Goal: Task Accomplishment & Management: Manage account settings

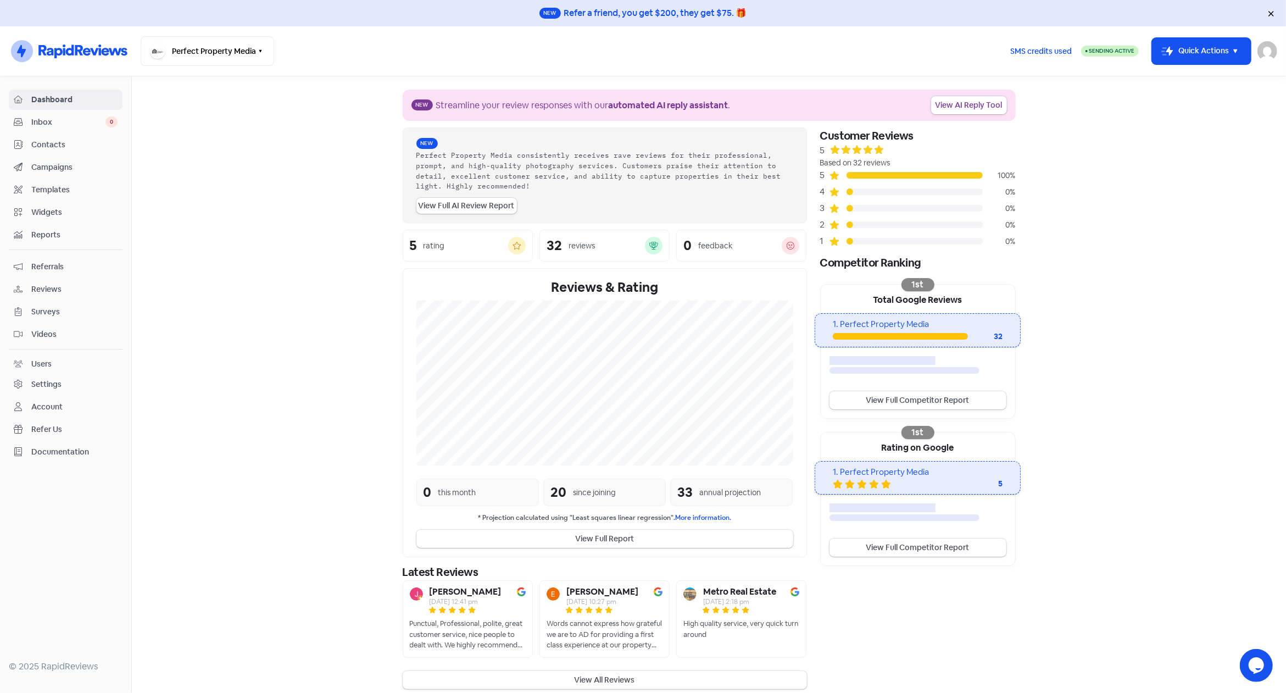
click at [50, 379] on div "Settings" at bounding box center [46, 384] width 30 height 12
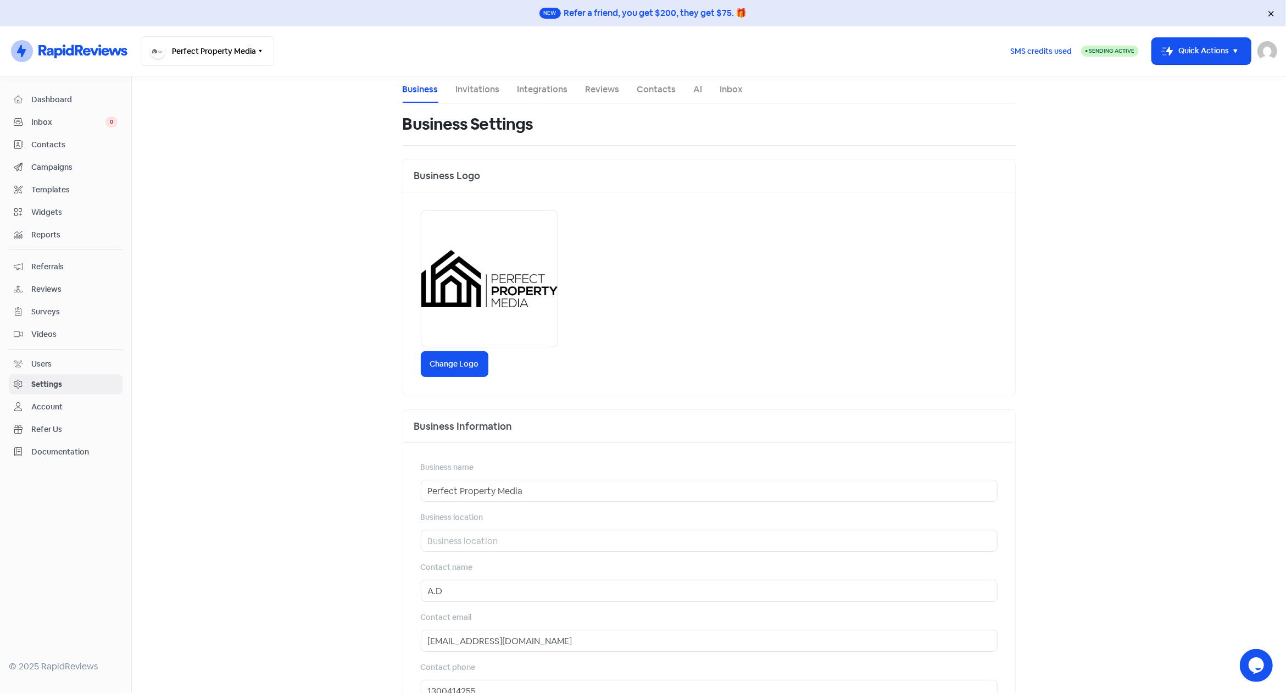
click at [470, 90] on link "Invitations" at bounding box center [478, 89] width 44 height 13
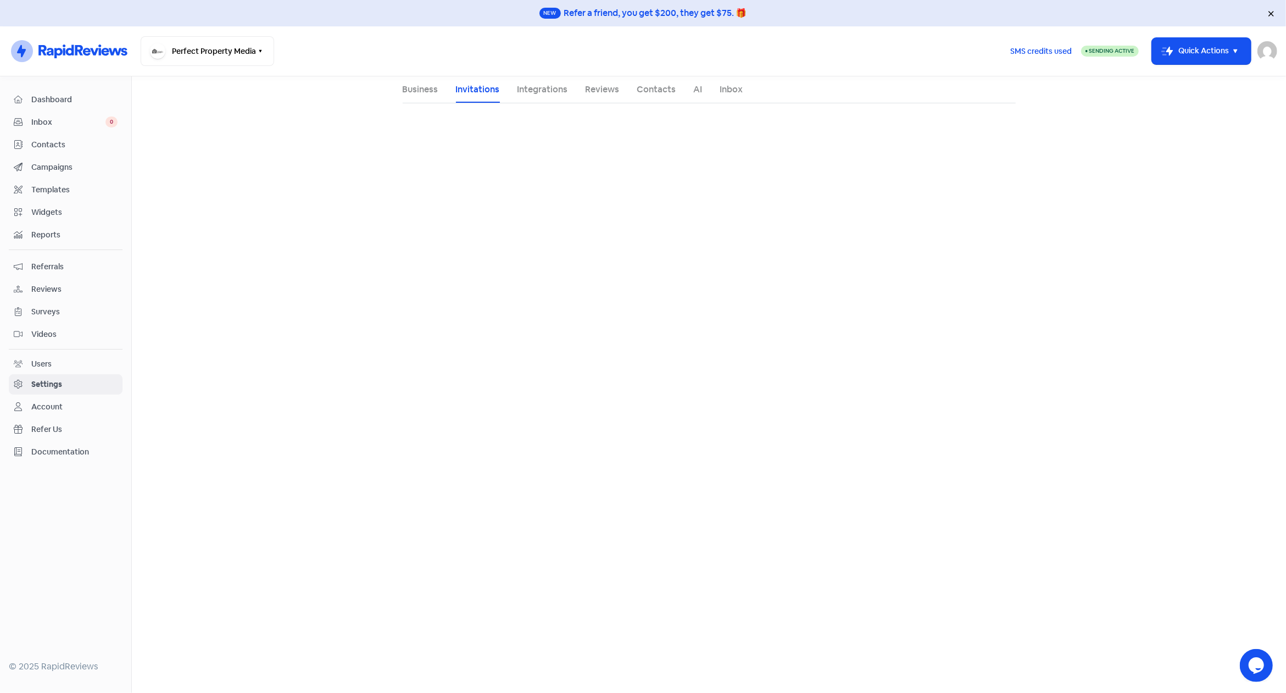
select select "Australia/Melbourne"
select select "09:30:00"
select select "17:30:00"
select select "09:30:00"
select select "17:30:00"
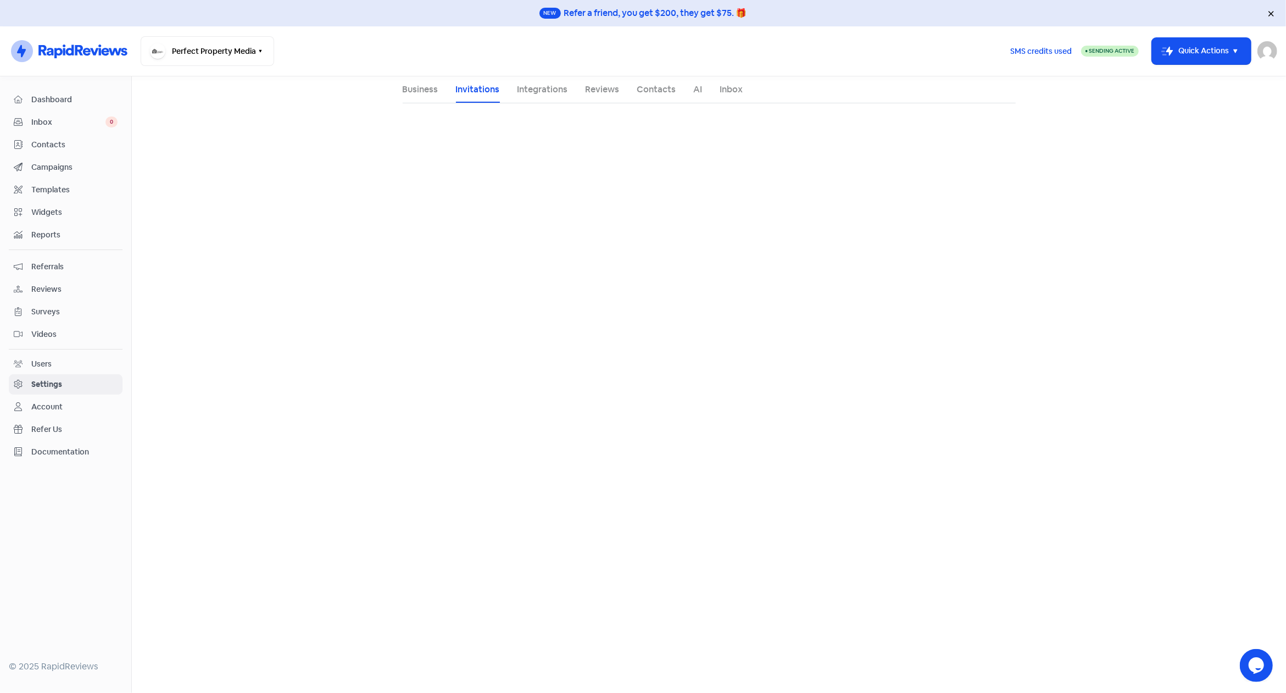
select select "09:30:00"
select select "17:30:00"
select select "09:30:00"
select select "17:30:00"
select select "09:30:00"
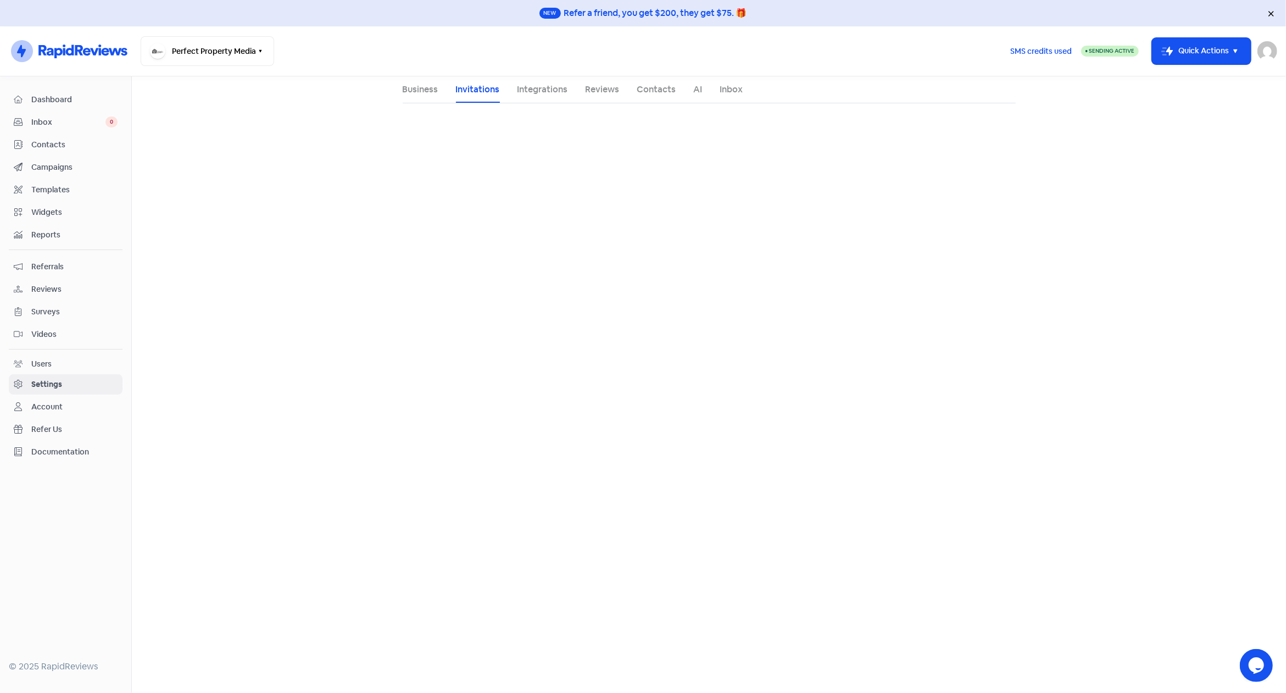
select select "17:30:00"
select select "AU"
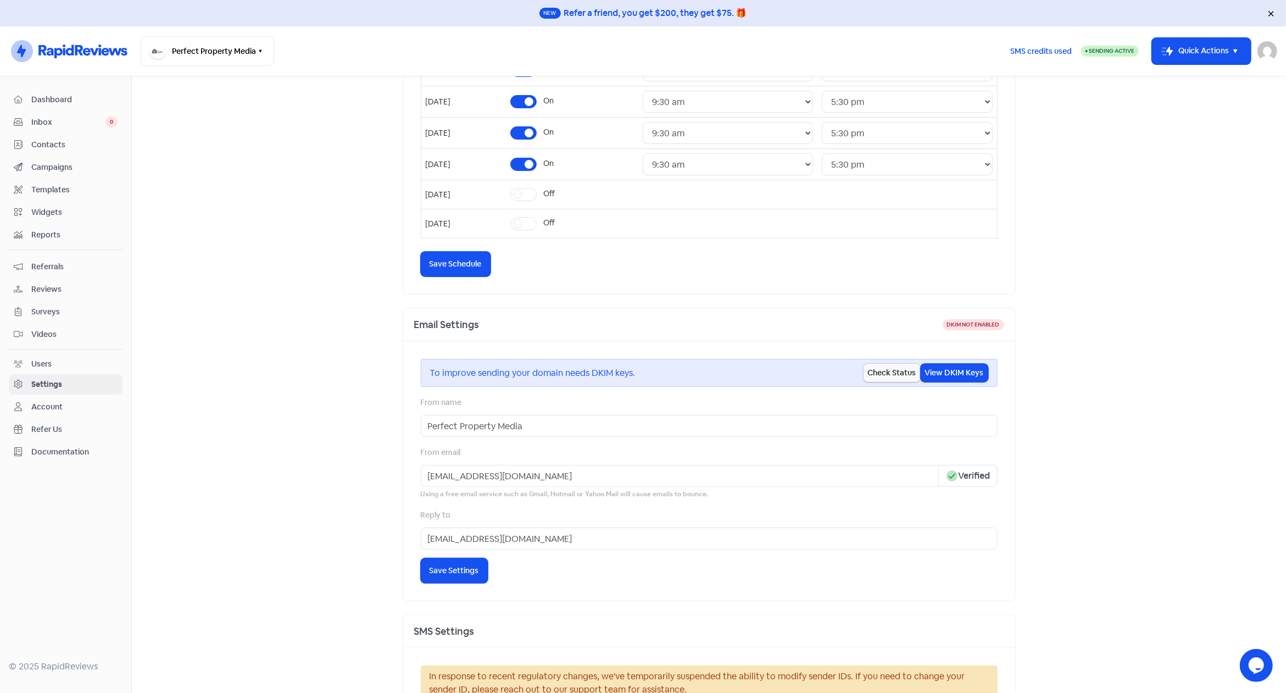
scroll to position [409, 0]
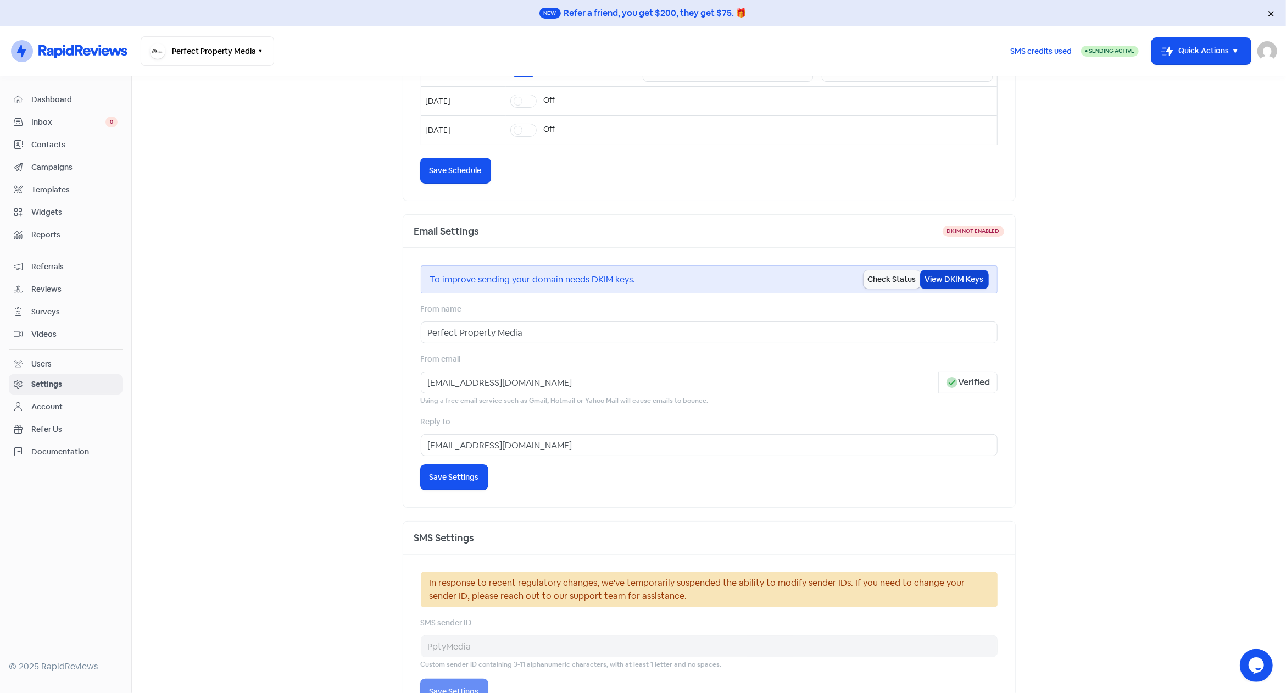
click at [941, 277] on button "View DKIM Keys" at bounding box center [954, 279] width 68 height 18
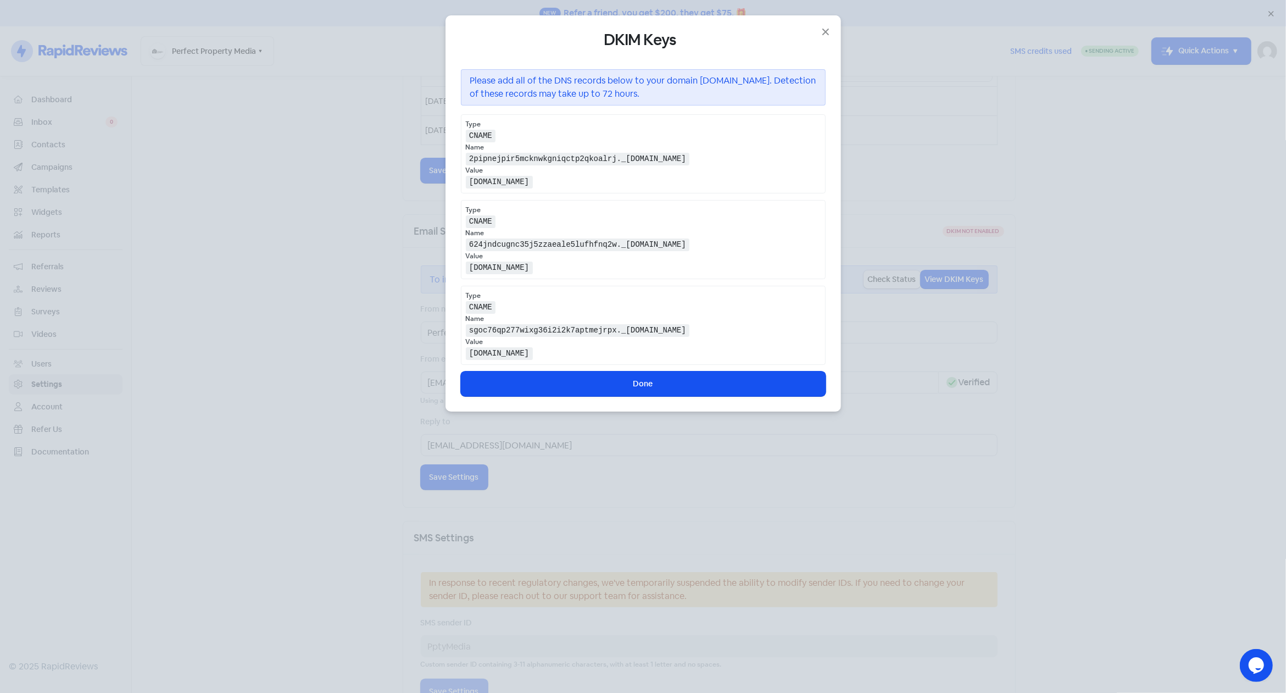
drag, startPoint x: 469, startPoint y: 75, endPoint x: 797, endPoint y: 417, distance: 473.5
click at [797, 417] on div "DKIM Keys Please add all of the DNS records below to your domain perfectpropert…" at bounding box center [643, 346] width 1286 height 693
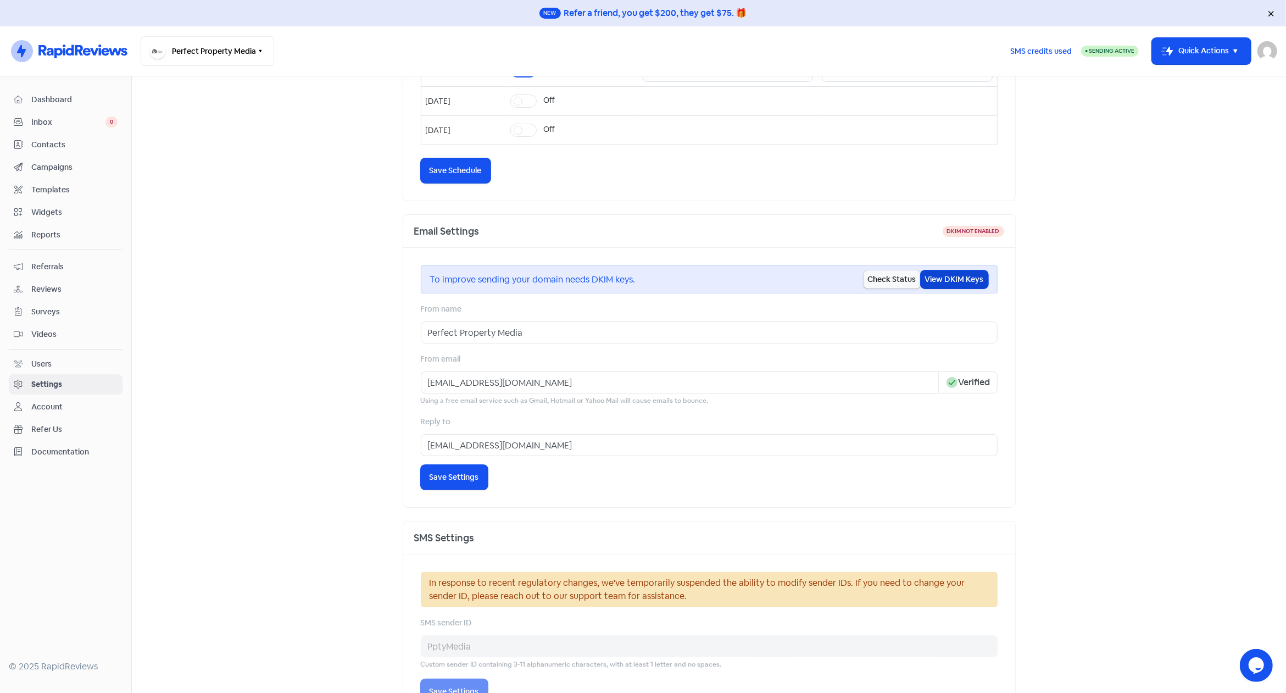
click at [945, 277] on button "View DKIM Keys" at bounding box center [954, 279] width 68 height 18
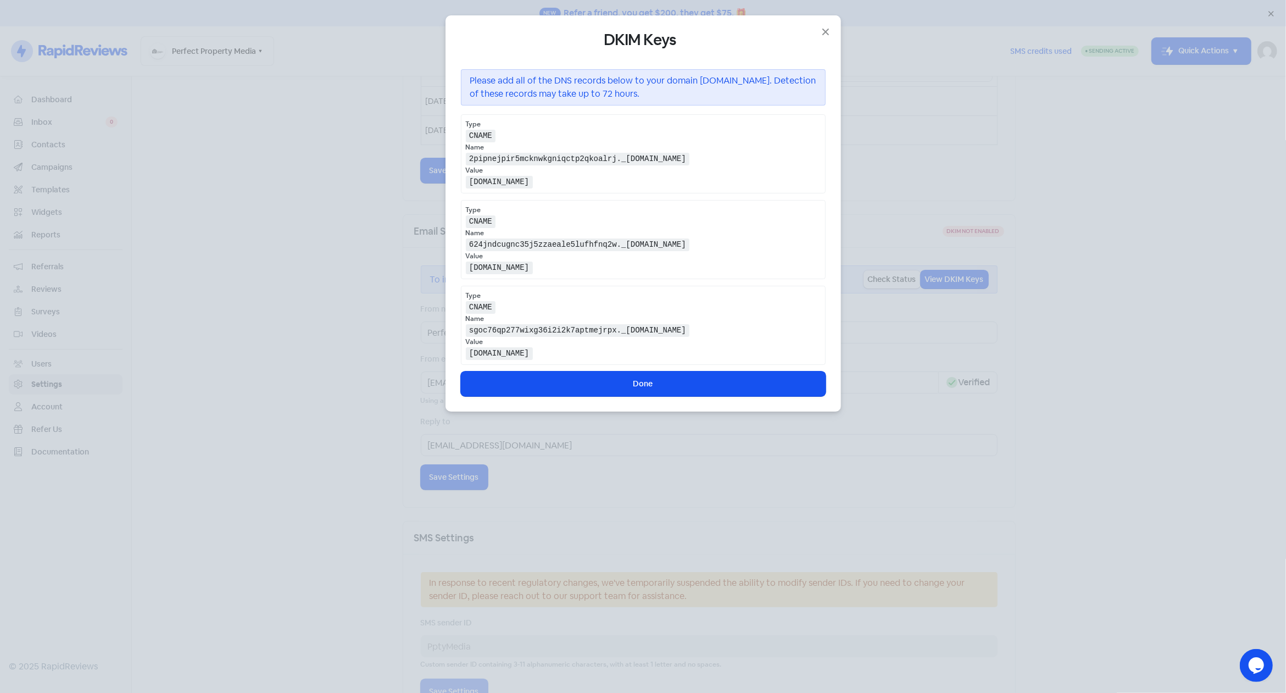
drag, startPoint x: 699, startPoint y: 353, endPoint x: 470, endPoint y: 83, distance: 353.8
click at [470, 83] on div "DKIM Keys Please add all of the DNS records below to your domain perfectpropert…" at bounding box center [643, 213] width 365 height 365
copy div "Please add all of the DNS records below to your domain perfectproperty.com.au. …"
click at [825, 31] on icon "button" at bounding box center [825, 32] width 7 height 7
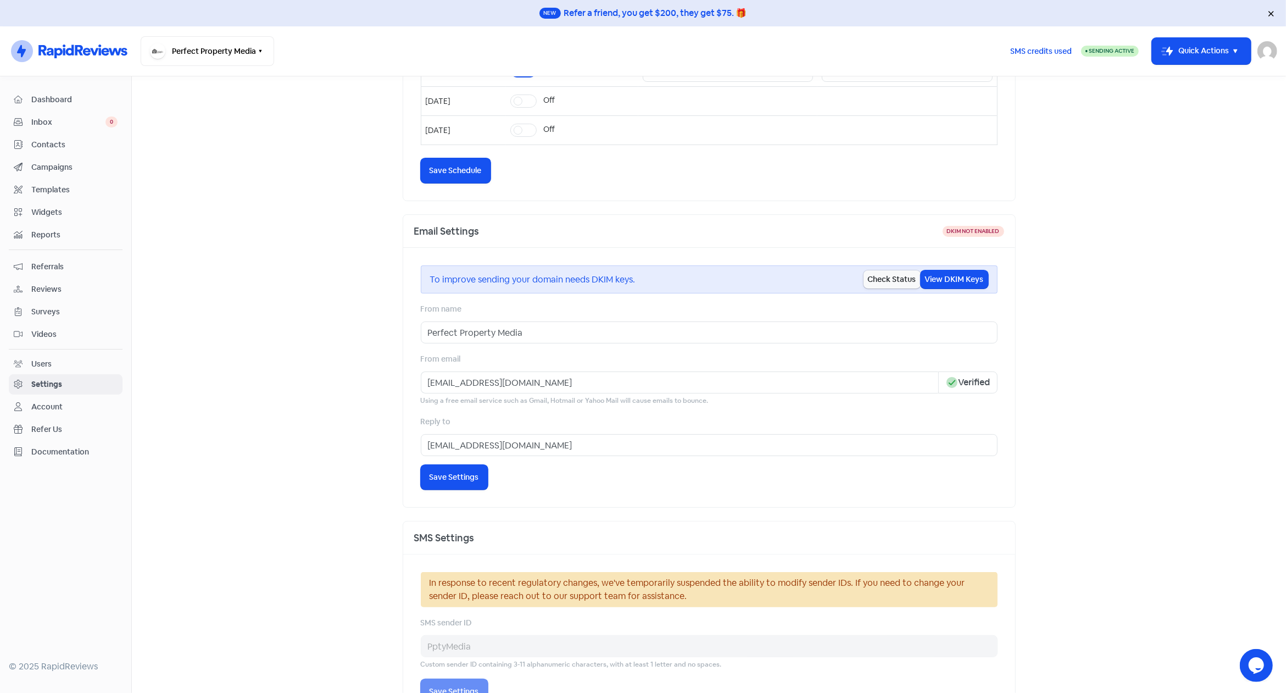
click at [1264, 53] on img at bounding box center [1267, 51] width 20 height 20
click at [1192, 129] on link "Sign out" at bounding box center [1206, 127] width 139 height 18
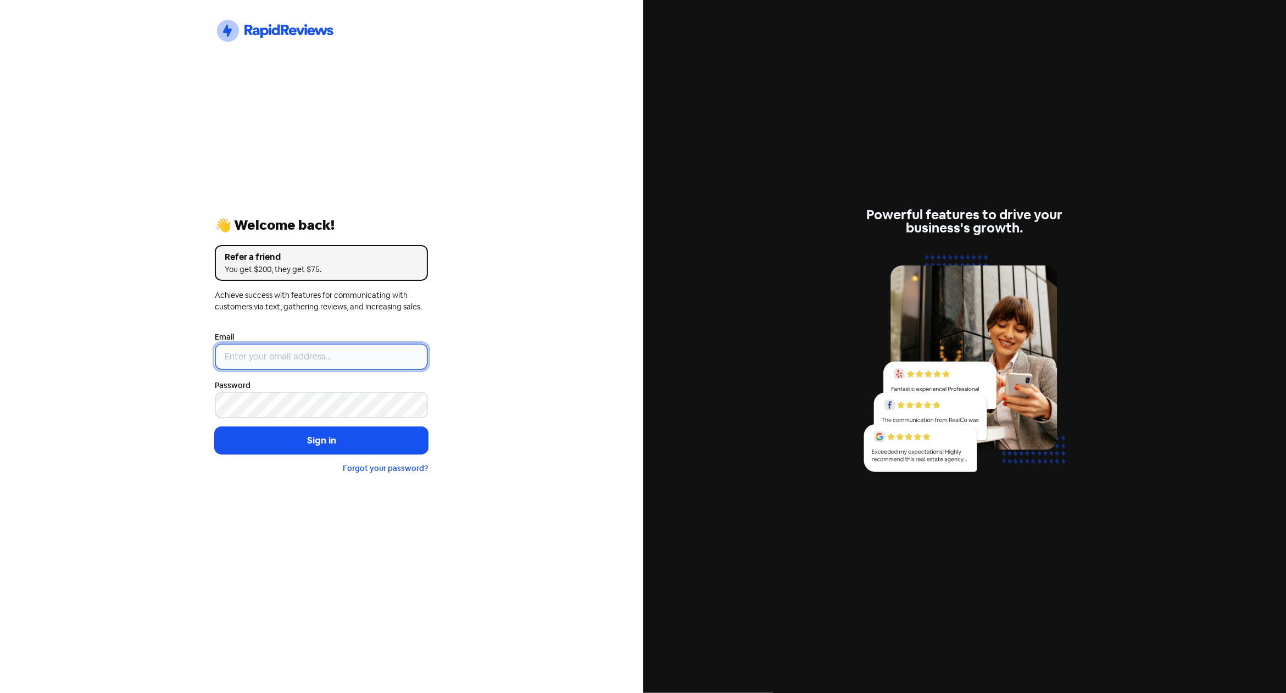
click at [343, 361] on input "email" at bounding box center [321, 356] width 213 height 26
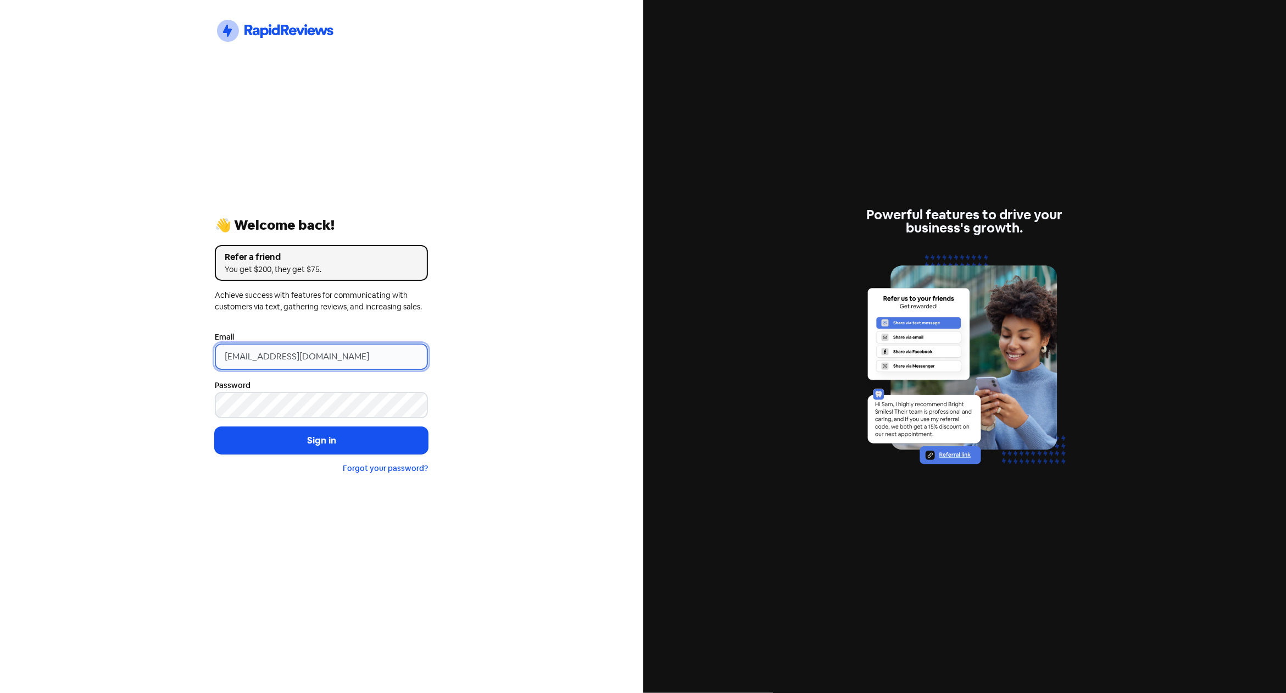
type input "[EMAIL_ADDRESS][DOMAIN_NAME]"
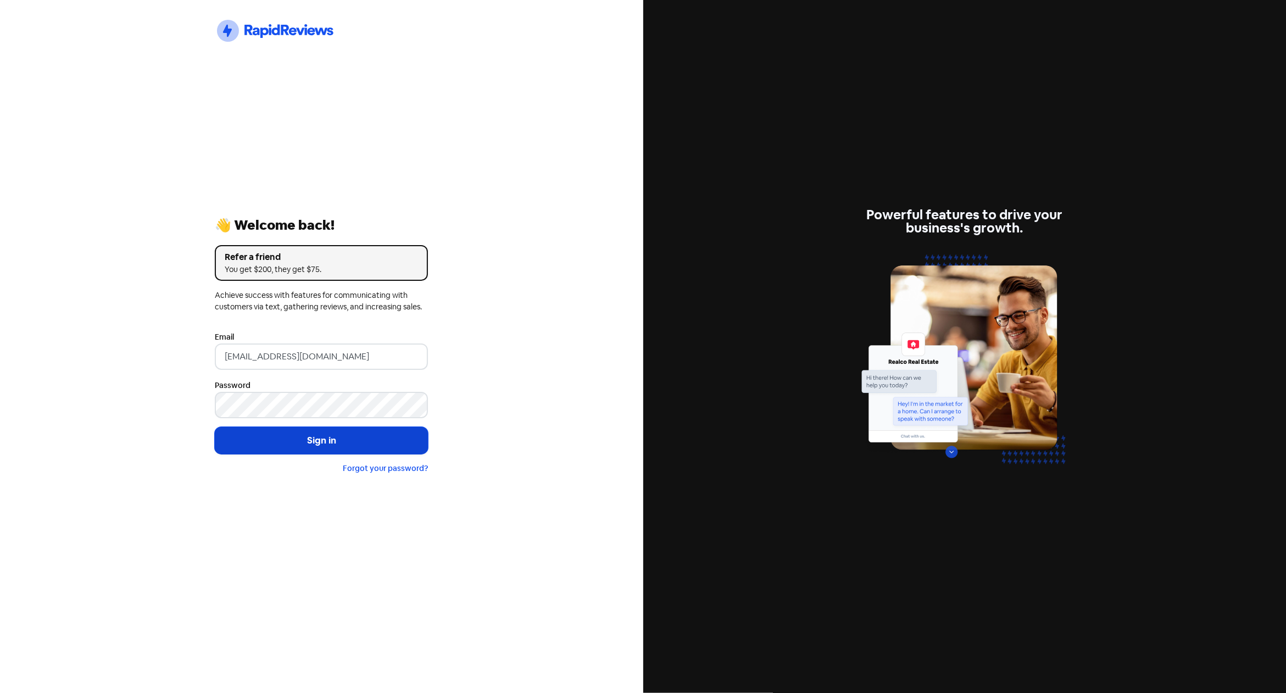
click at [368, 433] on button "Sign in" at bounding box center [321, 440] width 213 height 27
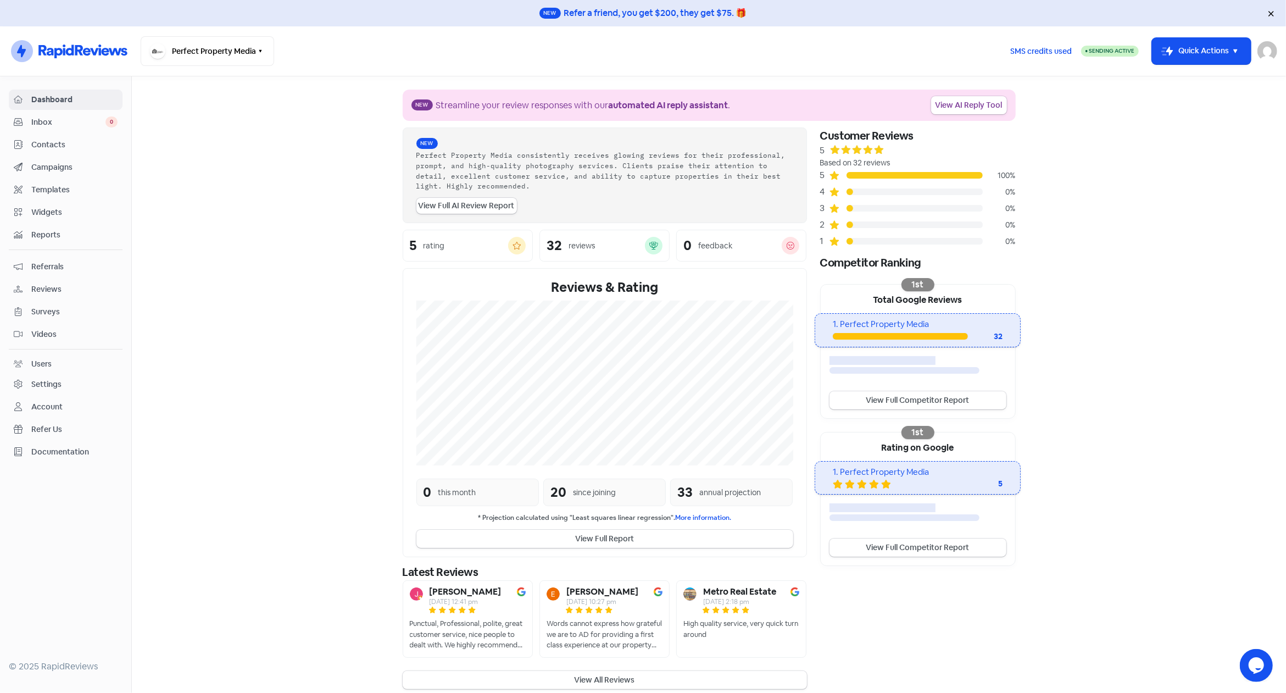
click at [64, 165] on span "Campaigns" at bounding box center [74, 167] width 86 height 12
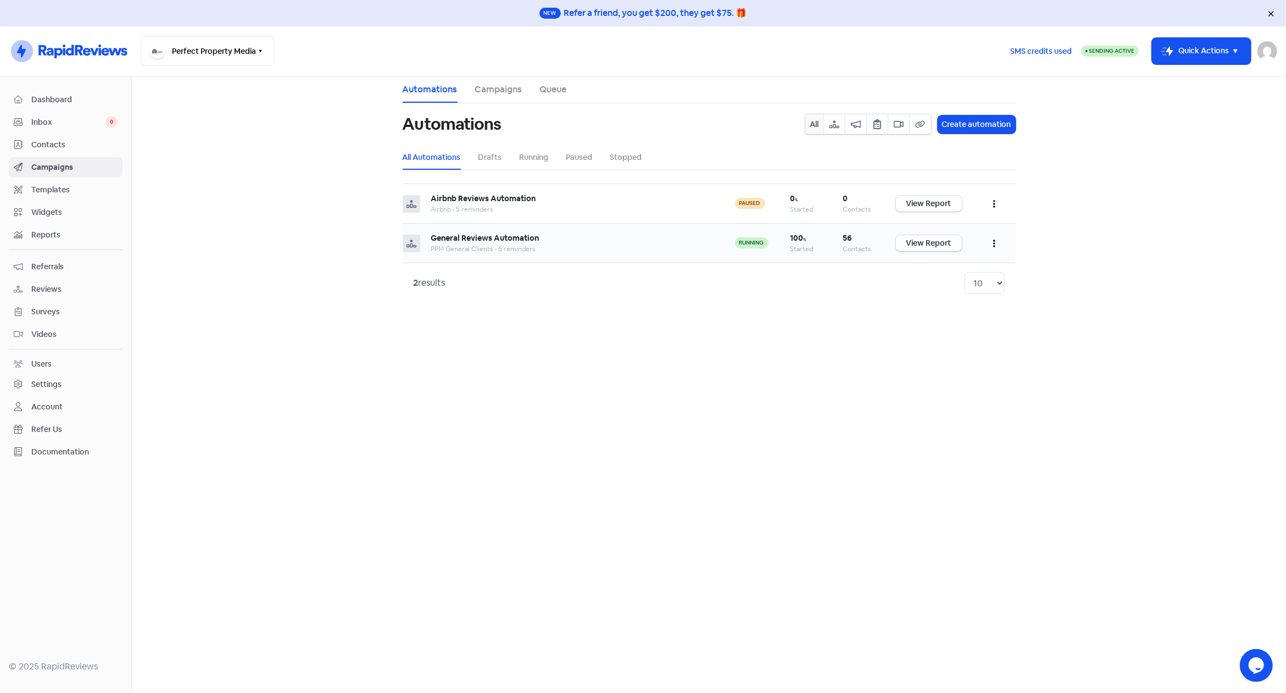
click at [995, 242] on button "button" at bounding box center [994, 243] width 21 height 26
click at [964, 265] on button "Edit" at bounding box center [960, 271] width 87 height 22
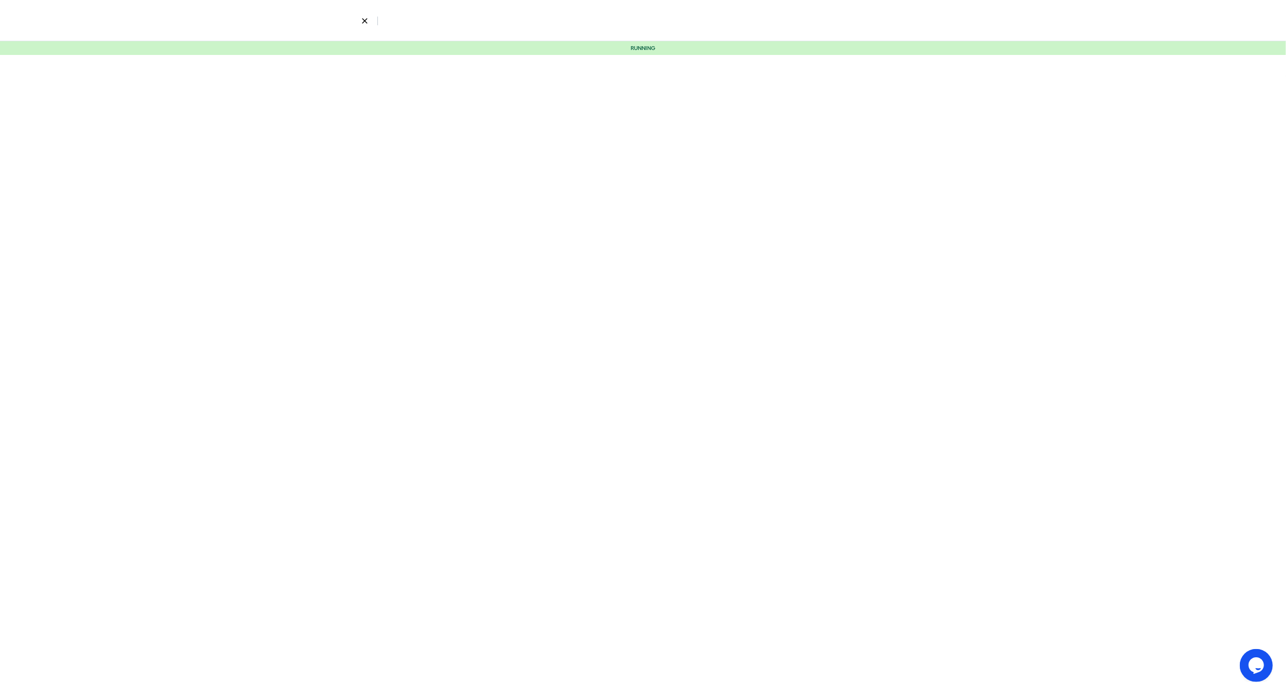
select select "3"
select select "4"
select select "7"
select select "8"
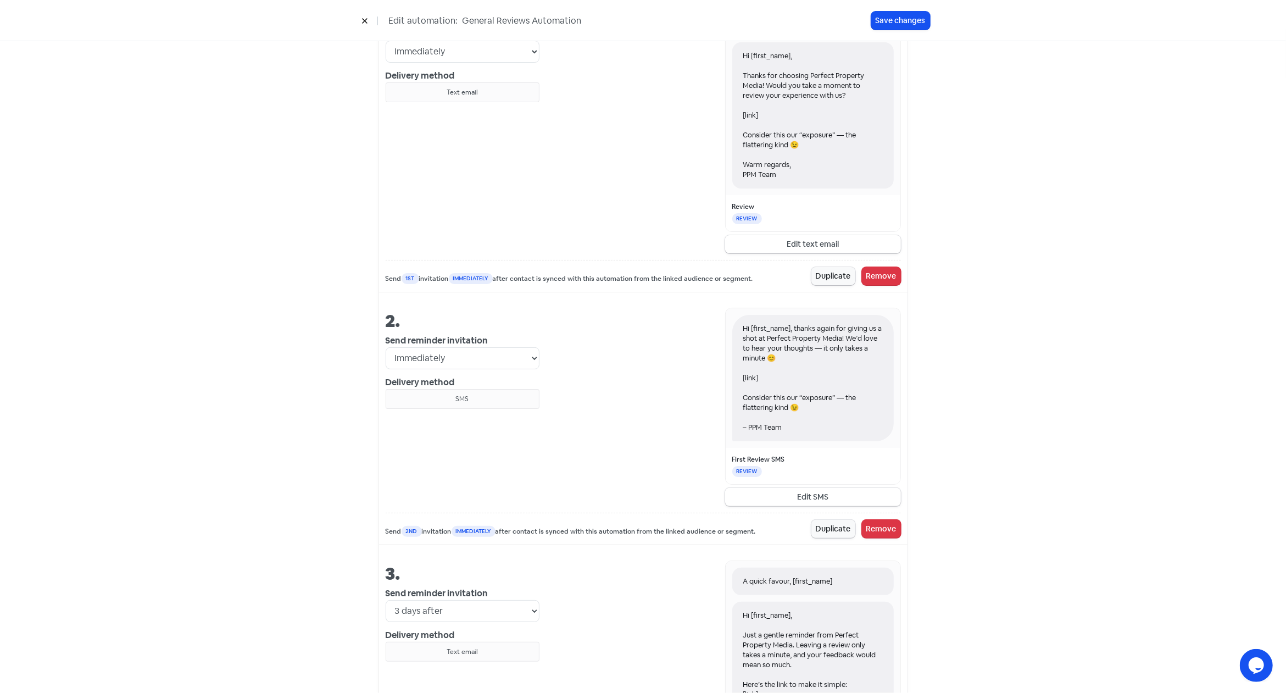
scroll to position [545, 0]
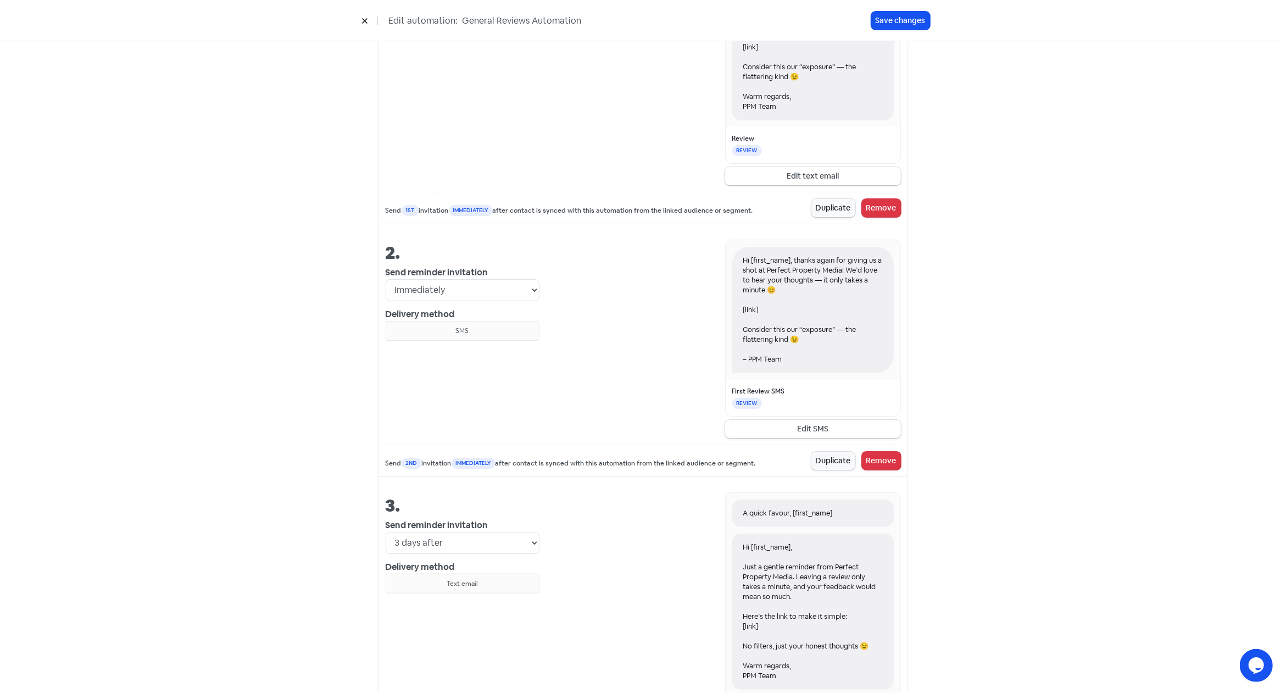
click at [849, 266] on div "Hi [first_name], thanks again for giving us a shot at Perfect Property Media! W…" at bounding box center [812, 310] width 161 height 126
click at [849, 264] on div "Hi [first_name], thanks again for giving us a shot at Perfect Property Media! W…" at bounding box center [812, 310] width 161 height 126
click at [813, 425] on button "Edit SMS" at bounding box center [813, 429] width 176 height 18
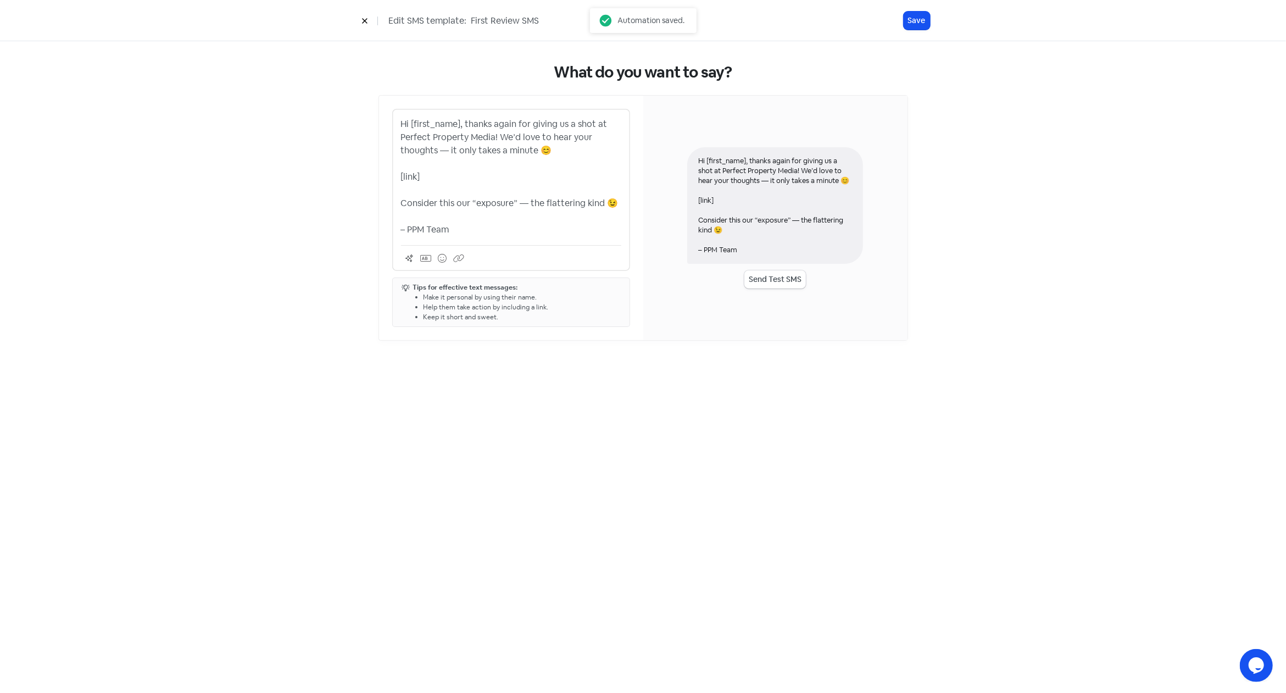
click at [807, 168] on div "Hi [first_name], thanks again for giving us a shot at Perfect Property Media! W…" at bounding box center [775, 205] width 176 height 116
click at [803, 171] on div "Hi [first_name], thanks again for giving us a shot at Perfect Property Media! W…" at bounding box center [775, 205] width 176 height 116
click at [500, 138] on p "Hi [first_name], thanks again for giving us a shot at Perfect Property Media! W…" at bounding box center [511, 177] width 220 height 119
click at [915, 18] on button "Save" at bounding box center [916, 21] width 26 height 18
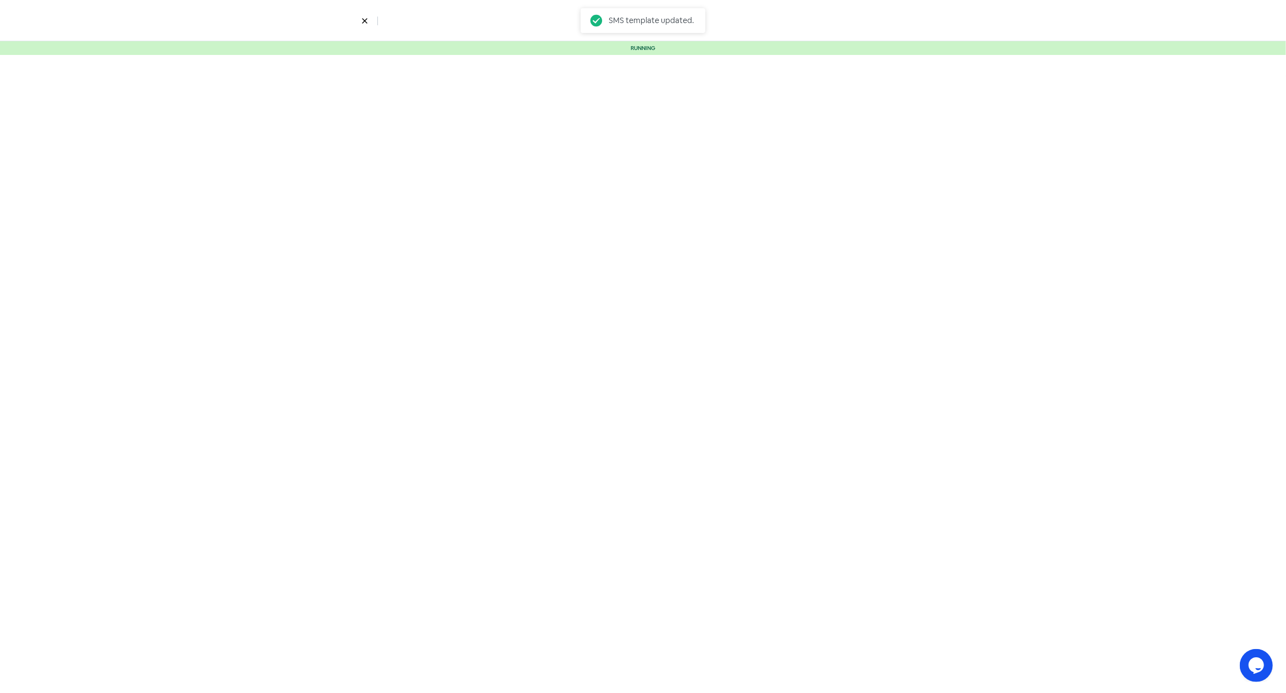
select select "3"
select select "4"
select select "7"
select select "8"
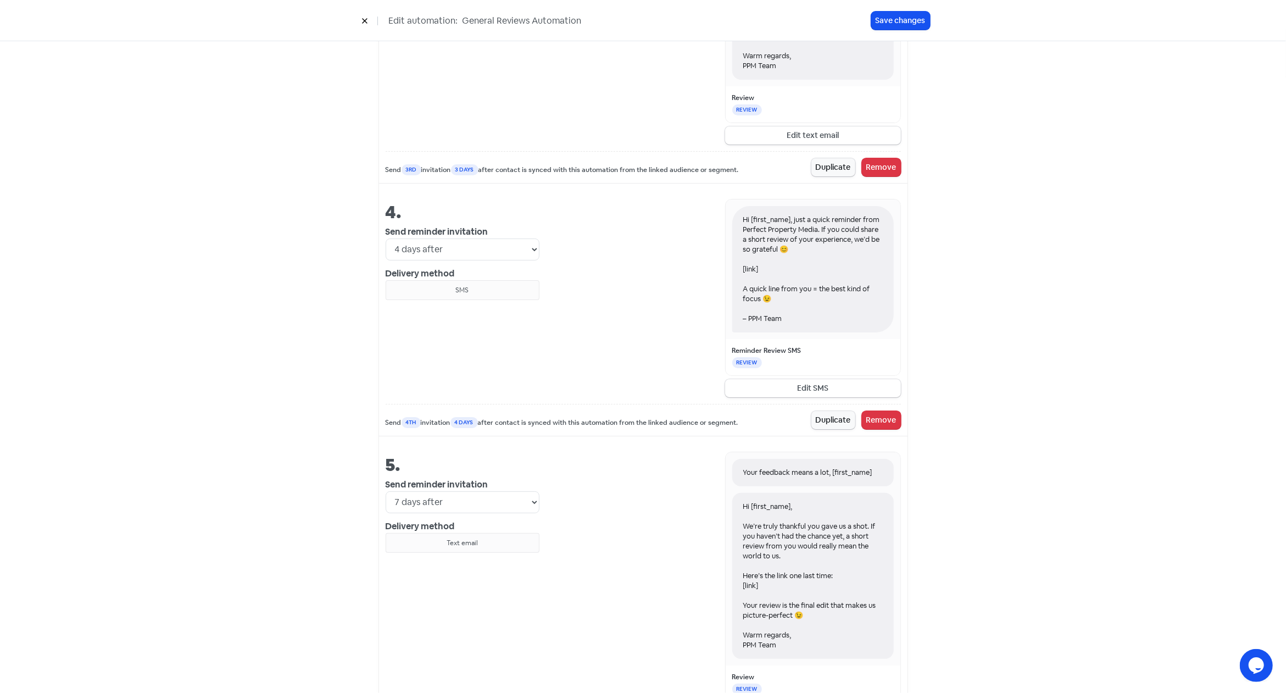
scroll to position [1158, 0]
click at [811, 382] on button "Edit SMS" at bounding box center [813, 385] width 176 height 18
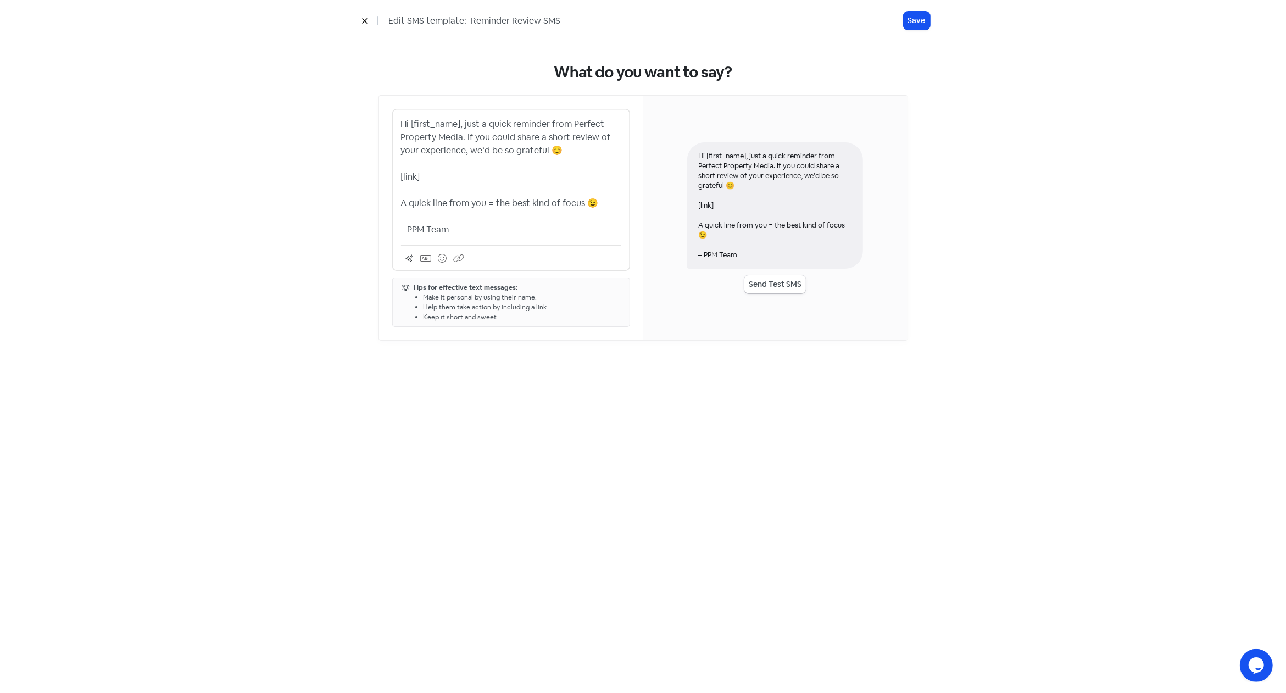
click at [770, 225] on div "Hi [first_name], just a quick reminder from Perfect Property Media. If you coul…" at bounding box center [775, 205] width 176 height 126
drag, startPoint x: 768, startPoint y: 224, endPoint x: 825, endPoint y: 222, distance: 57.2
click at [825, 222] on div "Hi [first_name], just a quick reminder from Perfect Property Media. If you coul…" at bounding box center [775, 205] width 176 height 126
drag, startPoint x: 728, startPoint y: 233, endPoint x: 700, endPoint y: 224, distance: 29.0
click at [700, 224] on div "Hi [first_name], just a quick reminder from Perfect Property Media. If you coul…" at bounding box center [775, 205] width 176 height 126
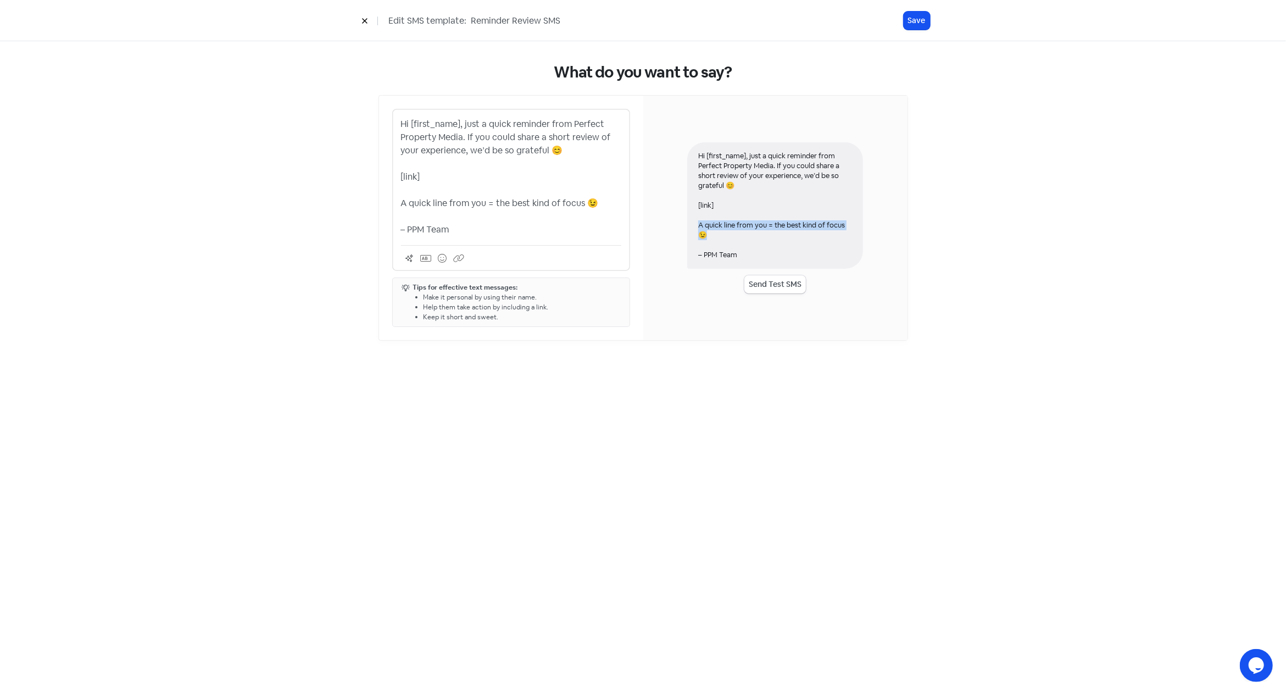
copy div "quick line from you = the best kind of focus 😉"
click at [727, 236] on div "Hi [first_name], just a quick reminder from Perfect Property Media. If you coul…" at bounding box center [775, 205] width 176 height 126
drag, startPoint x: 715, startPoint y: 233, endPoint x: 698, endPoint y: 228, distance: 17.4
click at [698, 228] on div "Hi [first_name], just a quick reminder from Perfect Property Media. If you coul…" at bounding box center [775, 205] width 176 height 126
click at [459, 212] on p "Hi [first_name], just a quick reminder from Perfect Property Media. If you coul…" at bounding box center [511, 177] width 220 height 119
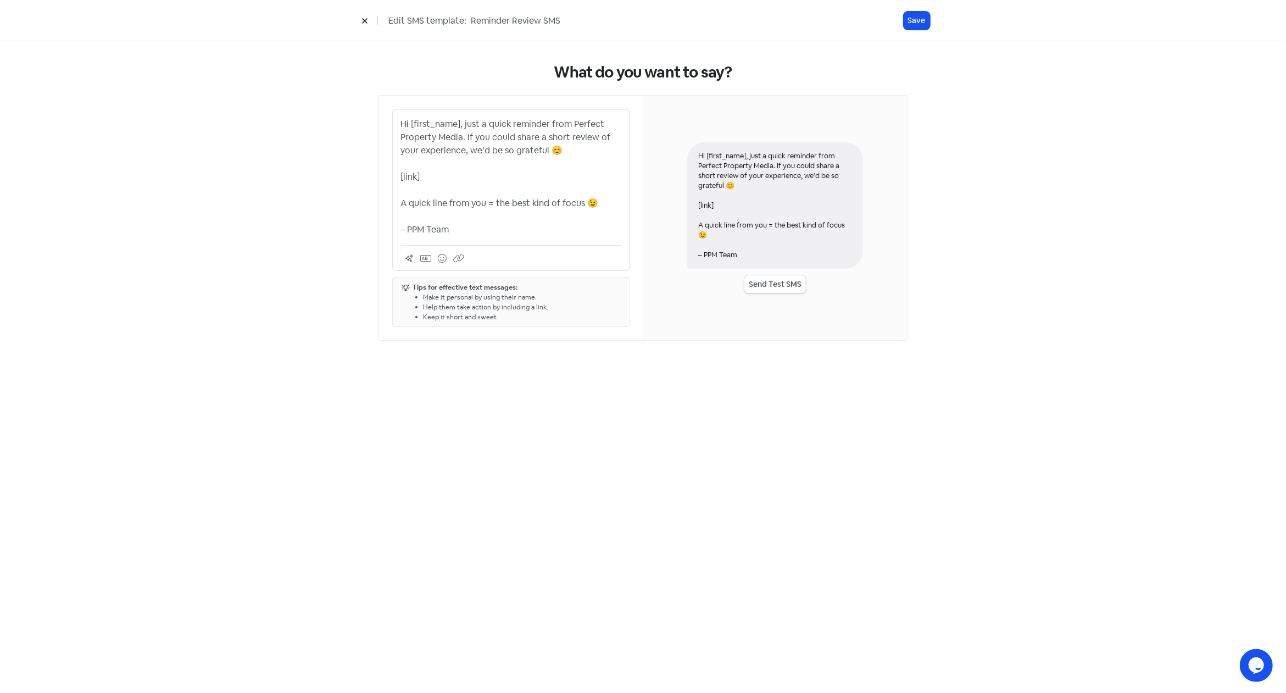
click at [542, 205] on p "Hi [first_name], just a quick reminder from Perfect Property Media. If you coul…" at bounding box center [511, 177] width 220 height 119
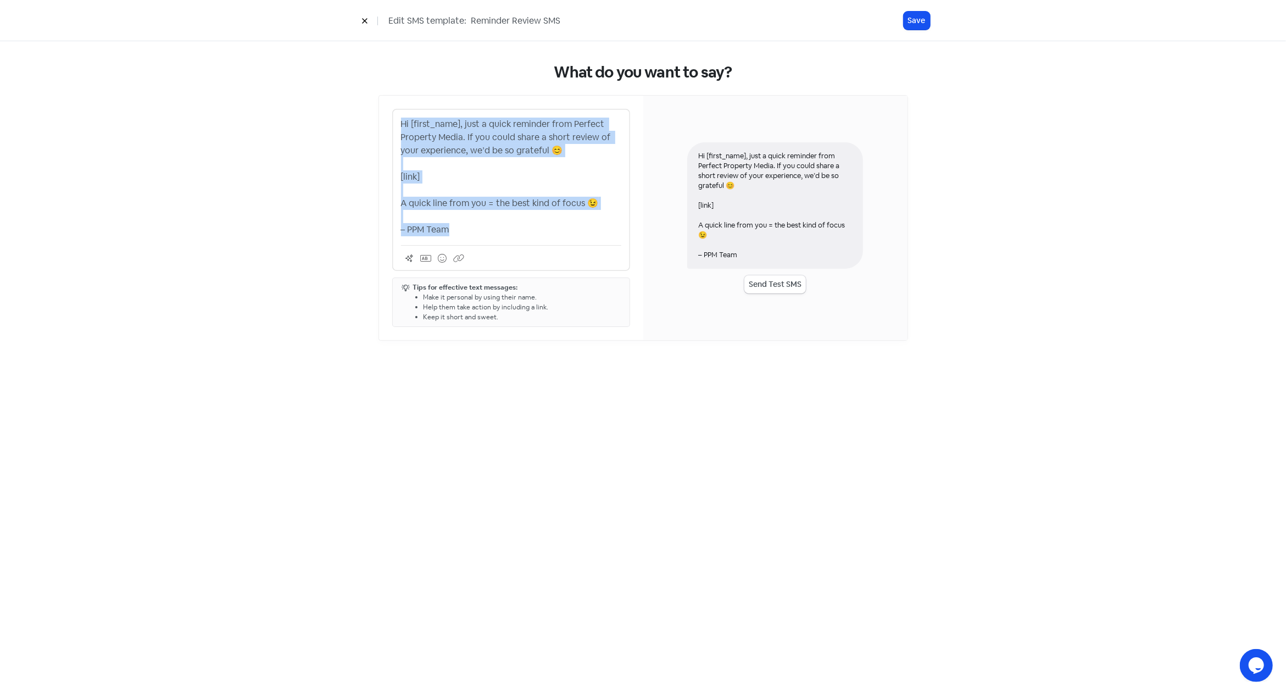
click at [542, 205] on p "Hi [first_name], just a quick reminder from Perfect Property Media. If you coul…" at bounding box center [511, 177] width 220 height 119
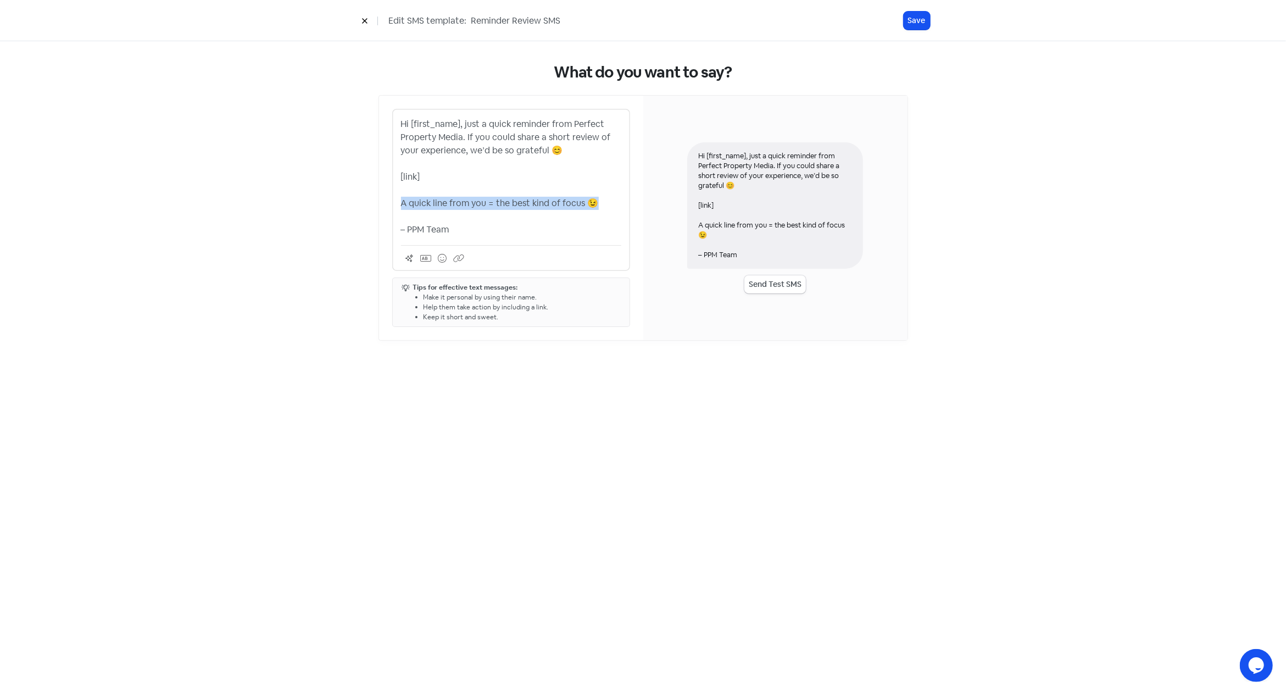
drag, startPoint x: 597, startPoint y: 204, endPoint x: 395, endPoint y: 203, distance: 202.1
click at [395, 203] on div "Hi [first_name], just a quick reminder from Perfect Property Media. If you coul…" at bounding box center [511, 190] width 238 height 162
click at [569, 203] on p "Hi [first_name], just a quick reminder from Perfect Property Media. If you coul…" at bounding box center [511, 177] width 220 height 119
drag, startPoint x: 606, startPoint y: 202, endPoint x: 396, endPoint y: 203, distance: 209.8
click at [396, 203] on div "Hi [first_name], just a quick reminder from Perfect Property Media. If you coul…" at bounding box center [511, 190] width 238 height 162
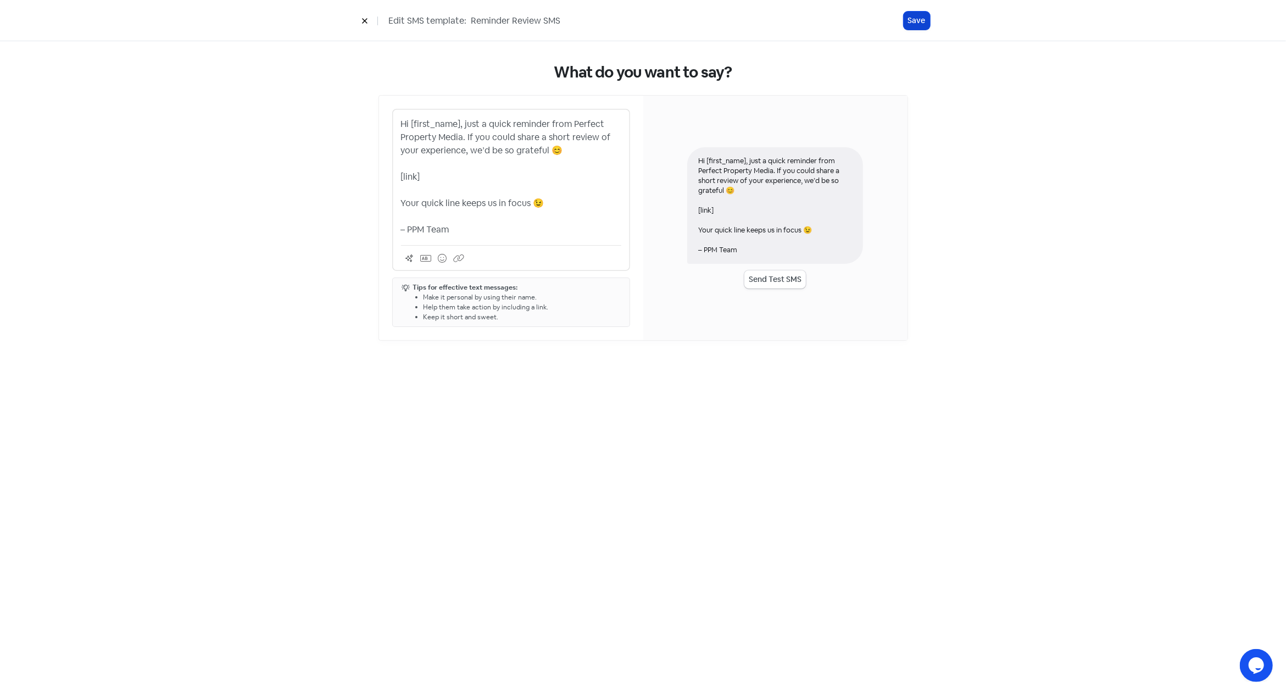
click at [912, 24] on button "Save" at bounding box center [916, 21] width 26 height 18
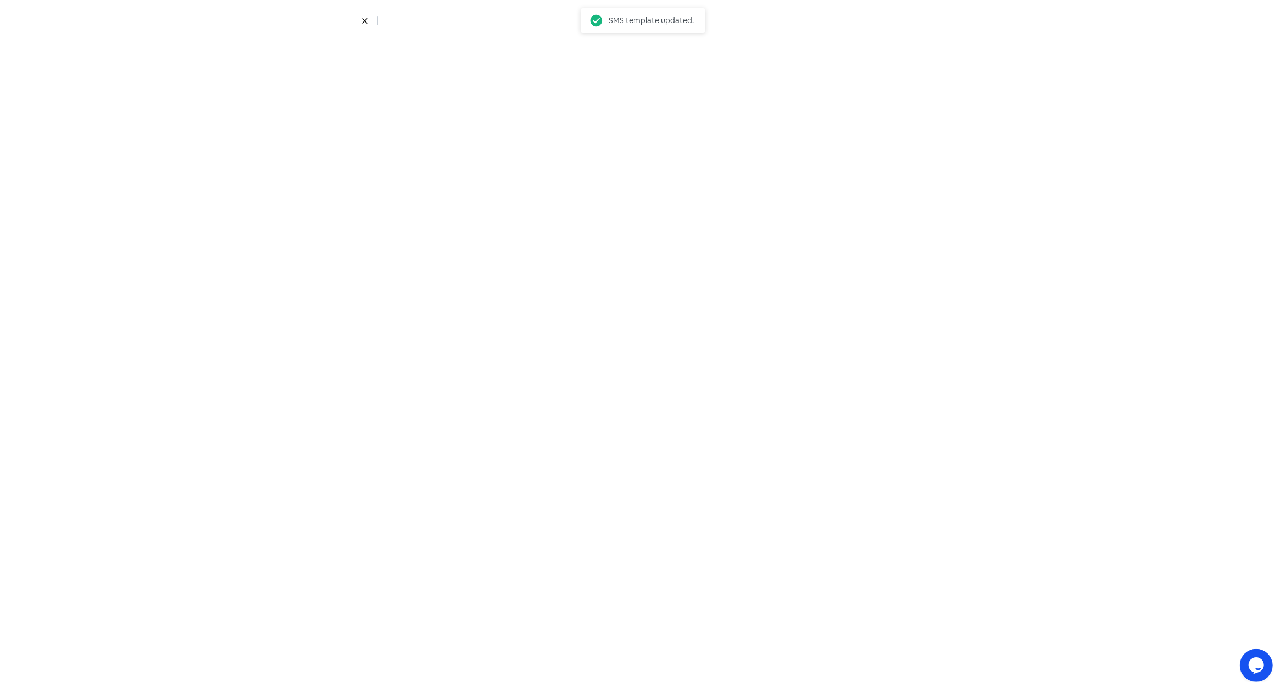
select select "3"
select select "4"
select select "7"
select select "8"
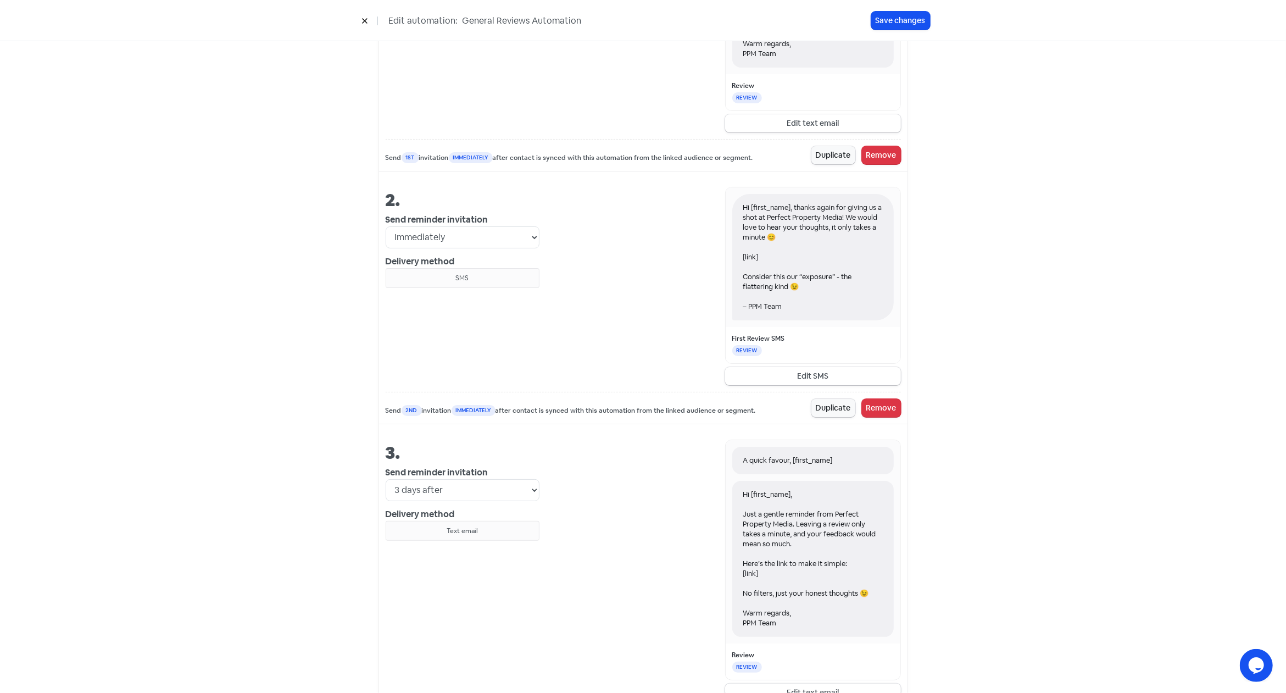
scroll to position [613, 0]
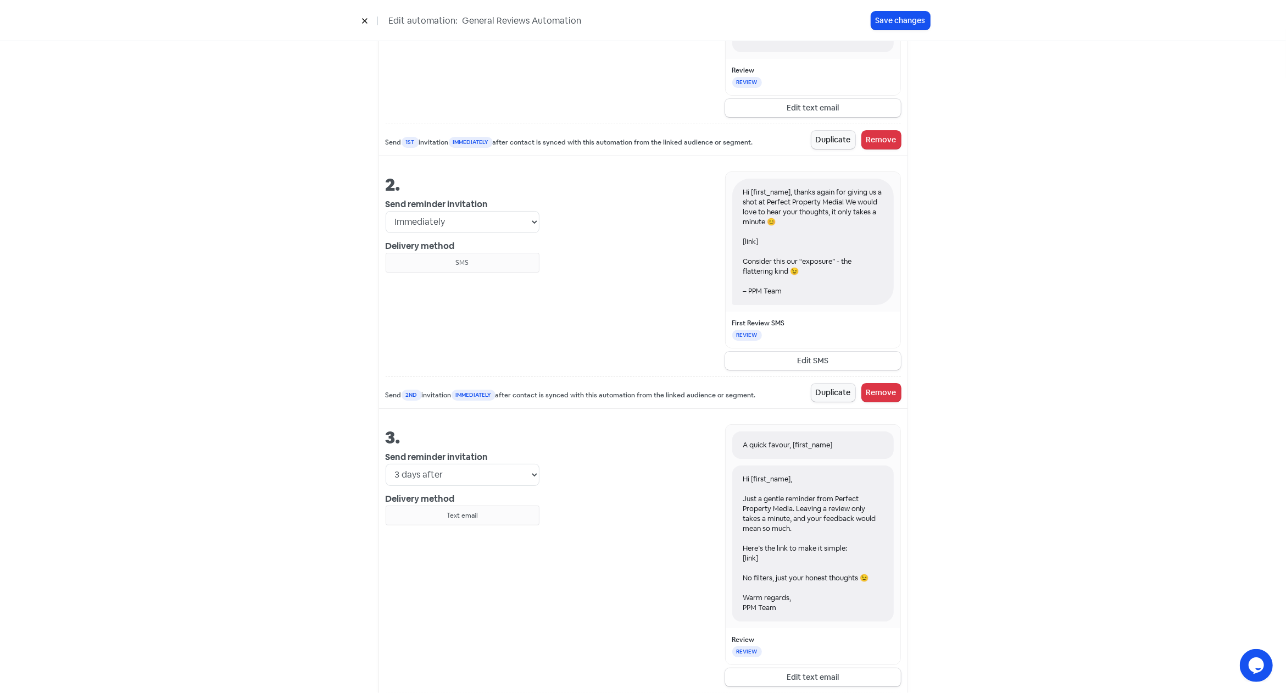
click at [814, 358] on button "Edit SMS" at bounding box center [813, 360] width 176 height 18
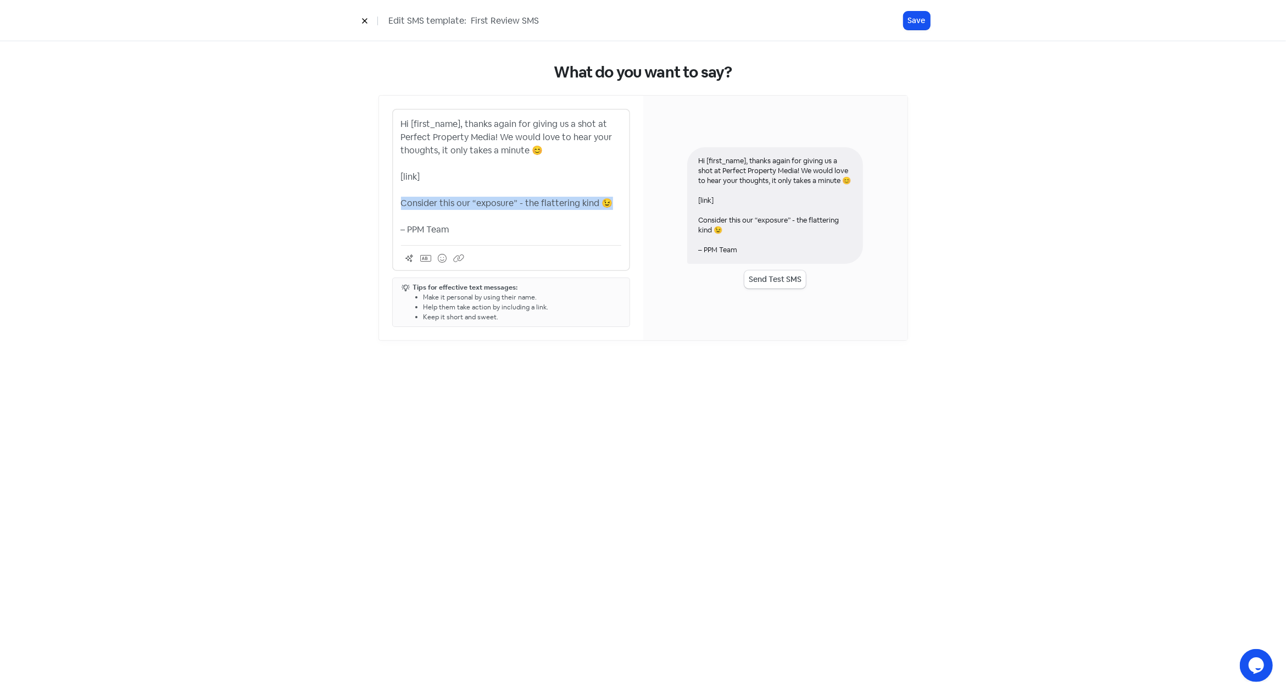
drag, startPoint x: 608, startPoint y: 202, endPoint x: 400, endPoint y: 203, distance: 207.6
click at [400, 203] on div "Hi [first_name], thanks again for giving us a shot at Perfect Property Media! W…" at bounding box center [511, 190] width 238 height 162
copy p "Consider this our “exposure” - the flattering kind 😉"
click at [562, 203] on p "Hi [first_name], thanks again for giving us a shot at Perfect Property Media! W…" at bounding box center [511, 177] width 220 height 119
drag, startPoint x: 604, startPoint y: 202, endPoint x: 399, endPoint y: 202, distance: 204.9
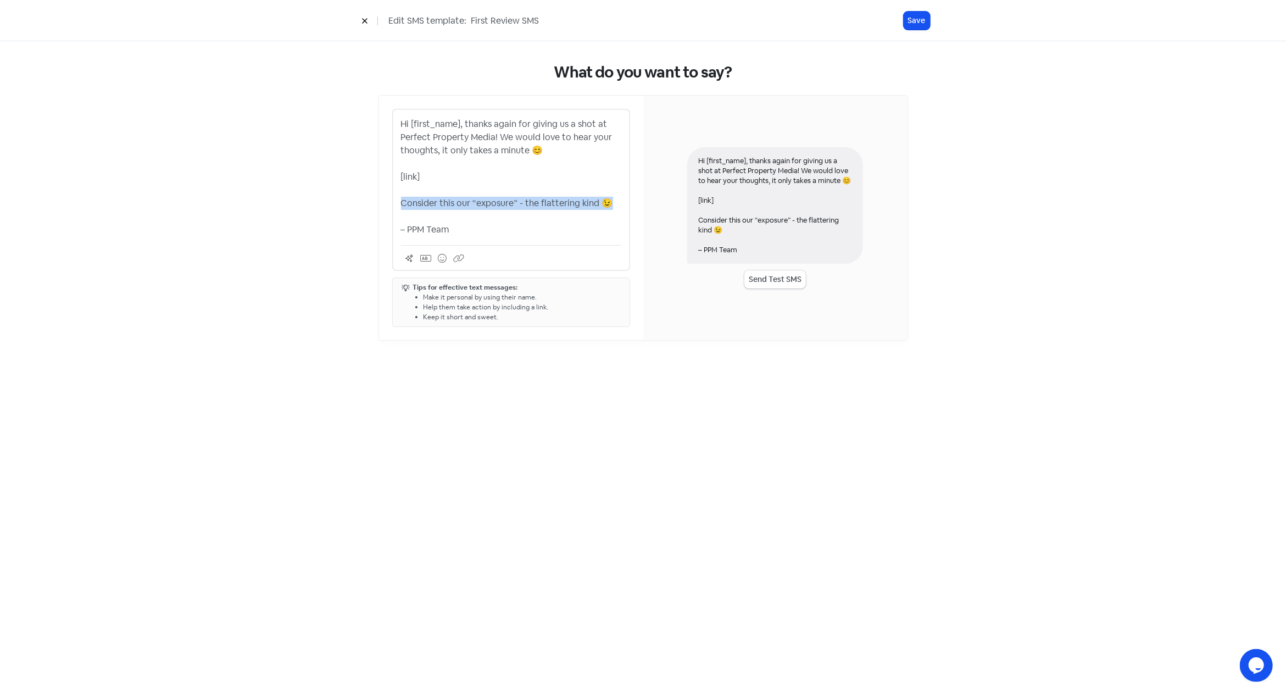
click at [399, 202] on div "Hi [first_name], thanks again for giving us a shot at Perfect Property Media! W…" at bounding box center [511, 190] width 238 height 162
click at [540, 202] on p "Hi [first_name], thanks again for giving us a shot at Perfect Property Media! W…" at bounding box center [511, 177] width 220 height 119
click at [919, 20] on button "Save" at bounding box center [916, 21] width 26 height 18
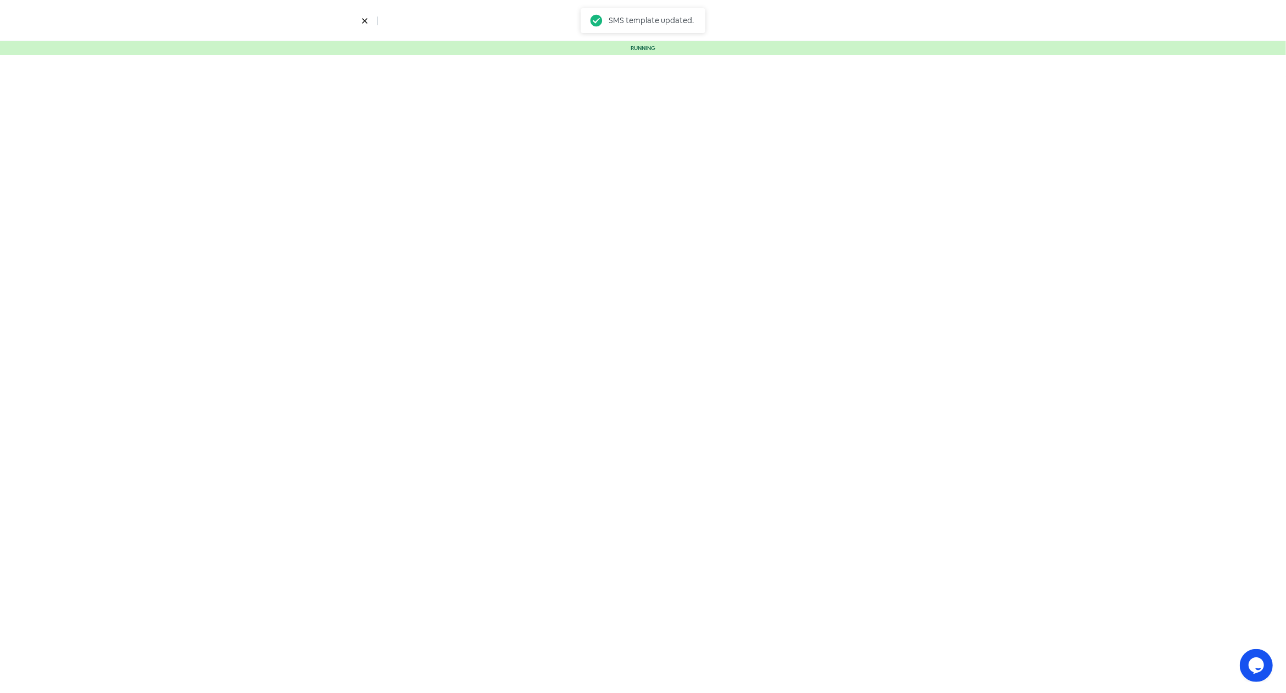
select select "3"
select select "4"
select select "7"
select select "8"
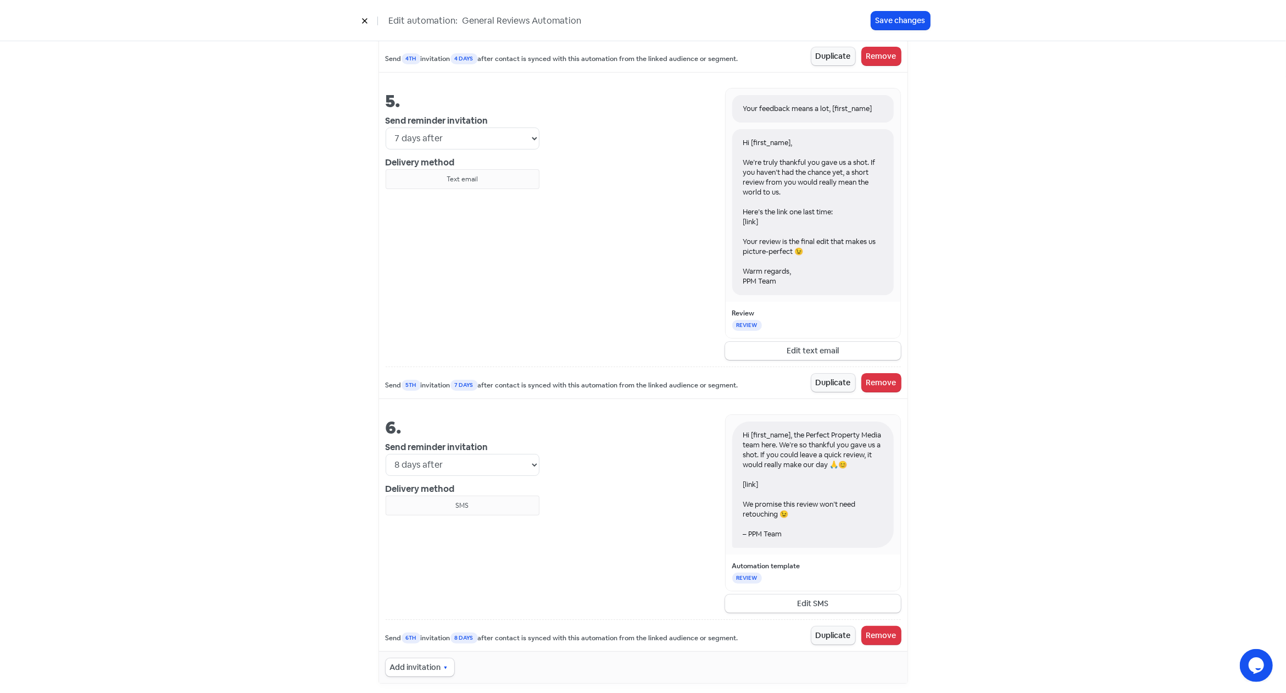
scroll to position [1504, 0]
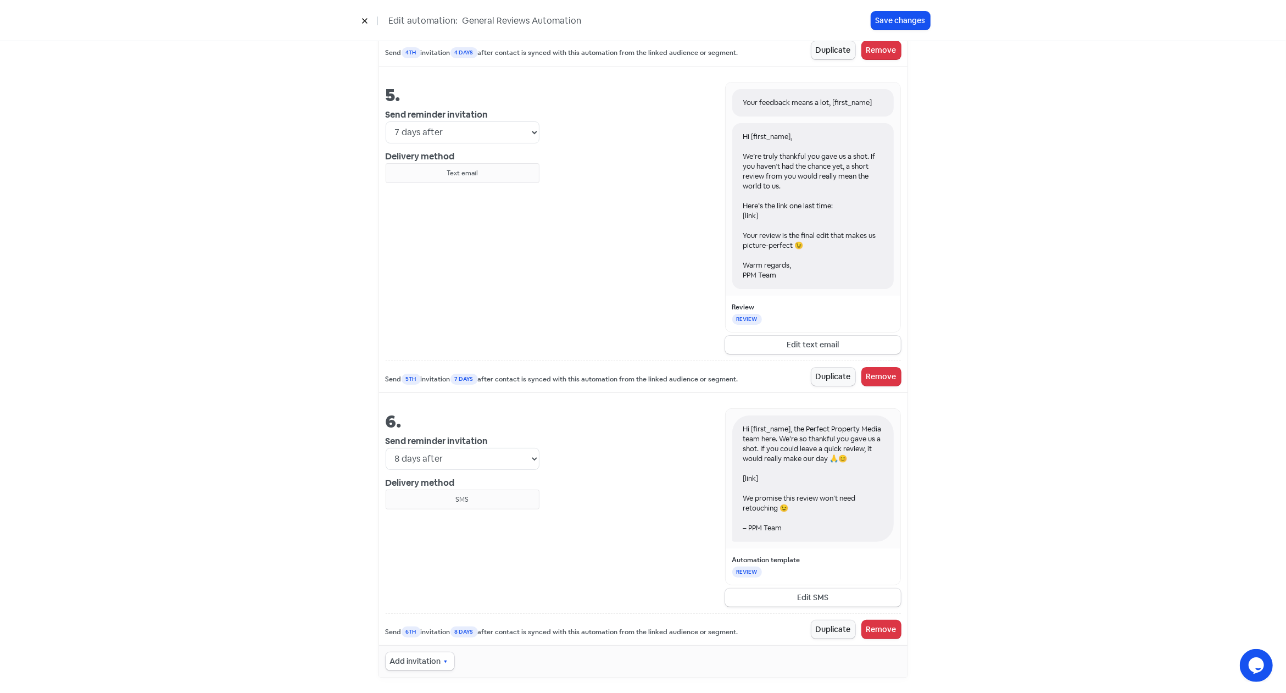
click at [650, 499] on div "Hi [first_name], the Perfect Property Media team here. We’re so thankful you ga…" at bounding box center [719, 507] width 361 height 198
click at [803, 593] on button "Edit SMS" at bounding box center [813, 597] width 176 height 18
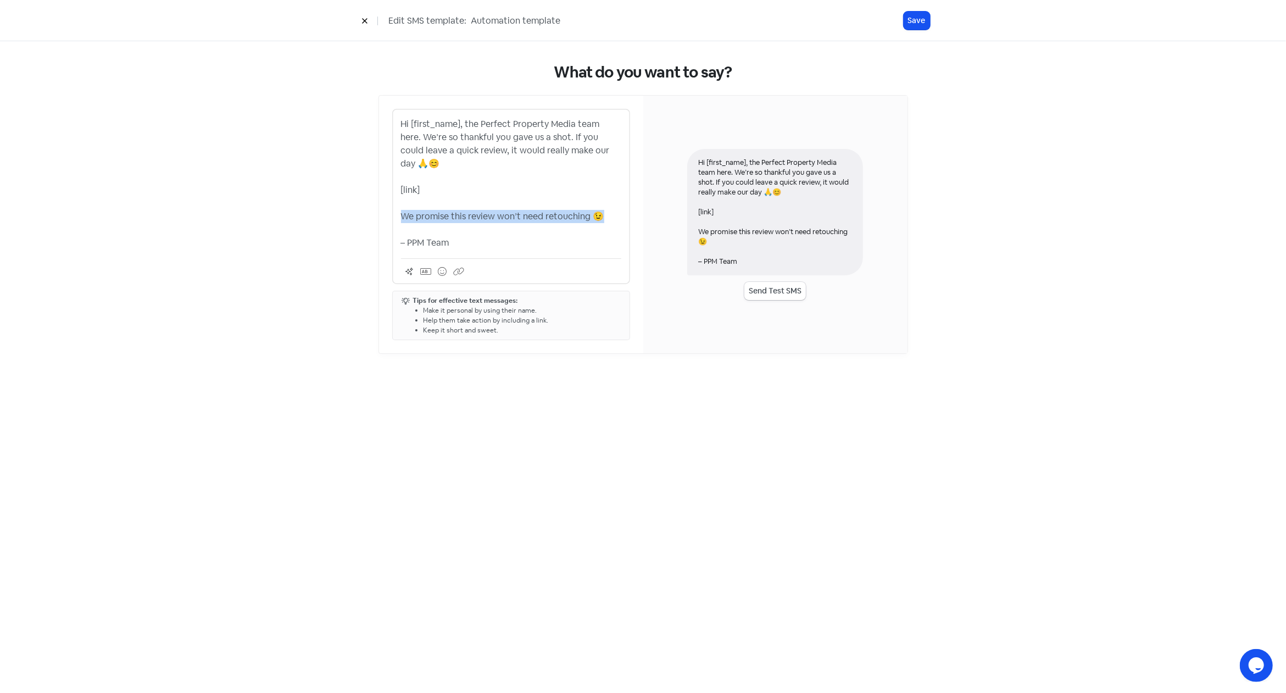
drag, startPoint x: 600, startPoint y: 216, endPoint x: 404, endPoint y: 213, distance: 196.6
click at [404, 213] on p "Hi [first_name], the Perfect Property Media team here. We’re so thankful you ga…" at bounding box center [511, 184] width 220 height 132
copy p "We promise this review won’t need retouching 😉"
click at [563, 397] on div "What do you want to say? Hi [first_name], the Perfect Property Media team here.…" at bounding box center [643, 366] width 1286 height 651
drag, startPoint x: 599, startPoint y: 215, endPoint x: 394, endPoint y: 213, distance: 204.9
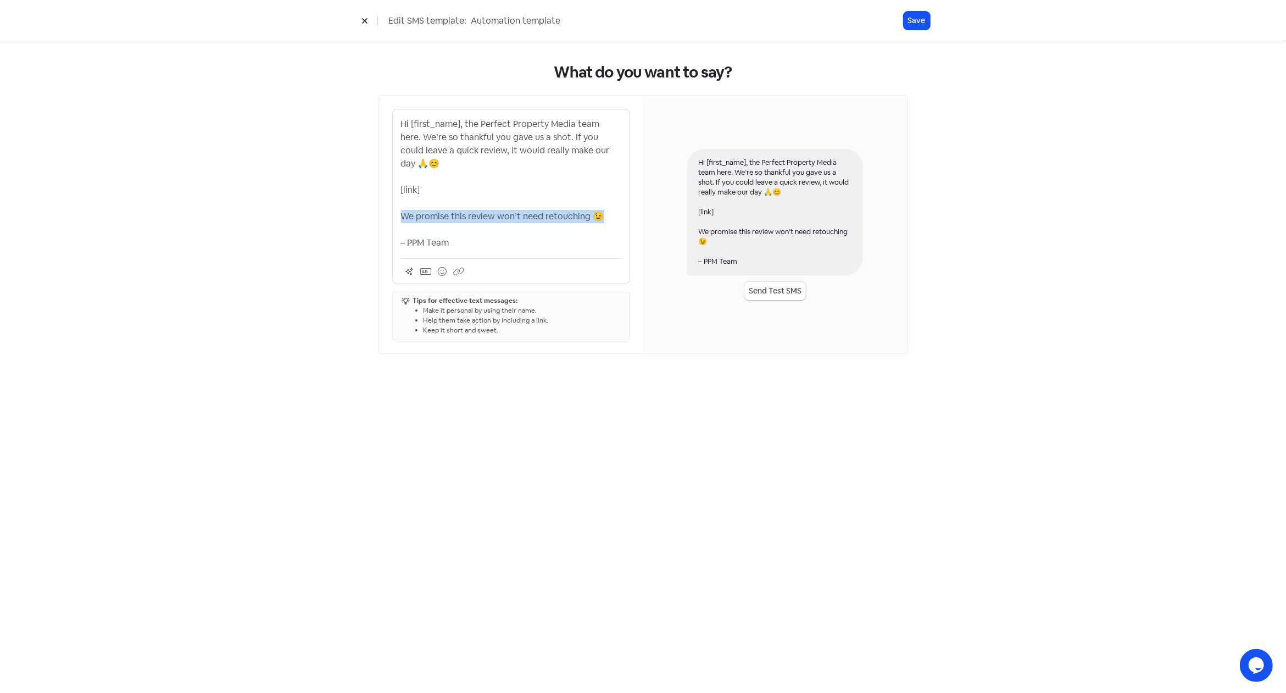
click at [394, 213] on div "Hi [first_name], the Perfect Property Media team here. We’re so thankful you ga…" at bounding box center [511, 196] width 238 height 175
click at [427, 138] on p "Hi [first_name], the Perfect Property Media team here. We’re so thankful you ga…" at bounding box center [511, 184] width 220 height 132
click at [540, 172] on p "Hi [first_name], the Perfect Property Media team here. We’re so thankful you ga…" at bounding box center [511, 184] width 220 height 132
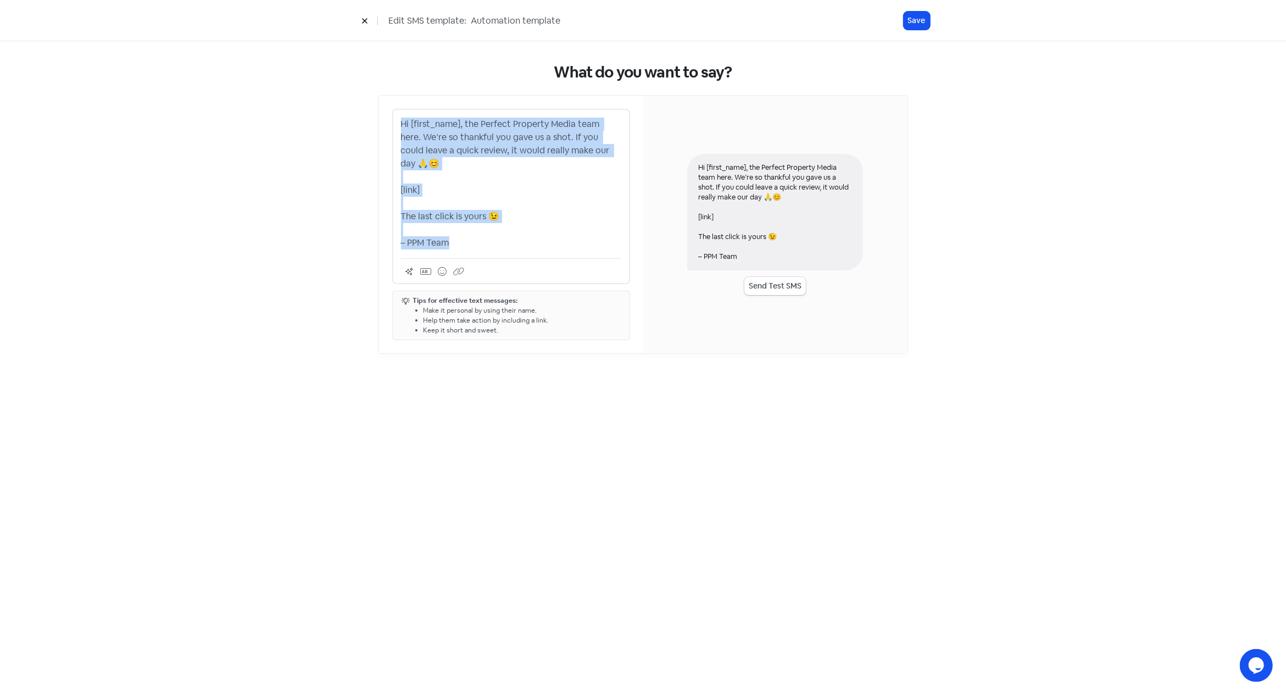
copy p "Hi [first_name], the Perfect Property Media team here. We’re so thankful you ga…"
click at [607, 203] on p "Hi [first_name], the Perfect Property Media team here. We’re so thankful you ga…" at bounding box center [511, 184] width 220 height 132
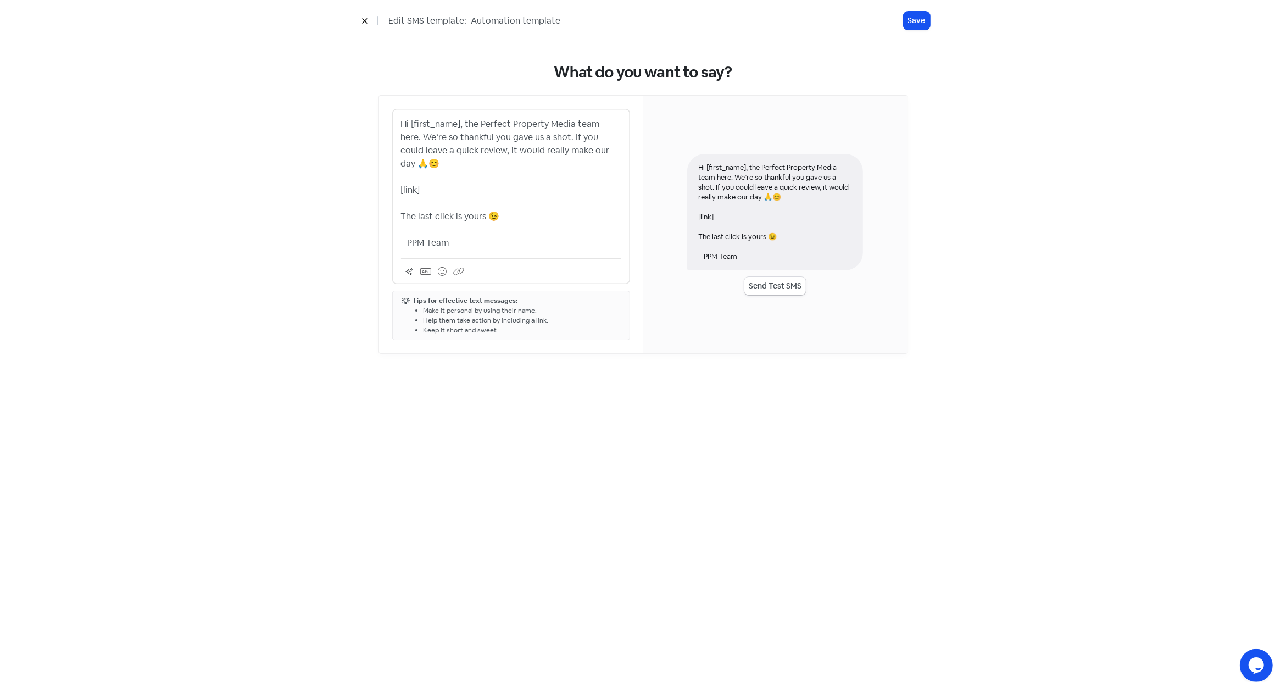
click at [559, 216] on p "Hi [first_name], the Perfect Property Media team here. We’re so thankful you ga…" at bounding box center [511, 184] width 220 height 132
click at [918, 18] on button "Save" at bounding box center [916, 21] width 26 height 18
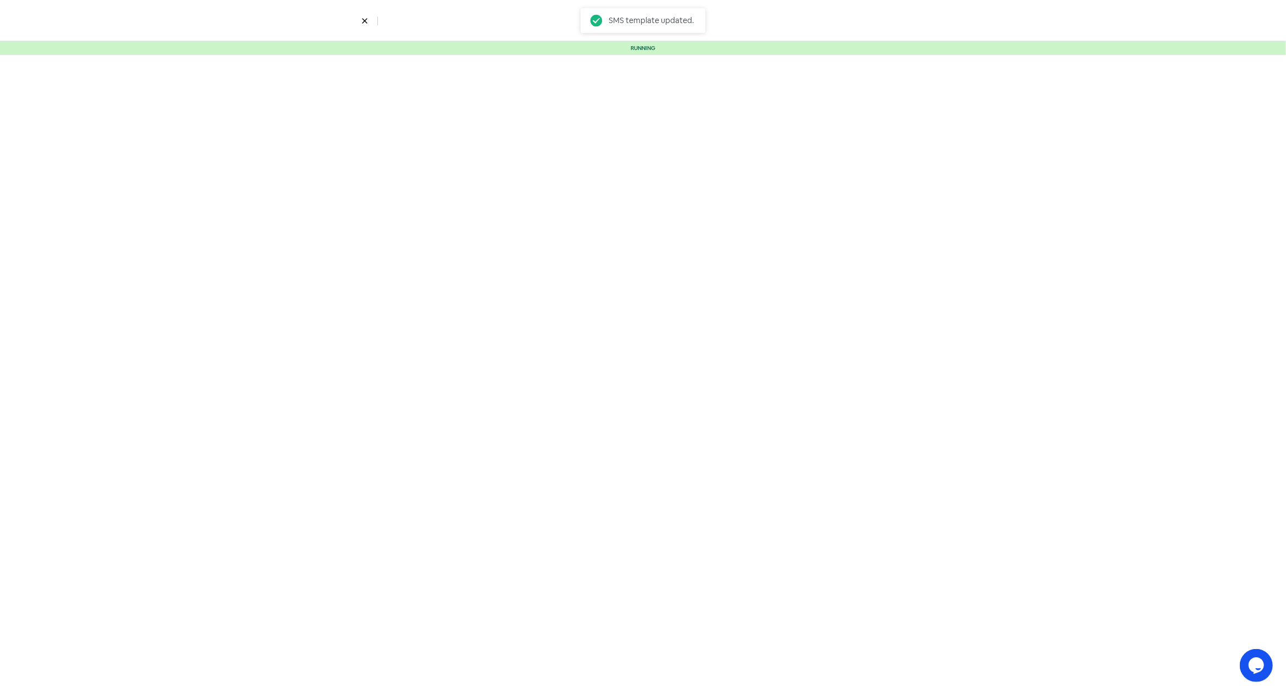
select select "3"
select select "4"
select select "7"
select select "8"
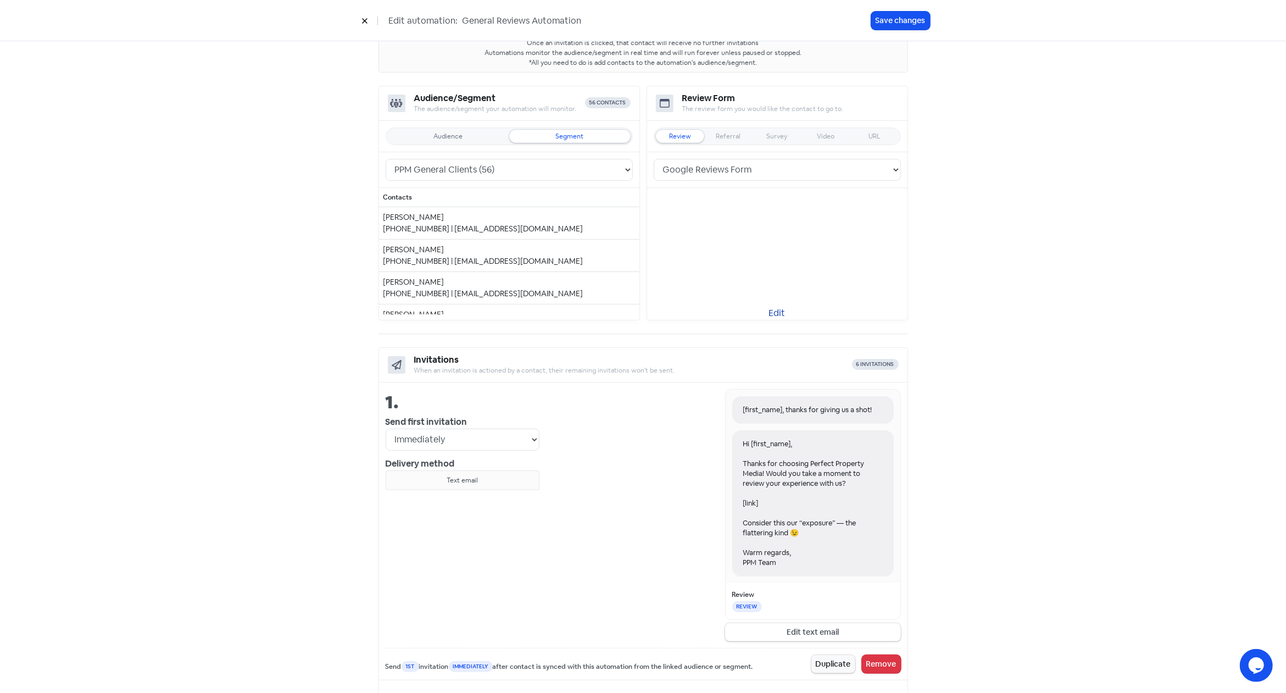
scroll to position [64, 0]
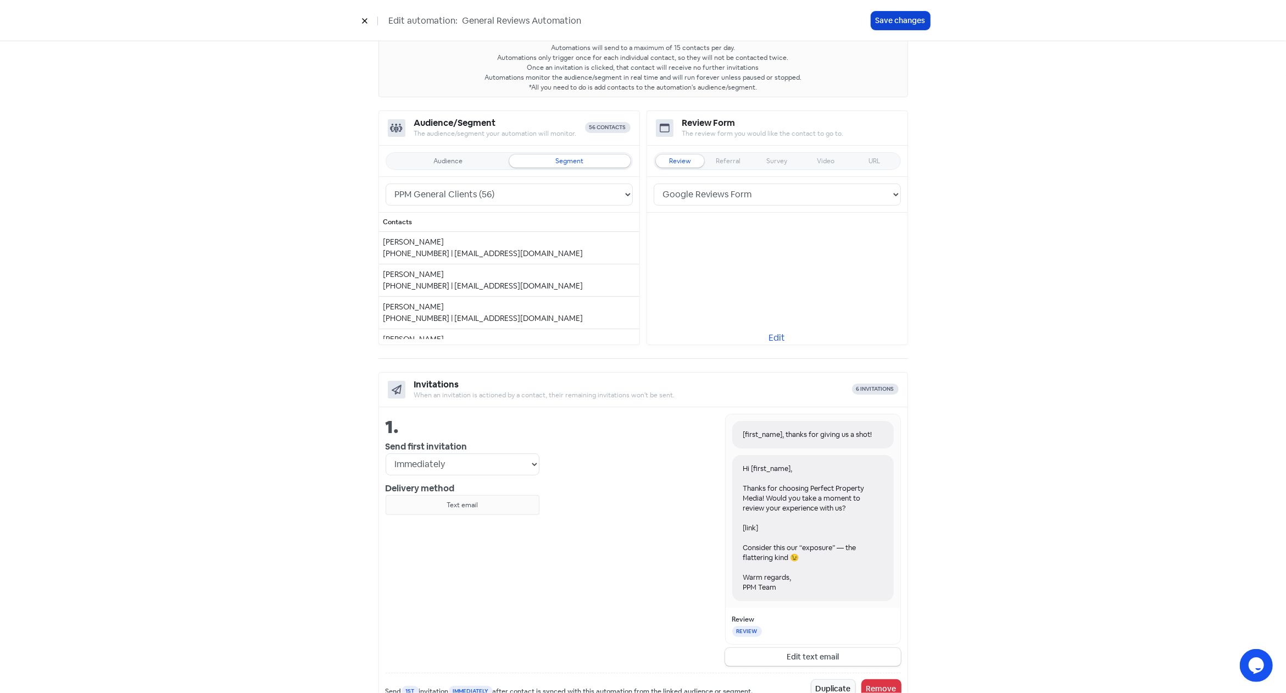
click at [906, 21] on button "Save changes" at bounding box center [900, 21] width 59 height 18
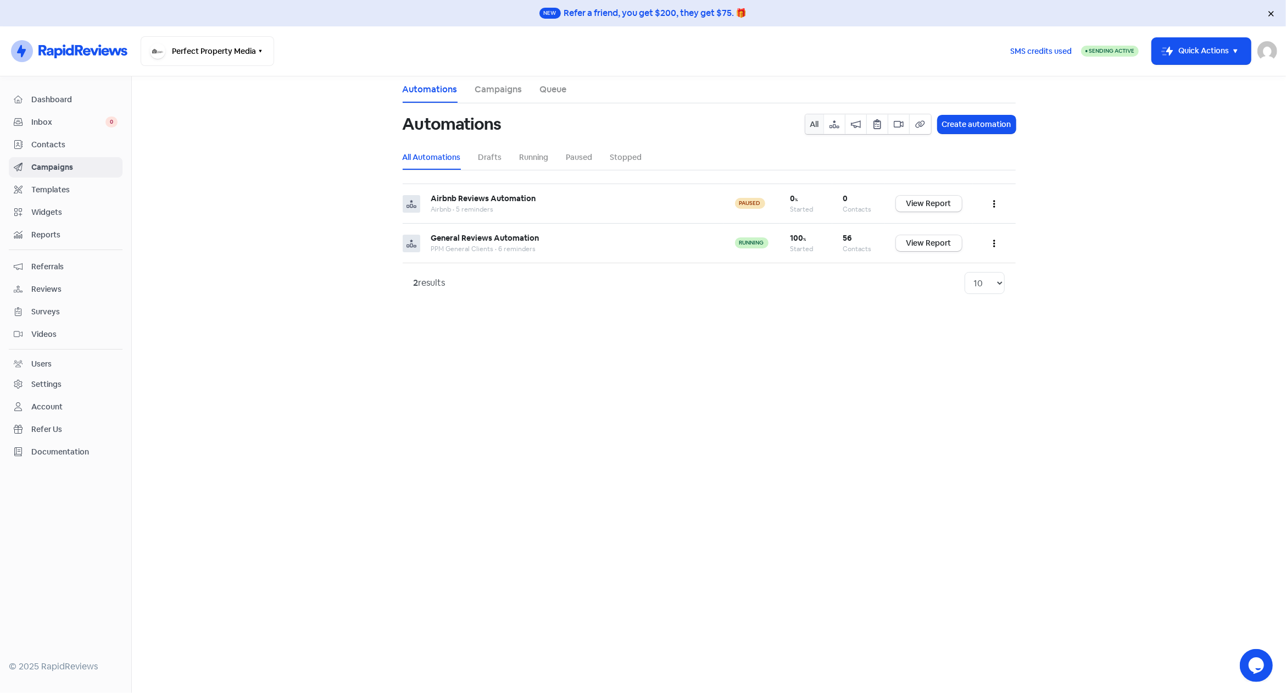
click at [518, 285] on div "2 results 10 20 30 50 100" at bounding box center [709, 283] width 591 height 22
click at [464, 282] on div "2 results 10 20 30 50 100" at bounding box center [709, 283] width 591 height 22
click at [996, 240] on button "button" at bounding box center [994, 243] width 21 height 26
click at [845, 285] on div "2 results 10 20 30 50 100" at bounding box center [709, 283] width 591 height 22
click at [1211, 52] on button "Icon For Thunder-move Quick Actions" at bounding box center [1201, 51] width 99 height 26
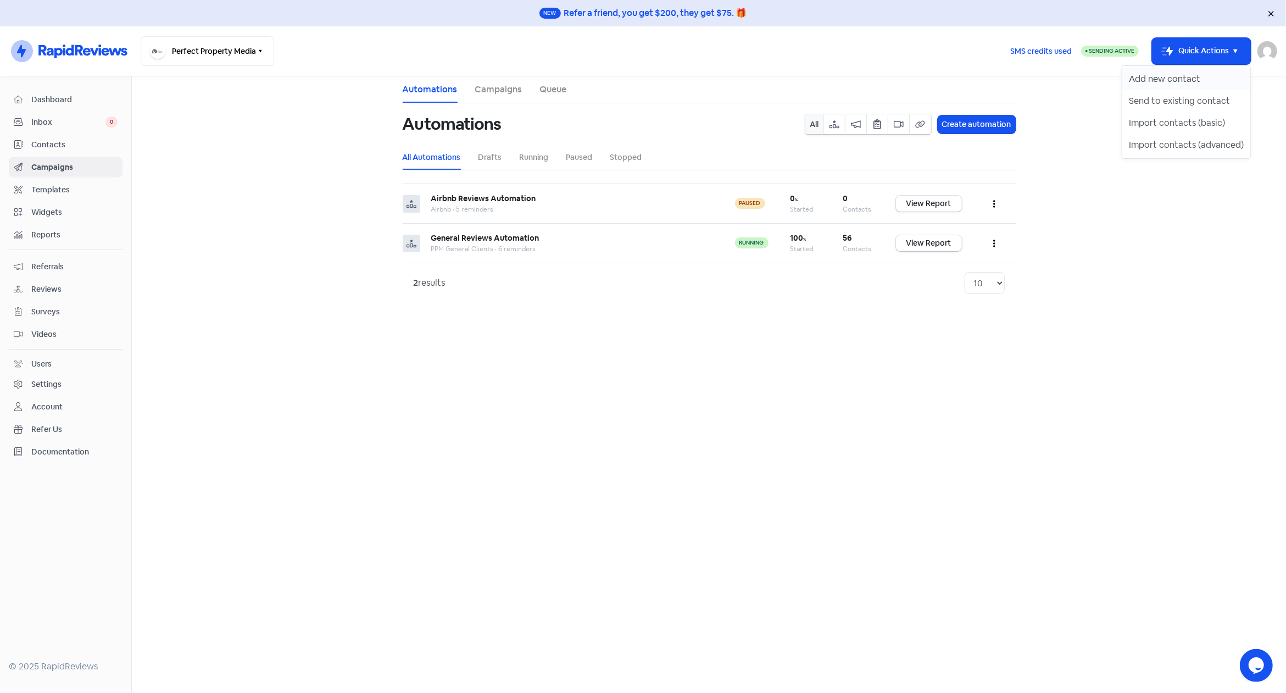
click at [1171, 80] on button "Add new contact" at bounding box center [1186, 79] width 128 height 22
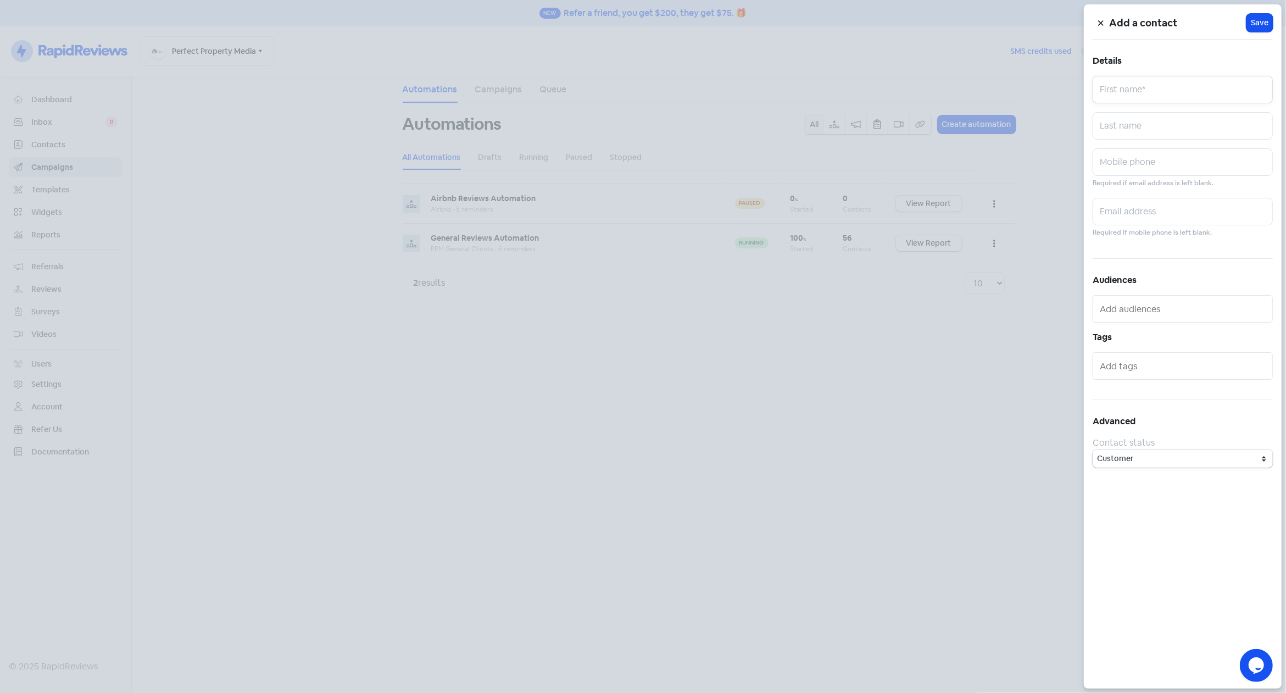
click at [1171, 88] on input "text" at bounding box center [1182, 89] width 180 height 27
type input "m"
type input "Mas"
click at [1163, 162] on input "text" at bounding box center [1182, 161] width 180 height 27
type input "0490746110"
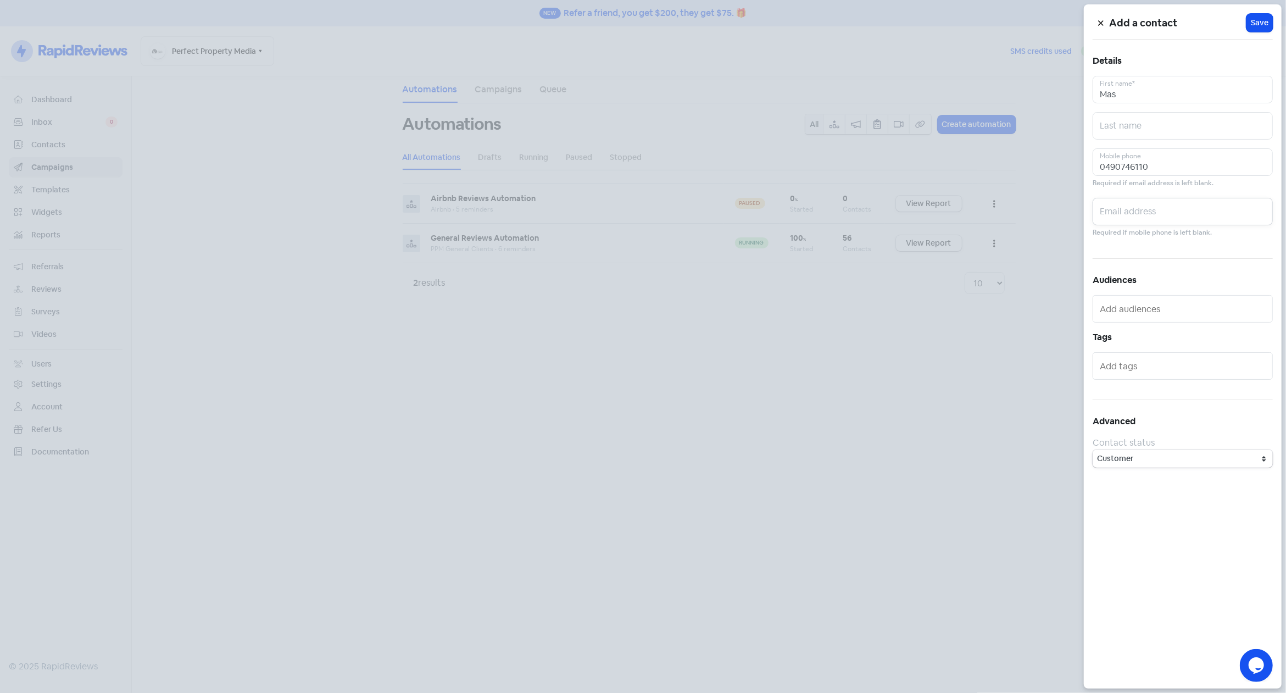
click at [1166, 214] on input "text" at bounding box center [1182, 211] width 180 height 27
click at [1162, 214] on input "text" at bounding box center [1182, 211] width 180 height 27
paste input "[EMAIL_ADDRESS][DOMAIN_NAME]"
type input "[EMAIL_ADDRESS][DOMAIN_NAME]"
click at [1092, 449] on select "Customer Lead" at bounding box center [1182, 458] width 180 height 18
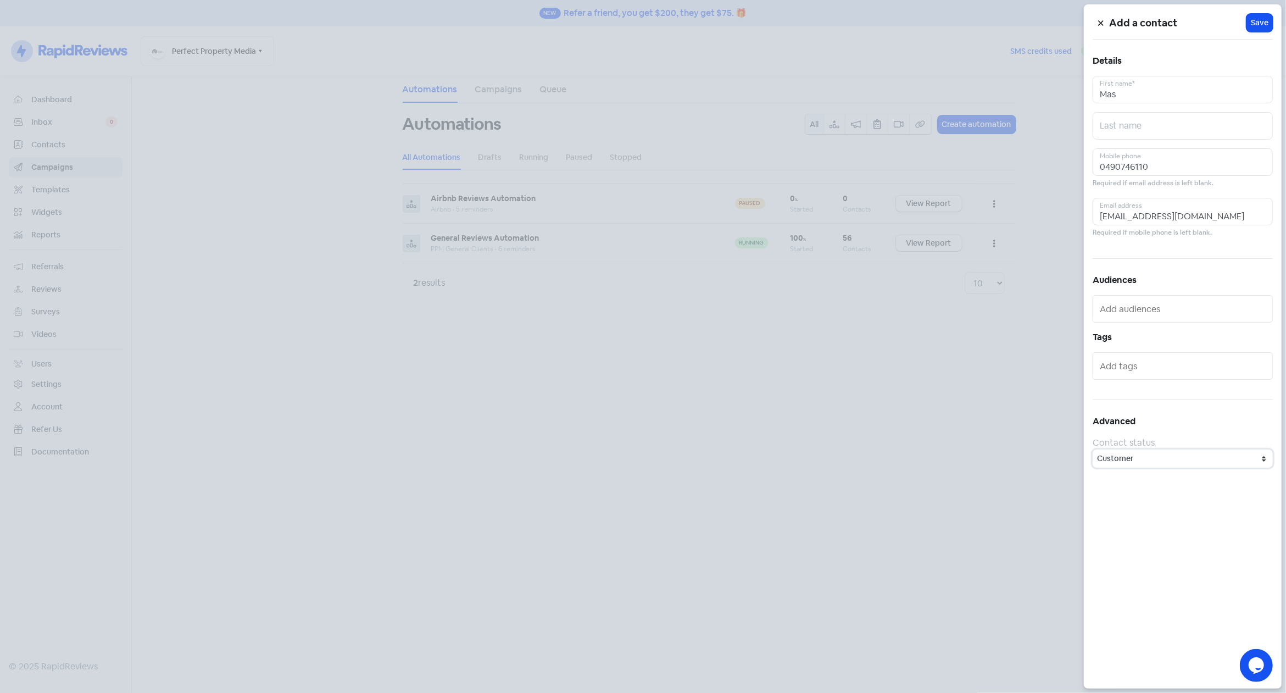
click at [1162, 459] on select "Customer Lead" at bounding box center [1182, 458] width 180 height 18
click at [1255, 21] on span "Save" at bounding box center [1260, 23] width 18 height 12
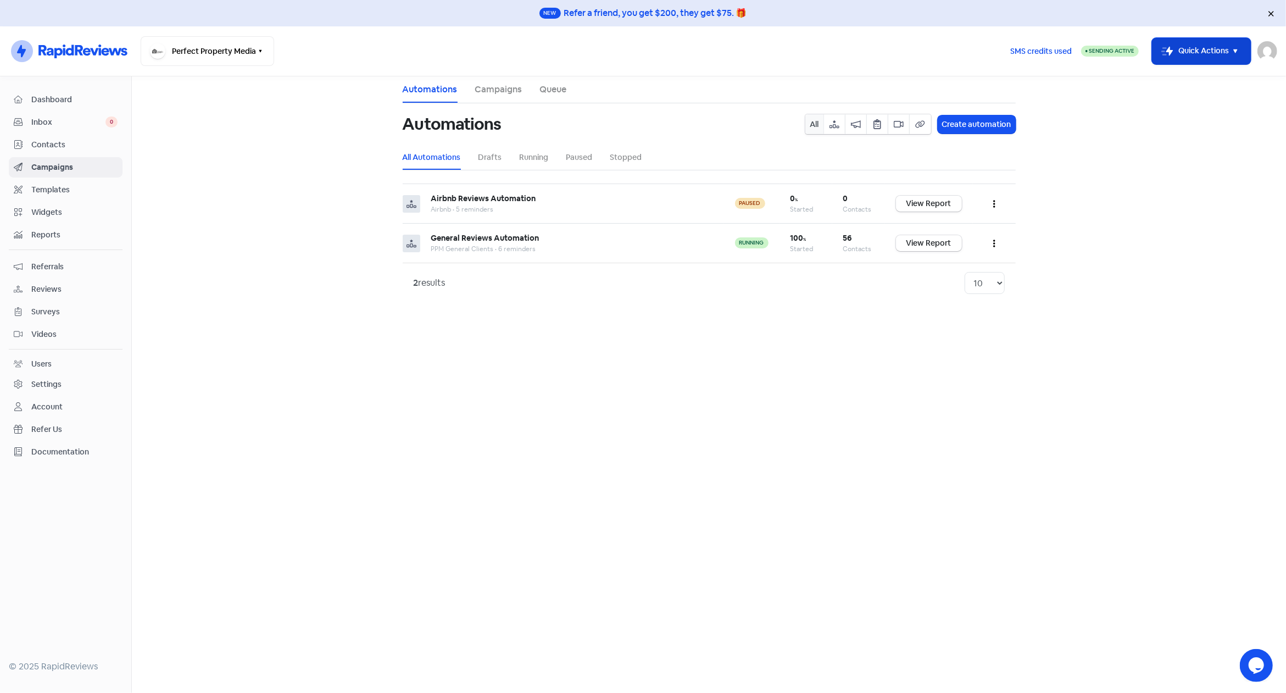
click at [1224, 53] on button "Icon For Thunder-move Quick Actions" at bounding box center [1201, 51] width 99 height 26
click at [1178, 76] on button "Add new contact" at bounding box center [1186, 79] width 128 height 22
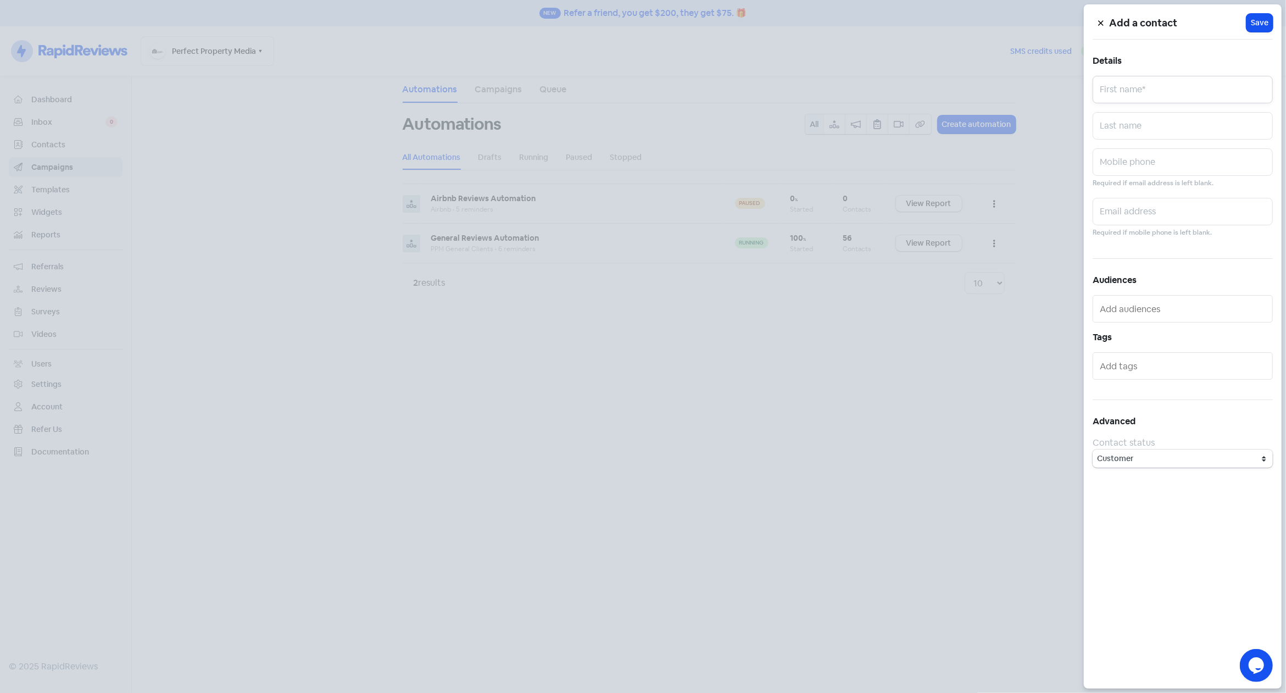
click at [1152, 86] on input "text" at bounding box center [1182, 89] width 180 height 27
type input "[PERSON_NAME]"
type input "0449962559"
click at [1129, 205] on input "text" at bounding box center [1182, 211] width 180 height 27
click at [1151, 208] on input "text" at bounding box center [1182, 211] width 180 height 27
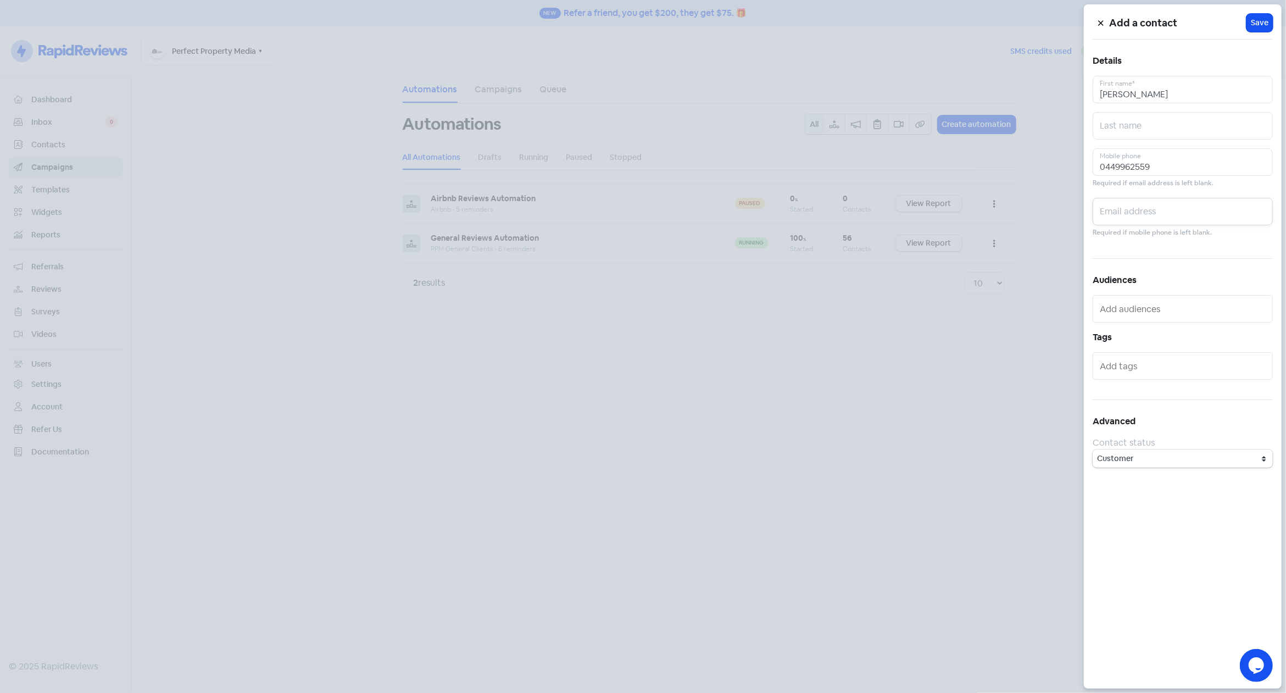
paste input "[EMAIL_ADDRESS][DOMAIN_NAME]"
click at [1258, 24] on span "Save" at bounding box center [1260, 23] width 18 height 12
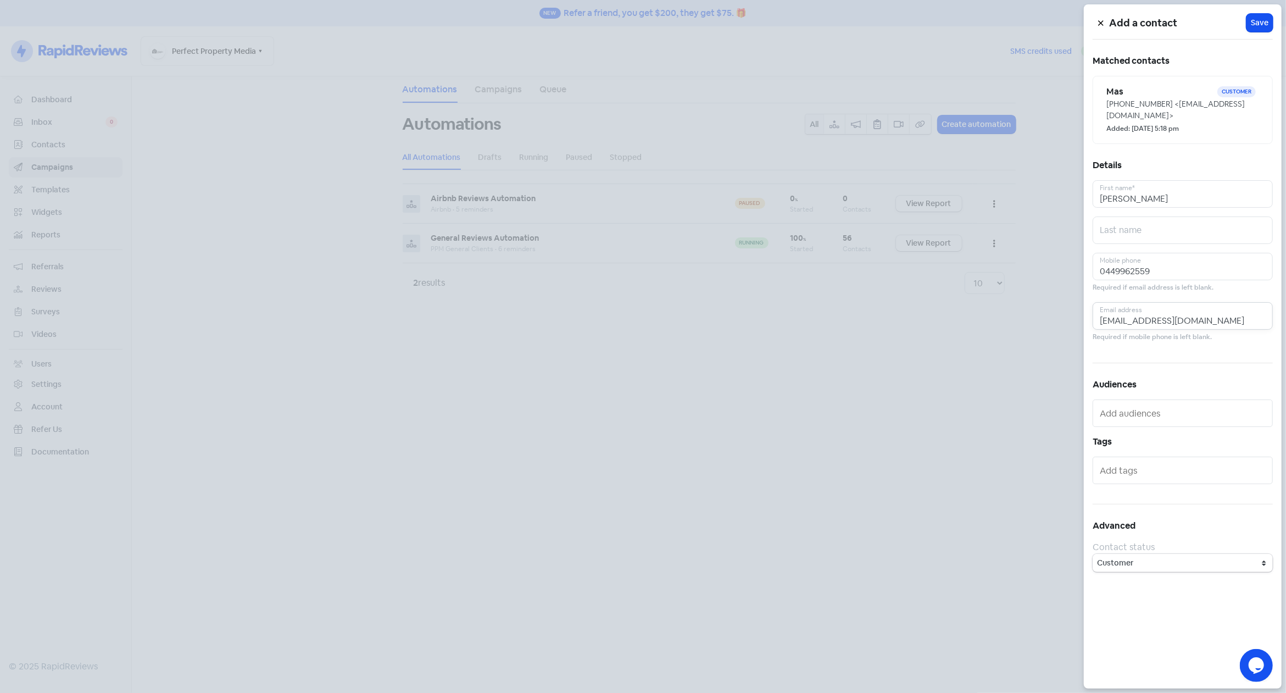
click at [1166, 308] on input "[EMAIL_ADDRESS][DOMAIN_NAME]" at bounding box center [1182, 315] width 180 height 27
paste input "[EMAIL_ADDRESS][DOMAIN_NAME]"
type input "[EMAIL_ADDRESS][DOMAIN_NAME]"
click at [1179, 584] on div "Add a contact Icon For Loading Save Matched contacts Mas Customer [PHONE_NUMBER…" at bounding box center [1183, 346] width 198 height 684
click at [1199, 404] on input "text" at bounding box center [1184, 413] width 168 height 18
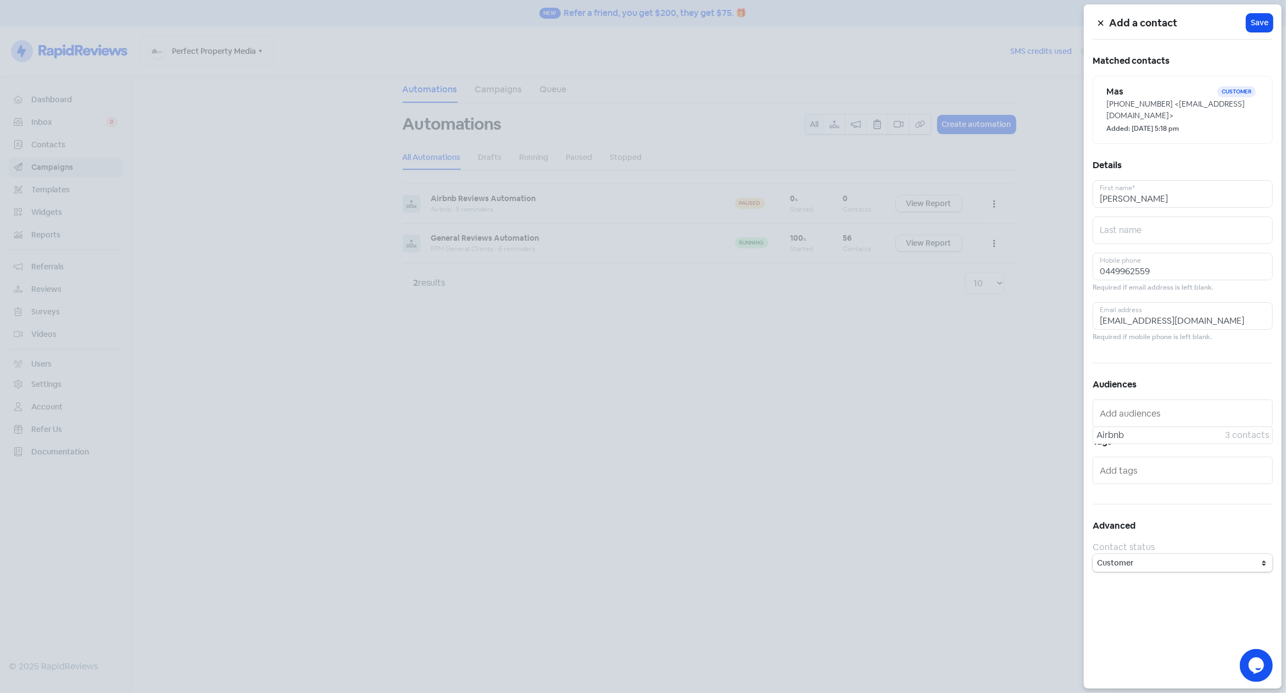
click at [1199, 404] on input "text" at bounding box center [1184, 413] width 168 height 18
click at [1204, 376] on h5 "Audiences" at bounding box center [1182, 384] width 180 height 16
click at [1173, 461] on input "text" at bounding box center [1184, 470] width 168 height 18
click at [1180, 433] on h5 "Tags" at bounding box center [1182, 441] width 180 height 16
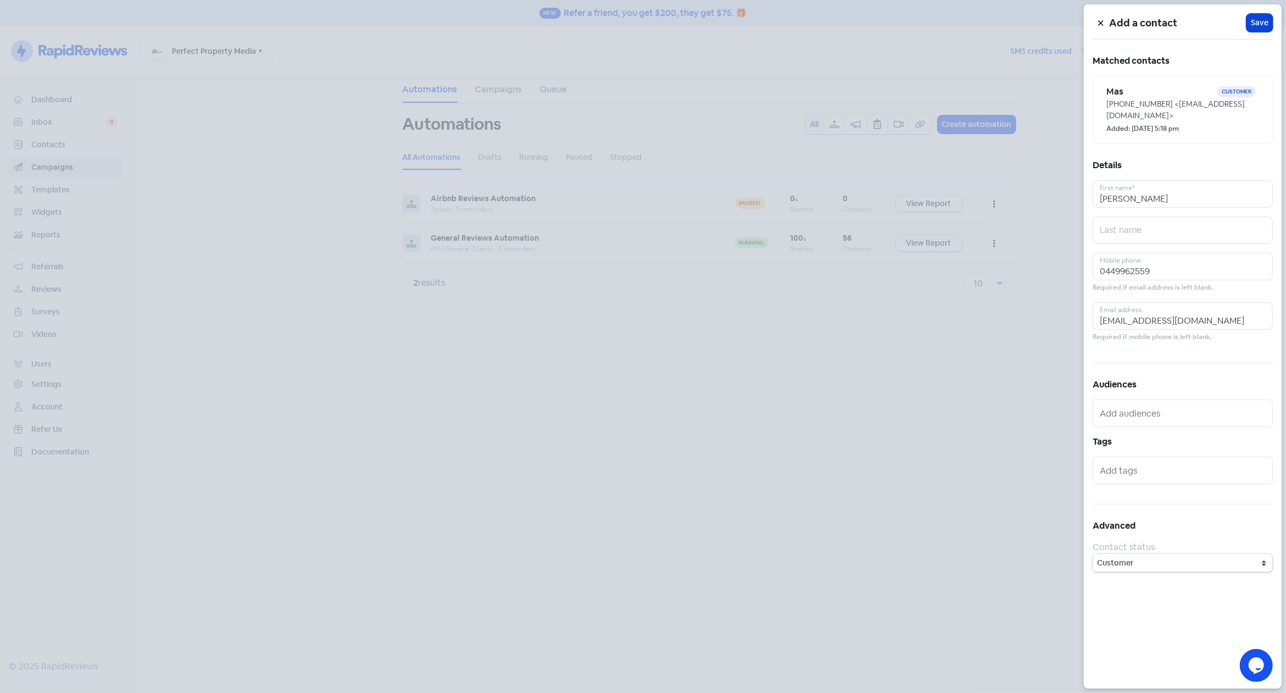
click at [1260, 22] on span "Save" at bounding box center [1260, 23] width 18 height 12
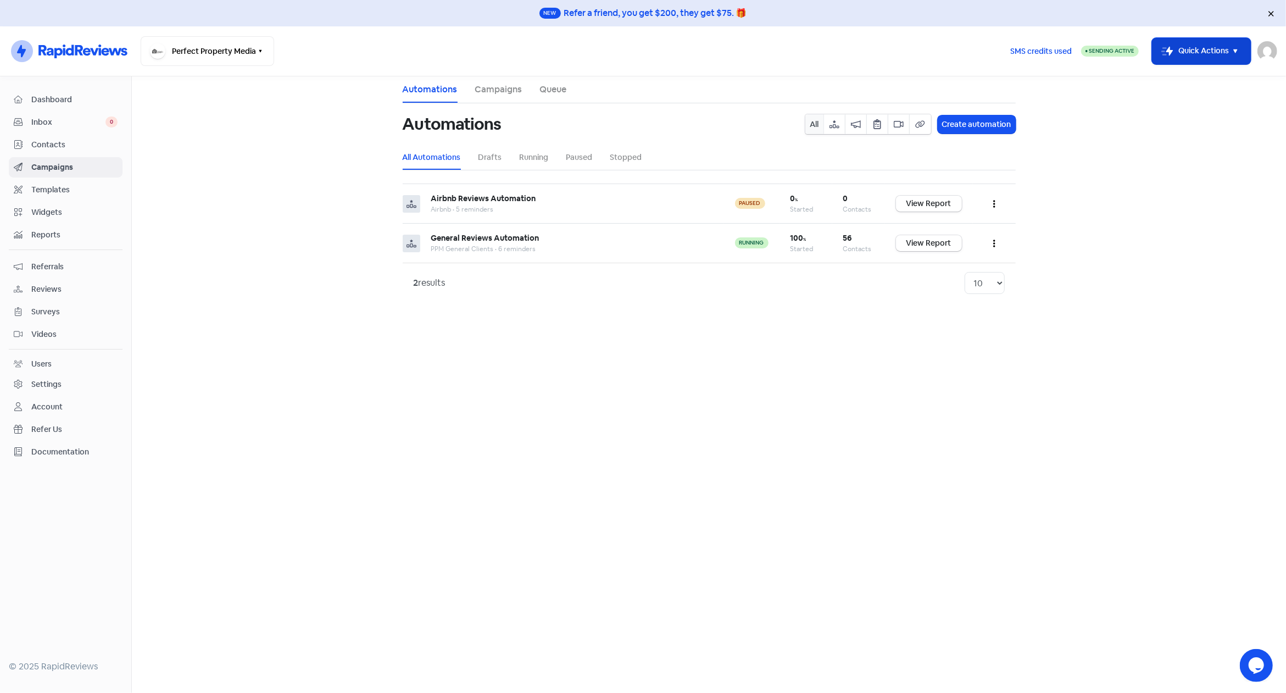
click at [1212, 50] on button "Icon For Thunder-move Quick Actions" at bounding box center [1201, 51] width 99 height 26
click at [1179, 80] on button "Add new contact" at bounding box center [1186, 79] width 128 height 22
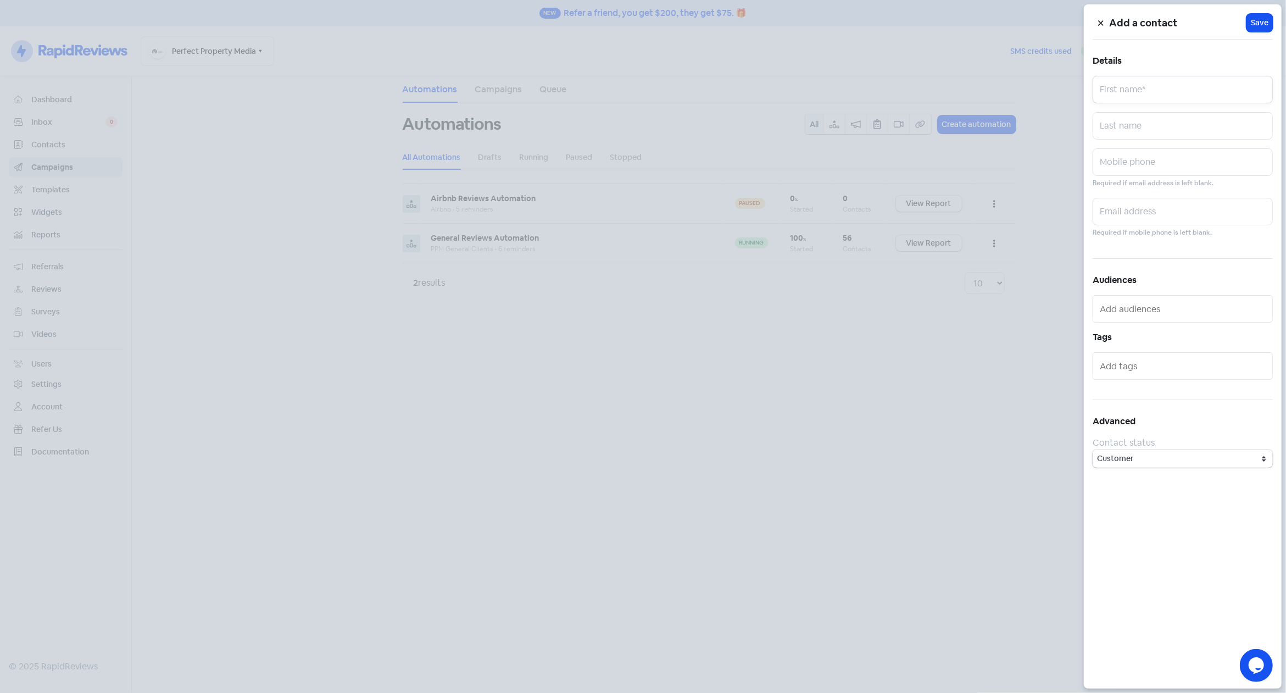
click at [1157, 88] on input "text" at bounding box center [1182, 89] width 180 height 27
type input "[PERSON_NAME]"
click at [1142, 125] on input "text" at bounding box center [1182, 125] width 180 height 27
click at [1137, 160] on input "text" at bounding box center [1182, 161] width 180 height 27
click at [1140, 210] on input "text" at bounding box center [1182, 211] width 180 height 27
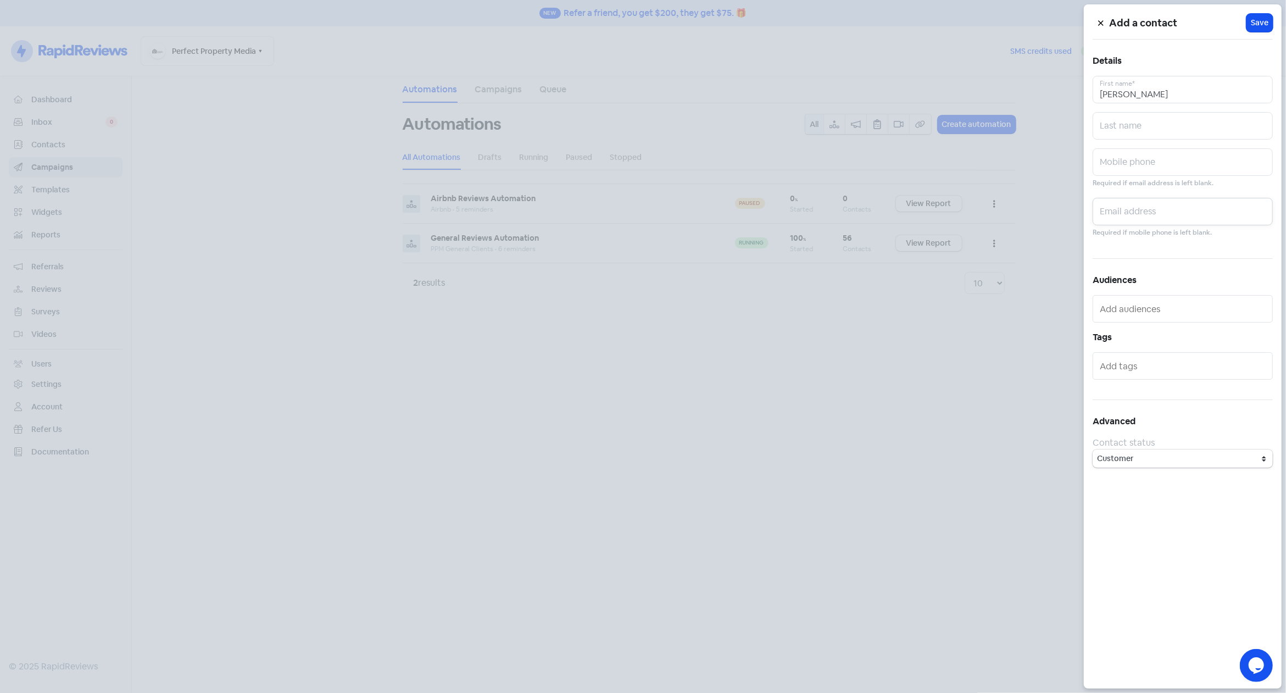
paste input "[PERSON_NAME][EMAIL_ADDRESS][DOMAIN_NAME]"
drag, startPoint x: 1181, startPoint y: 214, endPoint x: 1040, endPoint y: 214, distance: 141.1
click at [1092, 214] on input "[PERSON_NAME][EMAIL_ADDRESS][DOMAIN_NAME]" at bounding box center [1182, 211] width 180 height 27
click at [1149, 216] on input "[PERSON_NAME][EMAIL_ADDRESS][DOMAIN_NAME]" at bounding box center [1182, 211] width 180 height 27
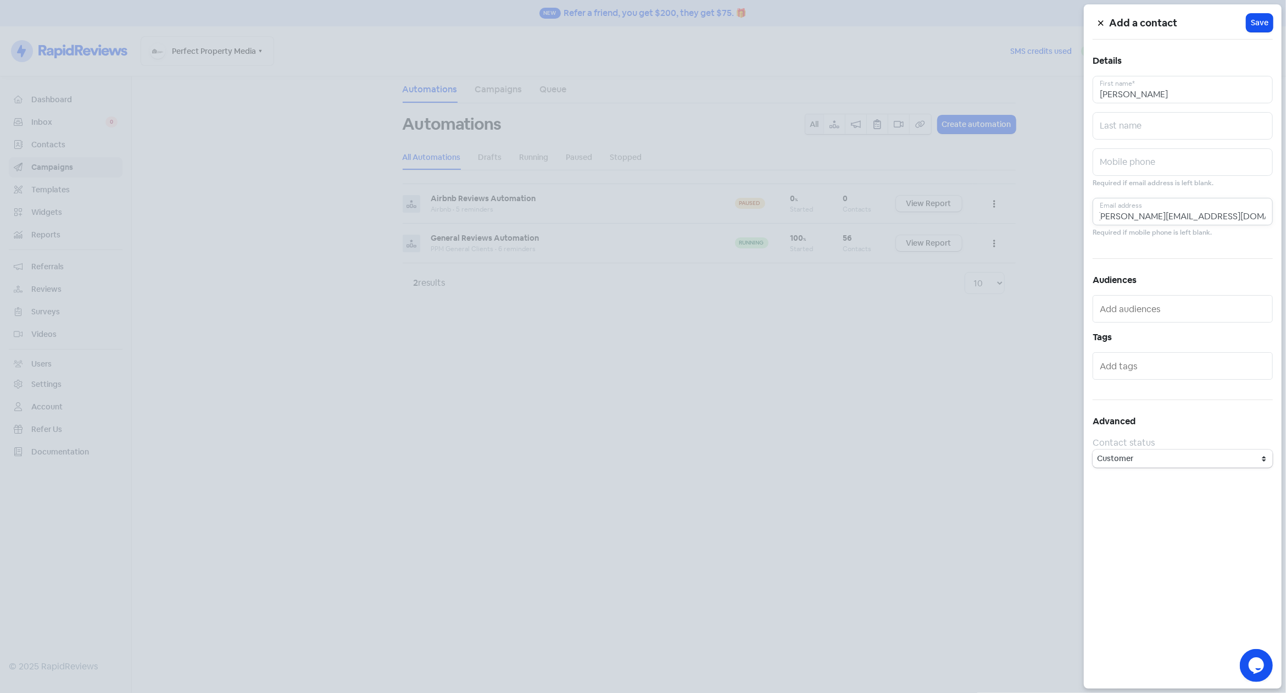
drag, startPoint x: 1191, startPoint y: 215, endPoint x: 1286, endPoint y: 217, distance: 95.6
click at [1273, 217] on input "[PERSON_NAME][EMAIL_ADDRESS][DOMAIN_NAME]" at bounding box center [1182, 211] width 180 height 27
click at [1236, 213] on input "[PERSON_NAME][EMAIL_ADDRESS][DOMAIN_NAME]" at bounding box center [1182, 211] width 180 height 27
drag, startPoint x: 1228, startPoint y: 211, endPoint x: 1063, endPoint y: 215, distance: 164.8
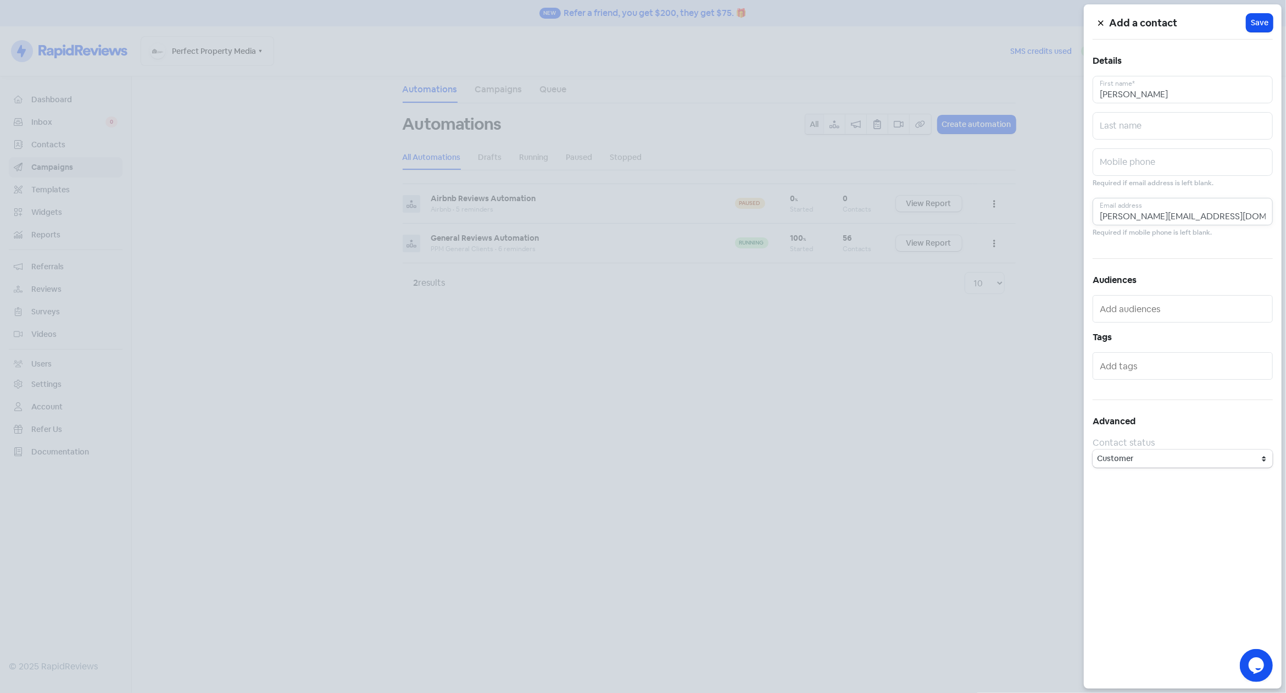
click at [1092, 214] on input "[PERSON_NAME][EMAIL_ADDRESS][DOMAIN_NAME]" at bounding box center [1182, 211] width 180 height 27
click at [1176, 216] on input "[PERSON_NAME][EMAIL_ADDRESS][DOMAIN_NAME]" at bounding box center [1182, 211] width 180 height 27
drag, startPoint x: 1169, startPoint y: 214, endPoint x: 1301, endPoint y: 216, distance: 131.8
click at [1273, 216] on input "[PERSON_NAME][EMAIL_ADDRESS][DOMAIN_NAME]" at bounding box center [1182, 211] width 180 height 27
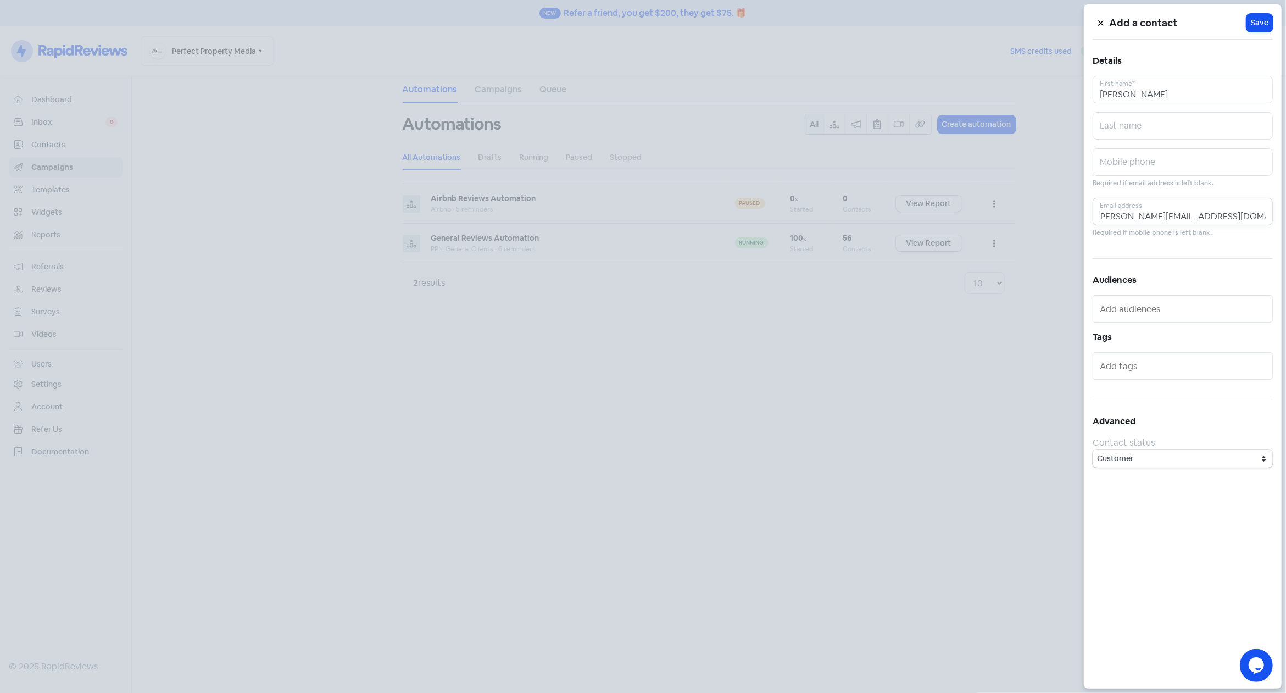
click at [1199, 213] on input "[PERSON_NAME][EMAIL_ADDRESS][DOMAIN_NAME]" at bounding box center [1182, 211] width 180 height 27
type input "[PERSON_NAME][EMAIL_ADDRESS][DOMAIN_NAME]"
click at [1146, 162] on input "text" at bounding box center [1182, 161] width 180 height 27
click at [1143, 157] on input "text" at bounding box center [1182, 161] width 180 height 27
paste input "[PHONE_NUMBER]"
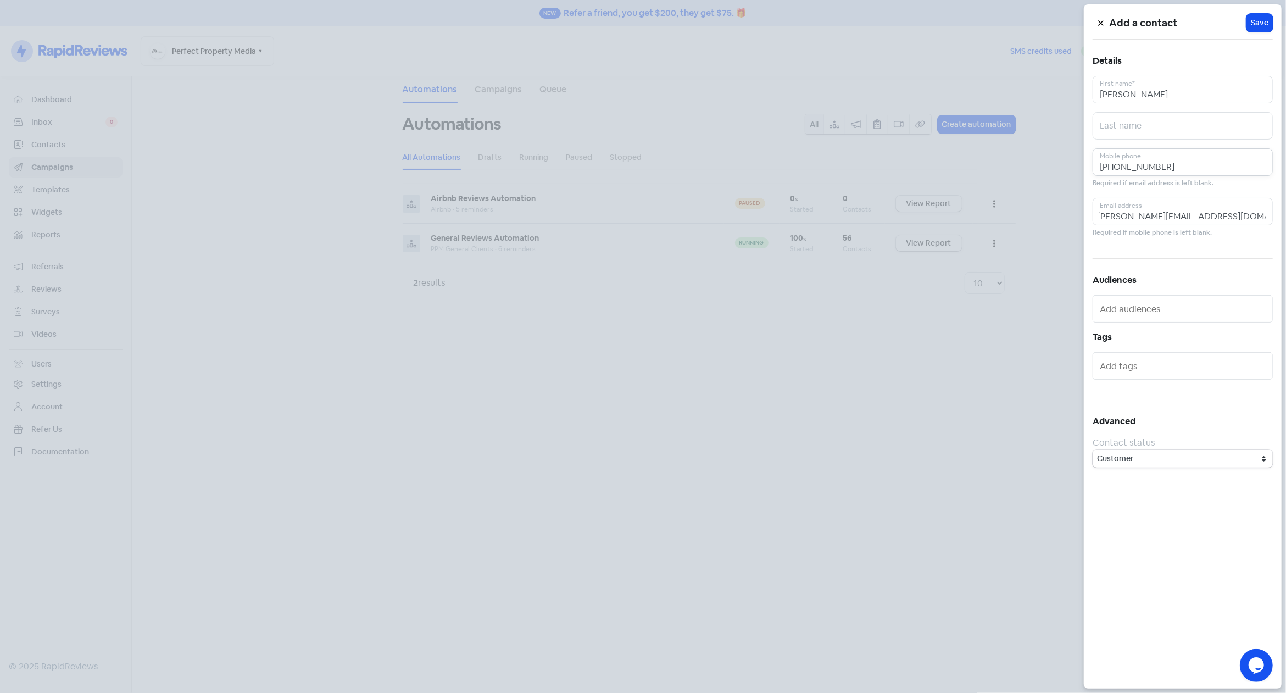
drag, startPoint x: 1117, startPoint y: 162, endPoint x: 1037, endPoint y: 159, distance: 79.1
click at [1092, 160] on input "[PHONE_NUMBER]" at bounding box center [1182, 161] width 180 height 27
click at [1188, 165] on input "0418 870 339" at bounding box center [1182, 161] width 180 height 27
type input "0418 870 339"
click at [1255, 26] on span "Save" at bounding box center [1260, 23] width 18 height 12
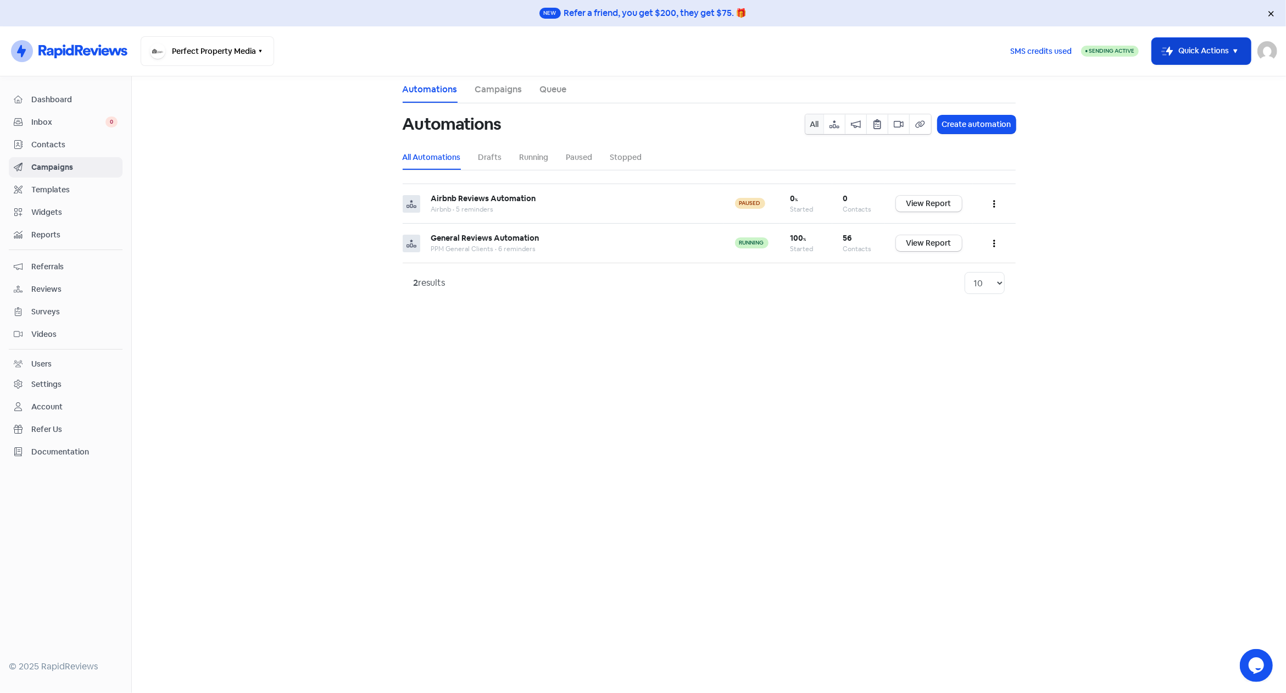
click at [1211, 55] on button "Icon For Thunder-move Quick Actions" at bounding box center [1201, 51] width 99 height 26
click at [1173, 78] on button "Add new contact" at bounding box center [1186, 79] width 128 height 22
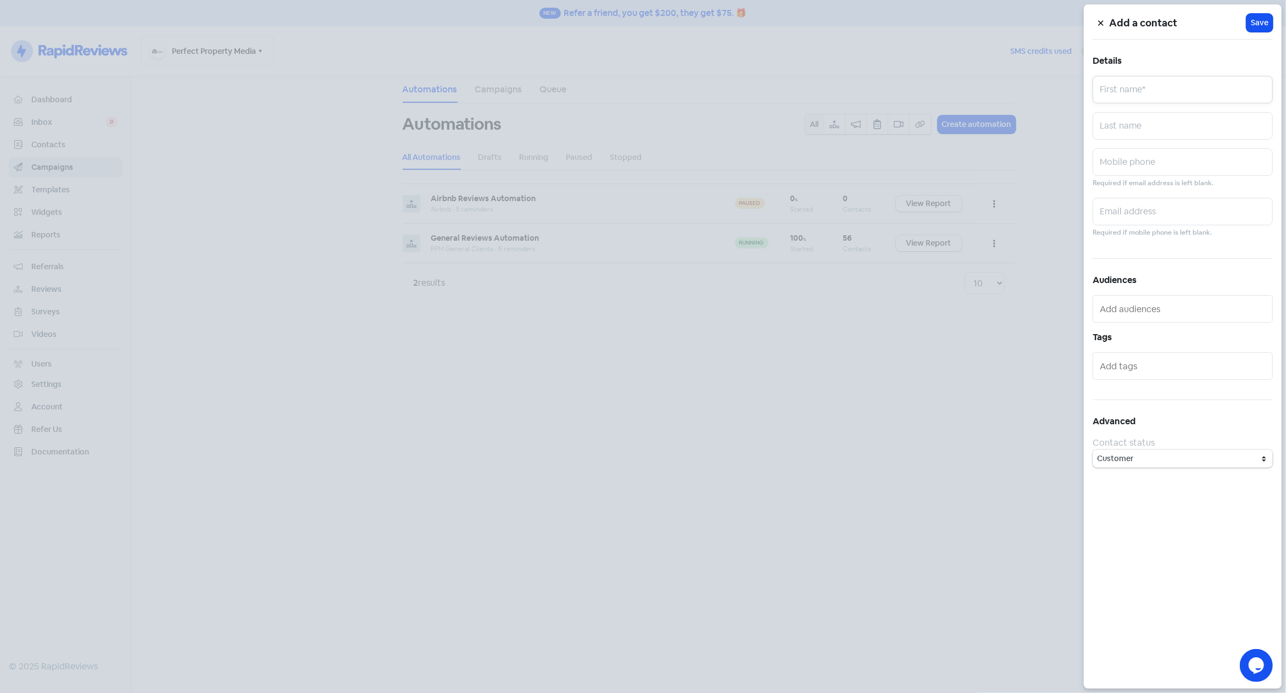
click at [1154, 83] on input "text" at bounding box center [1182, 89] width 180 height 27
type input "[PERSON_NAME]"
paste input "[PERSON_NAME][EMAIL_ADDRESS][PERSON_NAME][DOMAIN_NAME]"
type input "[PERSON_NAME][EMAIL_ADDRESS][PERSON_NAME][DOMAIN_NAME]"
click at [1153, 160] on input "text" at bounding box center [1182, 161] width 180 height 27
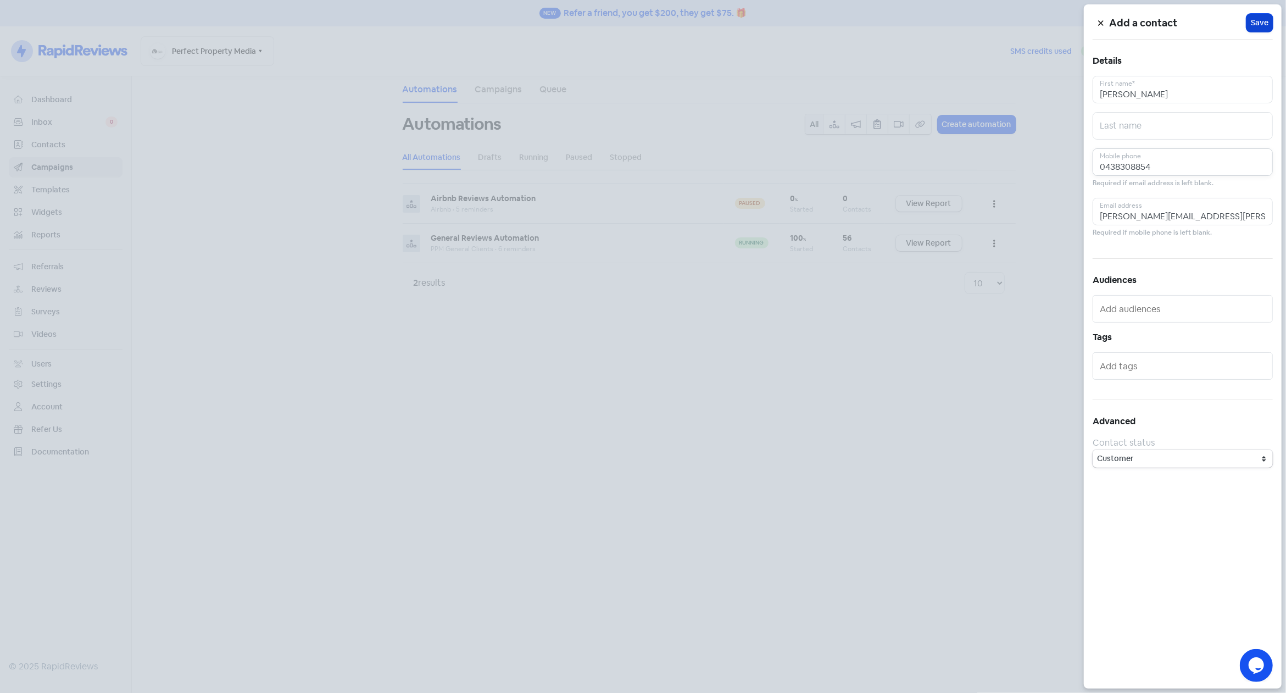
type input "0438308854"
click at [1261, 21] on span "Save" at bounding box center [1260, 23] width 18 height 12
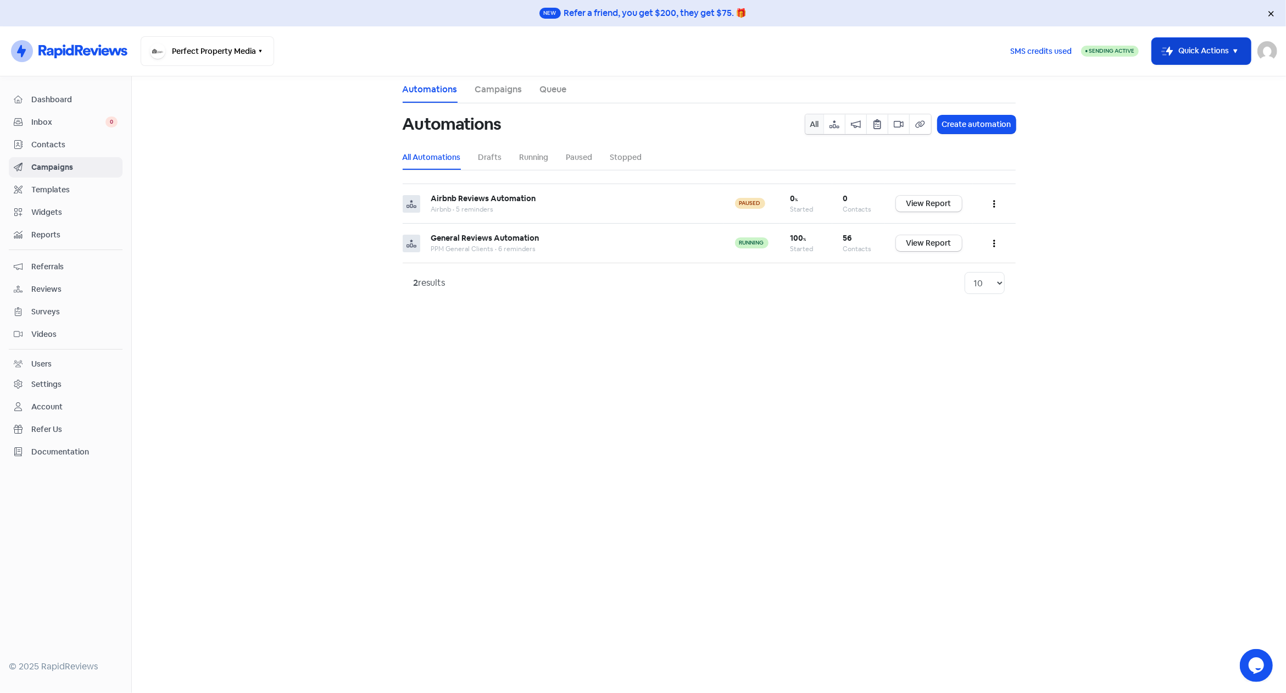
click at [1215, 45] on button "Icon For Thunder-move Quick Actions" at bounding box center [1201, 51] width 99 height 26
click at [1180, 78] on button "Add new contact" at bounding box center [1186, 79] width 128 height 22
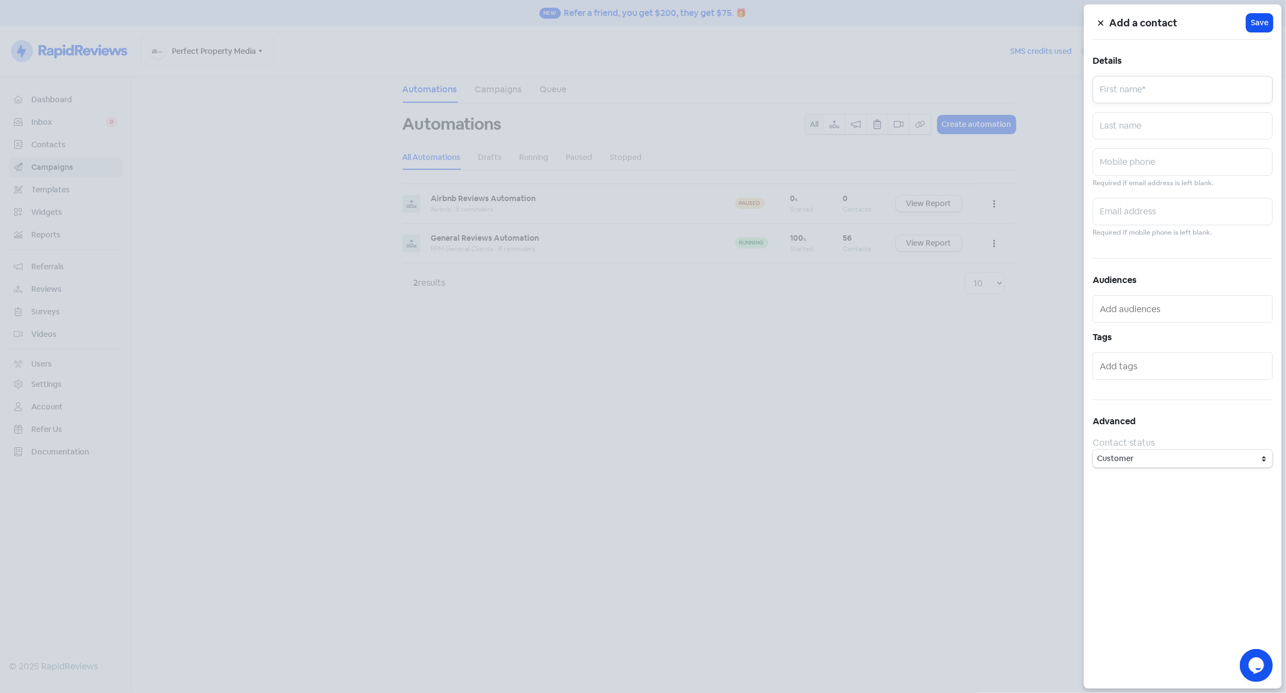
click at [1165, 84] on input "text" at bounding box center [1182, 89] width 180 height 27
type input "[PERSON_NAME]"
click at [1149, 163] on input "text" at bounding box center [1182, 161] width 180 height 27
paste input "0499 906 821"
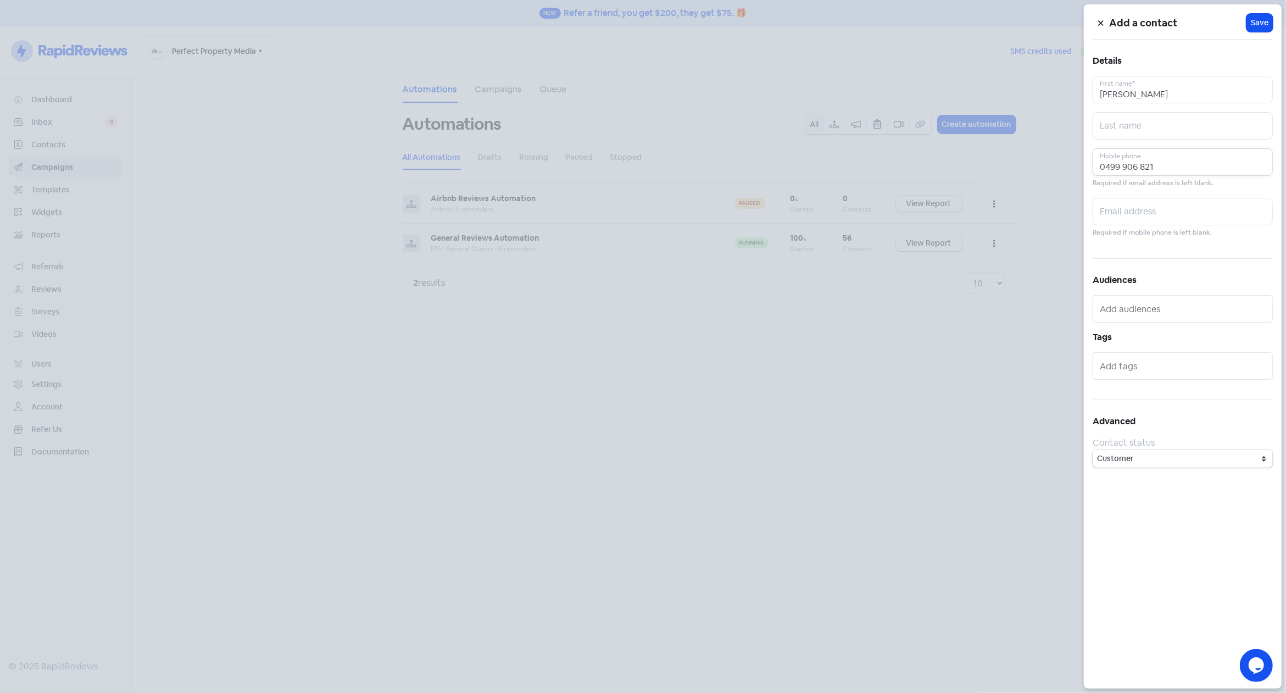
type input "0499 906 821"
click at [1145, 210] on input "text" at bounding box center [1182, 211] width 180 height 27
paste input "[EMAIL_ADDRESS][DOMAIN_NAME]"
type input "[EMAIL_ADDRESS][DOMAIN_NAME]"
click at [1259, 26] on span "Save" at bounding box center [1260, 23] width 18 height 12
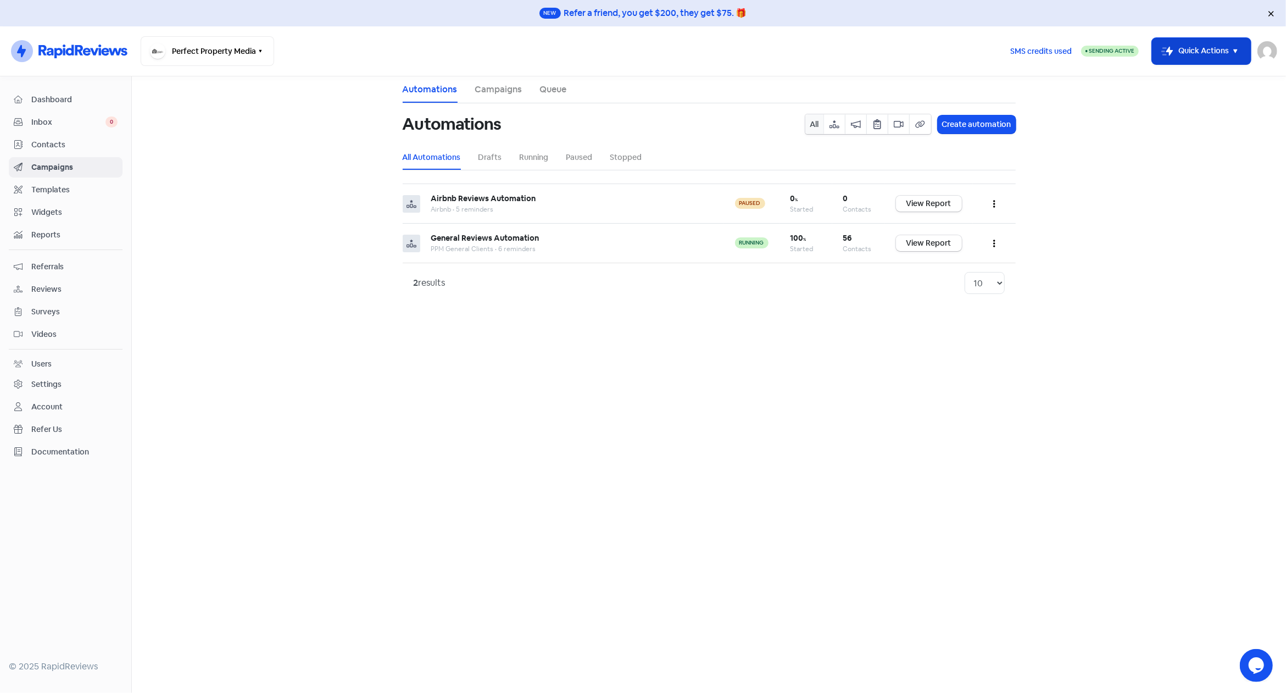
click at [1205, 53] on button "Icon For Thunder-move Quick Actions" at bounding box center [1201, 51] width 99 height 26
click at [1183, 76] on button "Add new contact" at bounding box center [1186, 79] width 128 height 22
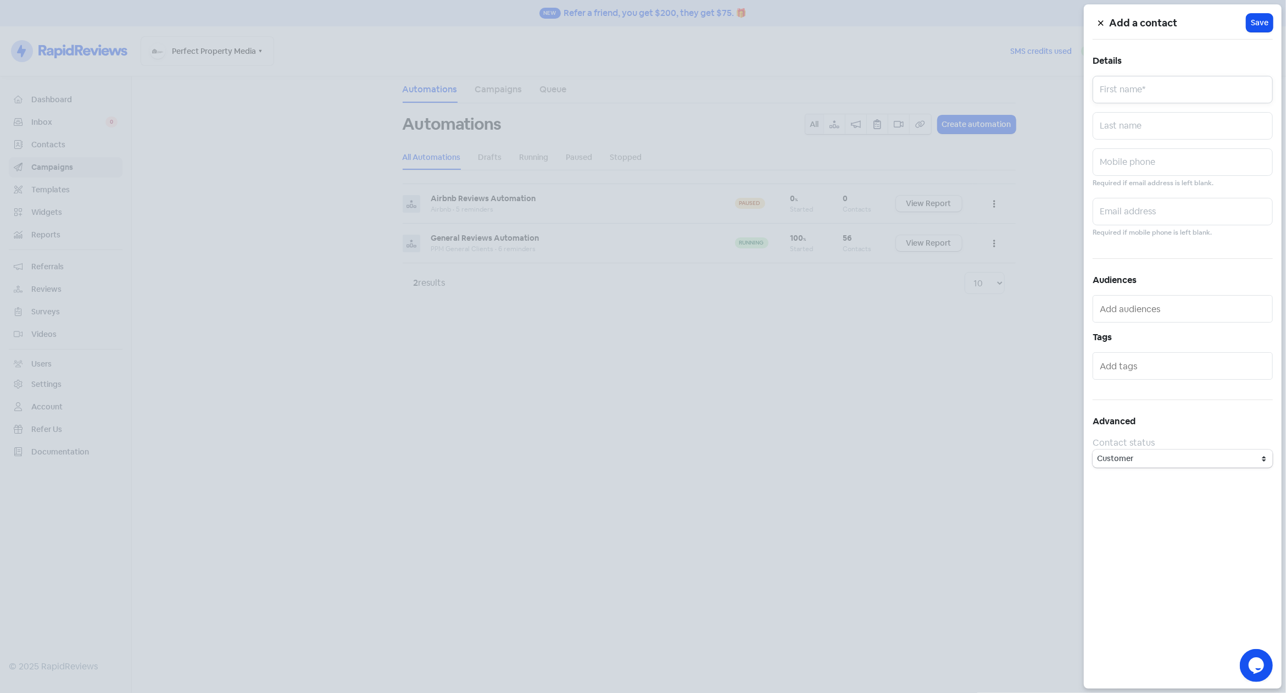
click at [1167, 86] on input "text" at bounding box center [1182, 89] width 180 height 27
type input "[PERSON_NAME]"
paste input "[PERSON_NAME][EMAIL_ADDRESS][DOMAIN_NAME]"
type input "[PERSON_NAME][EMAIL_ADDRESS][DOMAIN_NAME]"
click at [1169, 165] on input "text" at bounding box center [1182, 161] width 180 height 27
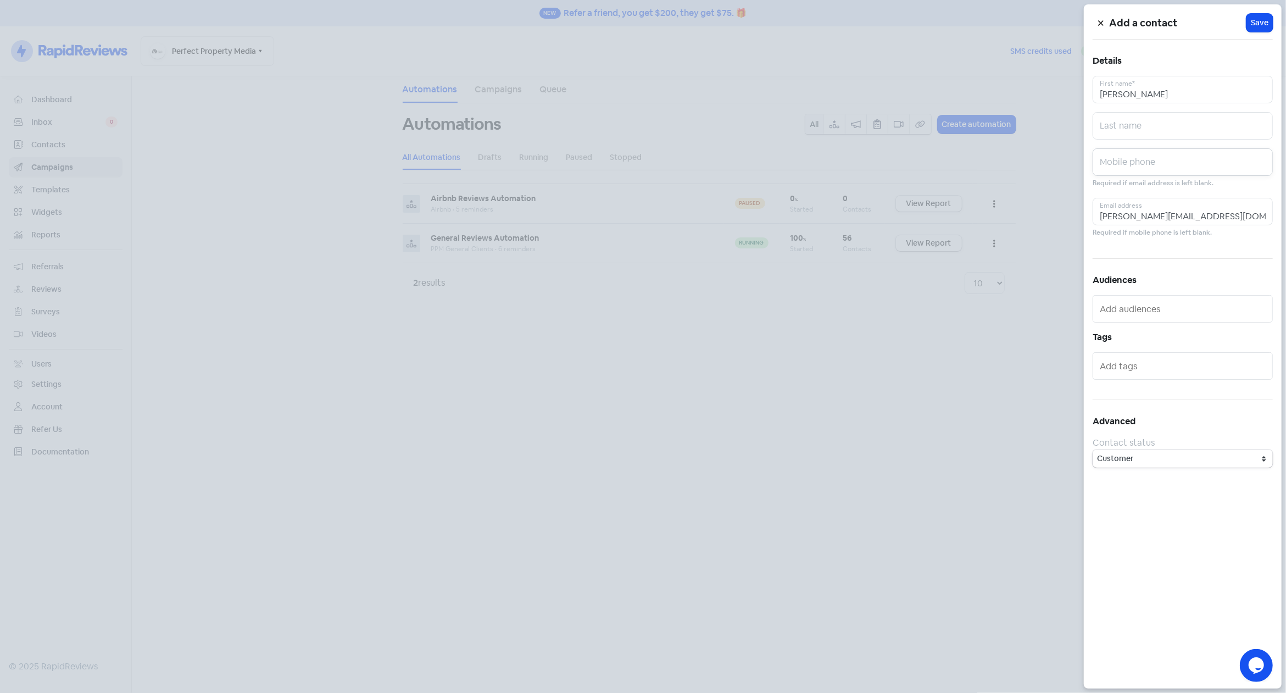
paste input "0419999544"
type input "0419999544"
click at [1259, 24] on span "Save" at bounding box center [1260, 23] width 18 height 12
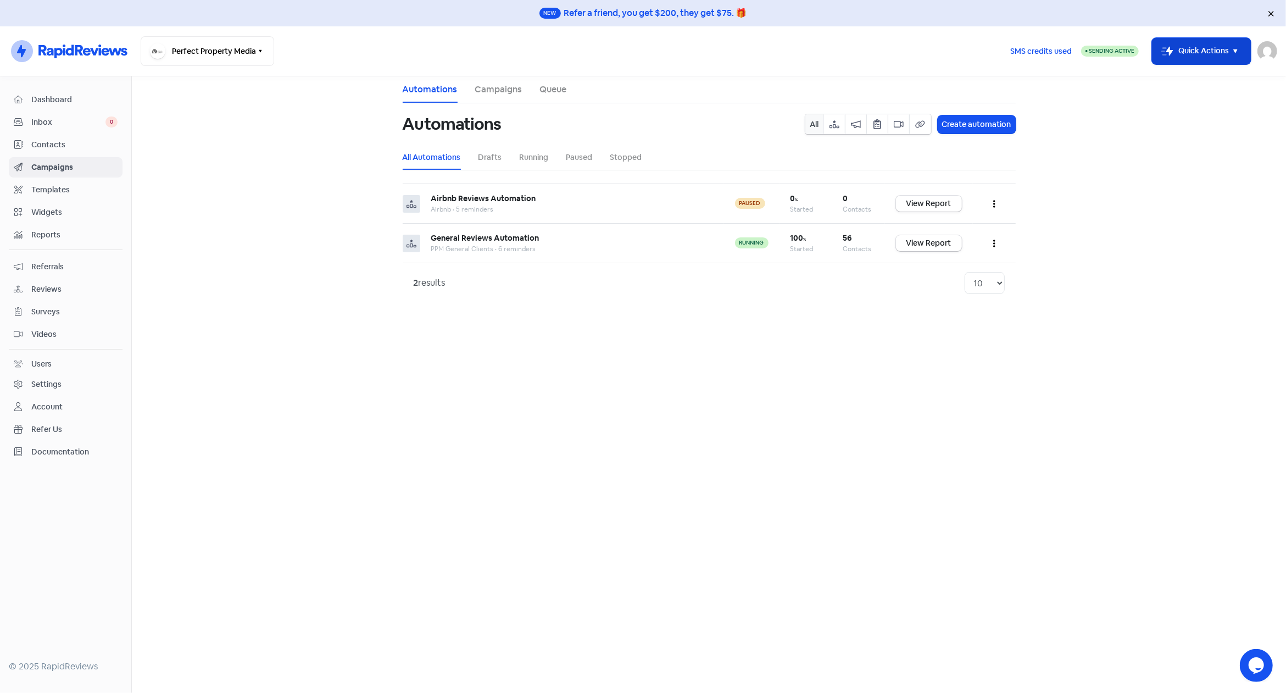
click at [1206, 44] on button "Icon For Thunder-move Quick Actions" at bounding box center [1201, 51] width 99 height 26
click at [1176, 80] on button "Add new contact" at bounding box center [1186, 79] width 128 height 22
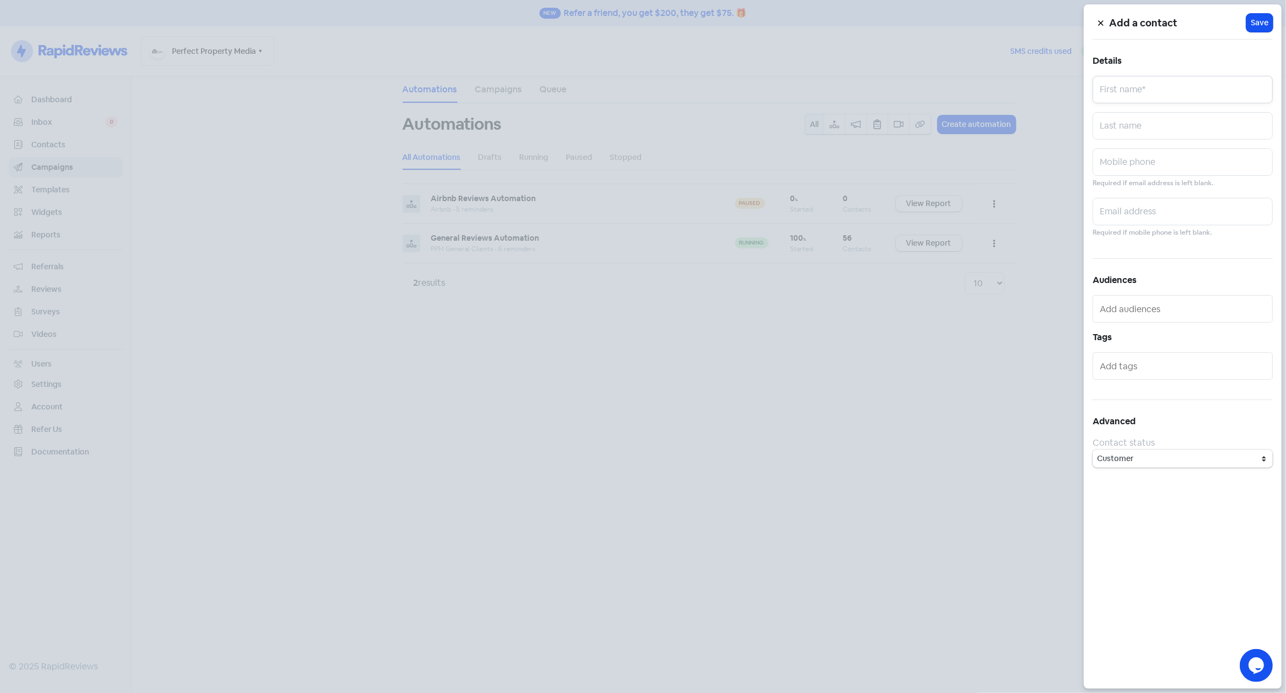
click at [1171, 86] on input "text" at bounding box center [1182, 89] width 180 height 27
paste input "[PERSON_NAME]"
type input "[PERSON_NAME]"
click at [1193, 162] on input "text" at bounding box center [1182, 161] width 180 height 27
paste input "0474037902"
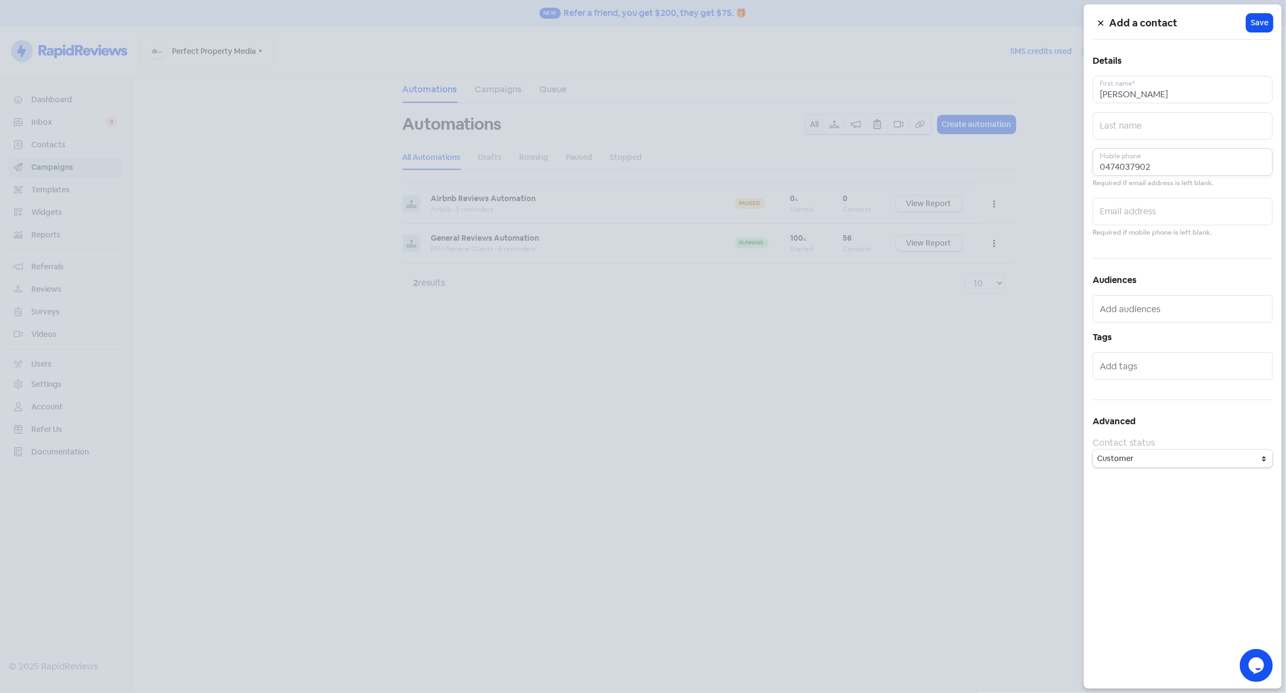
type input "0474037902"
click at [1154, 211] on input "text" at bounding box center [1182, 211] width 180 height 27
click at [1163, 209] on input "text" at bounding box center [1182, 211] width 180 height 27
paste input "[EMAIL_ADDRESS][DOMAIN_NAME]"
type input "[EMAIL_ADDRESS][DOMAIN_NAME]"
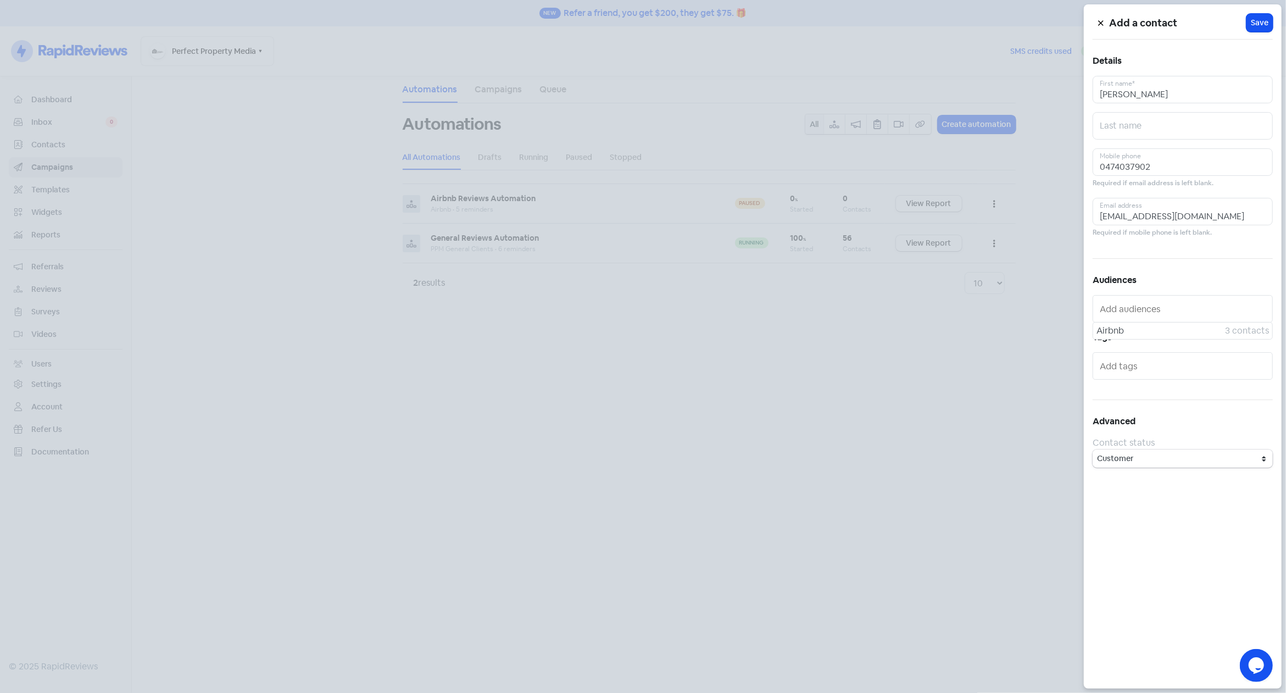
click at [1179, 254] on div "Add a contact Icon For Loading Save Details [PERSON_NAME] First name* Last name…" at bounding box center [1183, 346] width 198 height 684
click at [1260, 22] on span "Save" at bounding box center [1260, 23] width 18 height 12
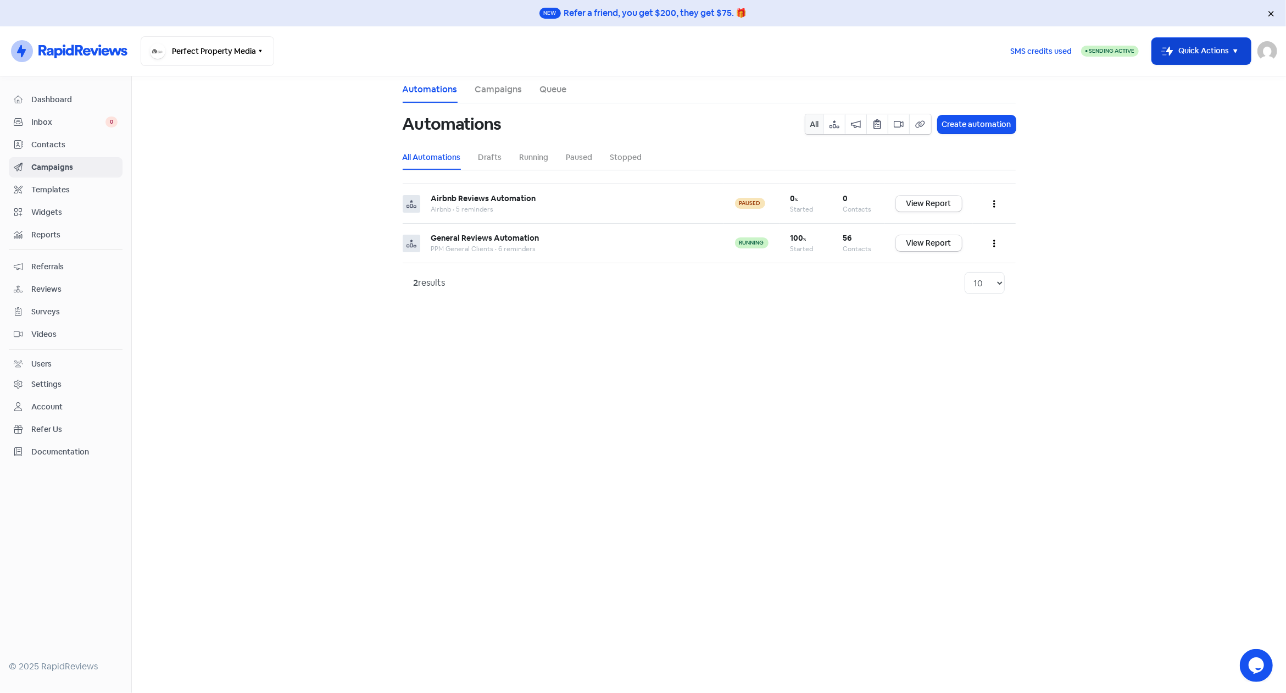
click at [1214, 58] on button "Icon For Thunder-move Quick Actions" at bounding box center [1201, 51] width 99 height 26
click at [1194, 78] on button "Add new contact" at bounding box center [1186, 79] width 128 height 22
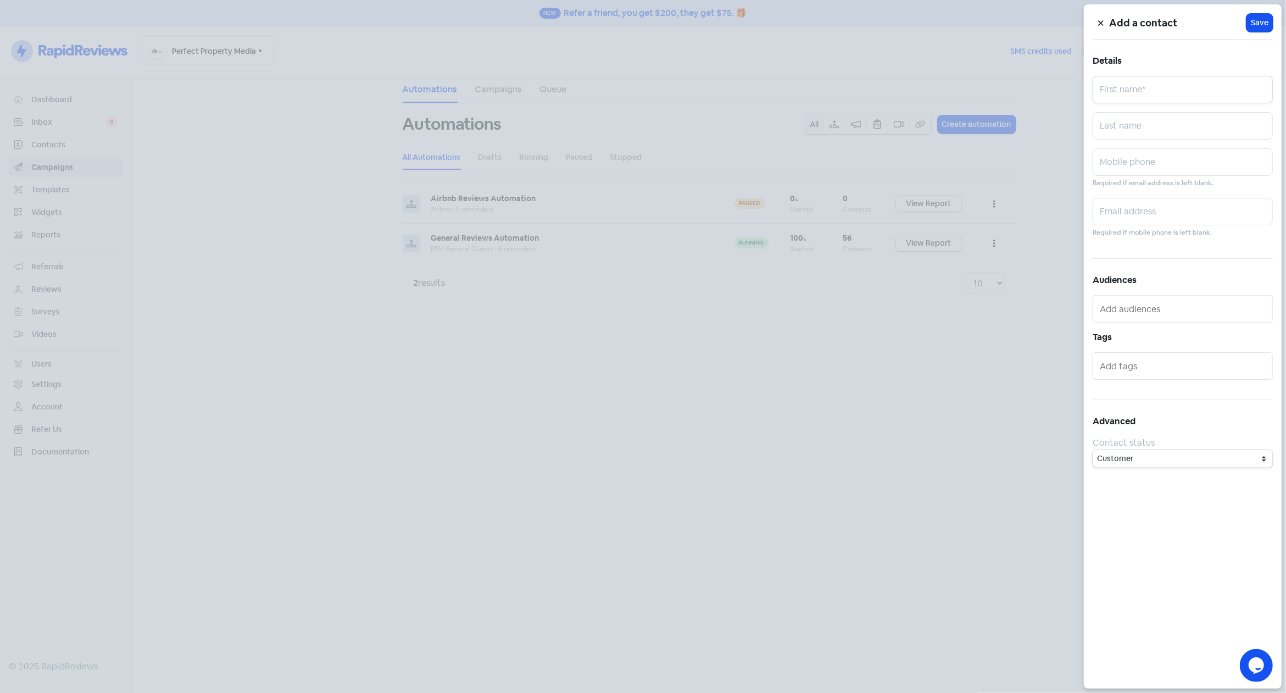
click at [1179, 85] on input "text" at bounding box center [1182, 89] width 180 height 27
paste input "Lauren"
type input "Lauren"
click at [1157, 124] on input "text" at bounding box center [1182, 125] width 180 height 27
click at [1153, 155] on input "text" at bounding box center [1182, 161] width 180 height 27
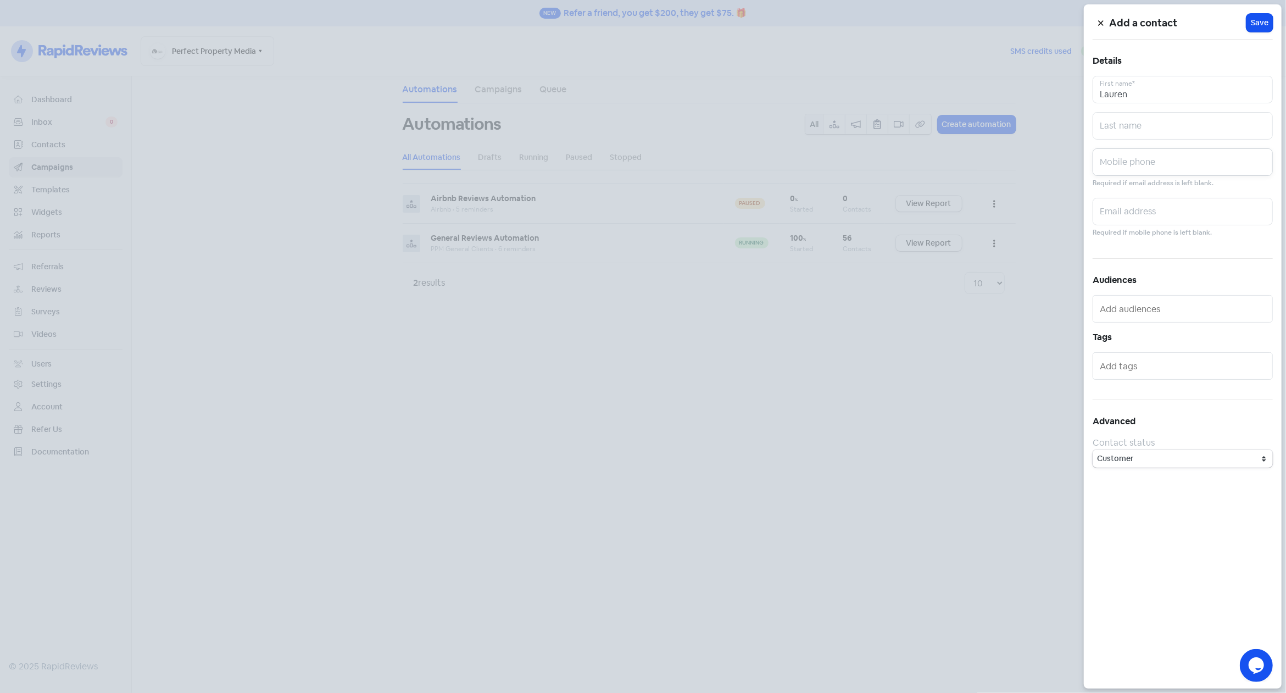
click at [1174, 165] on input "text" at bounding box center [1182, 161] width 180 height 27
paste input "0433500470"
type input "0433500470"
click at [1139, 215] on input "text" at bounding box center [1182, 211] width 180 height 27
paste input "[DOMAIN_NAME][EMAIL_ADDRESS][DOMAIN_NAME]"
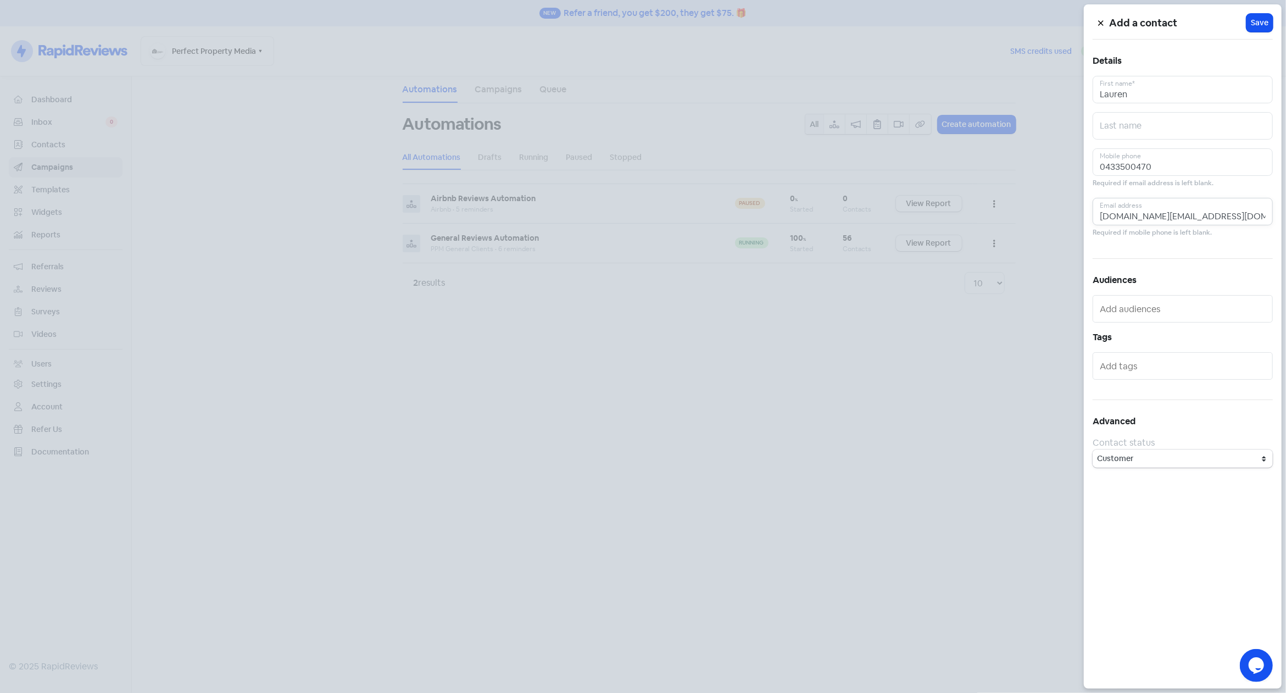
scroll to position [0, 4]
type input "[DOMAIN_NAME][EMAIL_ADDRESS][DOMAIN_NAME]"
click at [1189, 278] on h5 "Audiences" at bounding box center [1182, 280] width 180 height 16
click at [1254, 25] on span "Save" at bounding box center [1260, 23] width 18 height 12
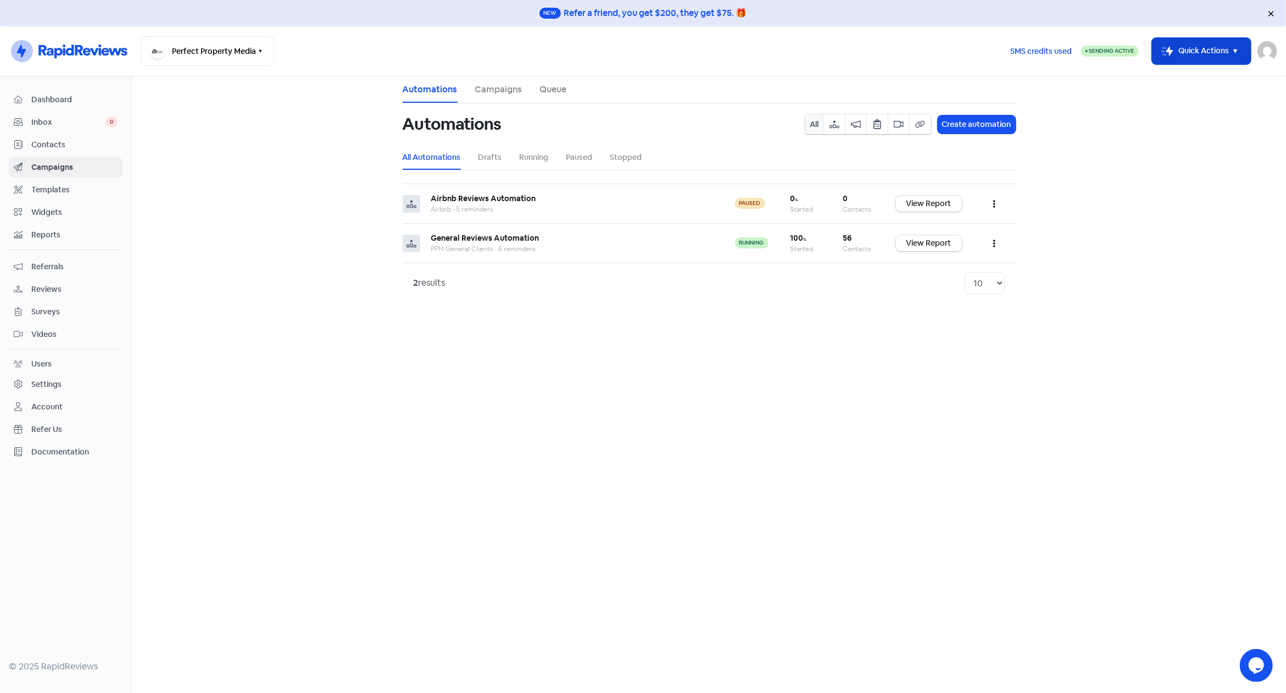
click at [1221, 54] on button "Icon For Thunder-move Quick Actions" at bounding box center [1201, 51] width 99 height 26
click at [1180, 76] on button "Add new contact" at bounding box center [1186, 79] width 128 height 22
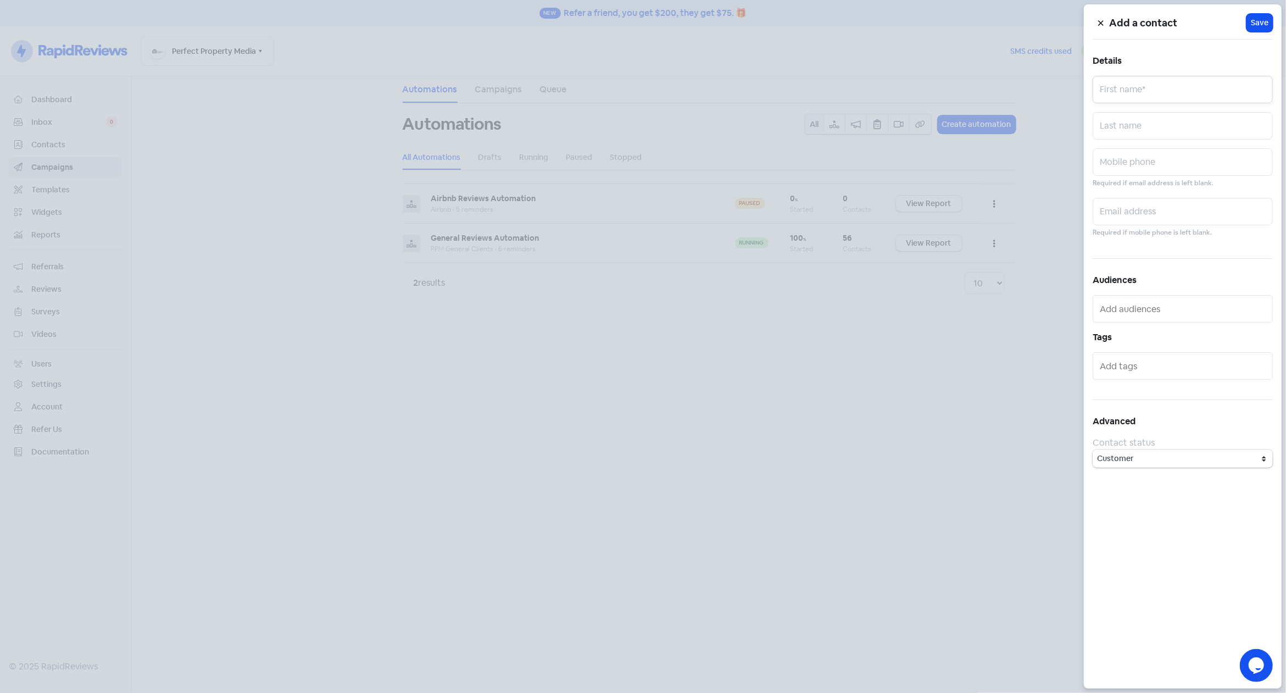
click at [1151, 87] on input "text" at bounding box center [1182, 89] width 180 height 27
paste input "Keziah"
type input "Keziah"
drag, startPoint x: 1163, startPoint y: 153, endPoint x: 1206, endPoint y: 165, distance: 45.0
click at [1163, 153] on input "text" at bounding box center [1182, 161] width 180 height 27
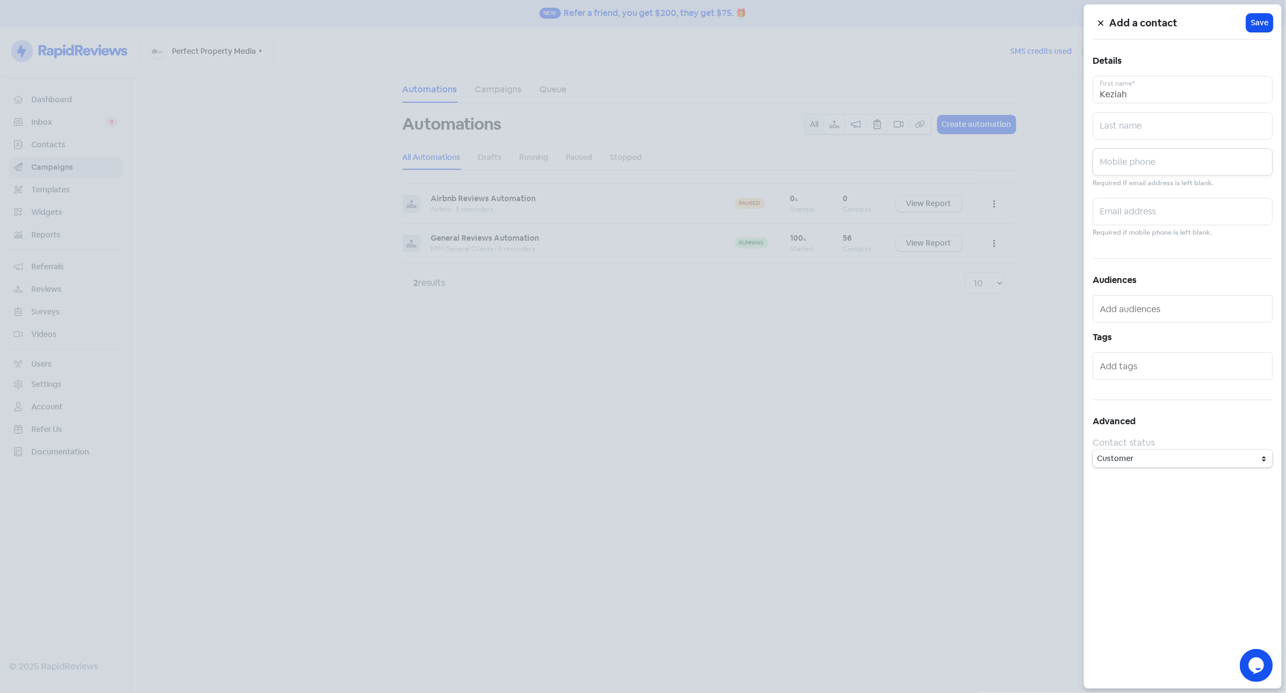
paste input "0460297452"
type input "0460297452"
click at [1163, 208] on input "text" at bounding box center [1182, 211] width 180 height 27
click at [1172, 221] on input "text" at bounding box center [1182, 211] width 180 height 27
paste input "[EMAIL_ADDRESS][PERSON_NAME][DOMAIN_NAME]"
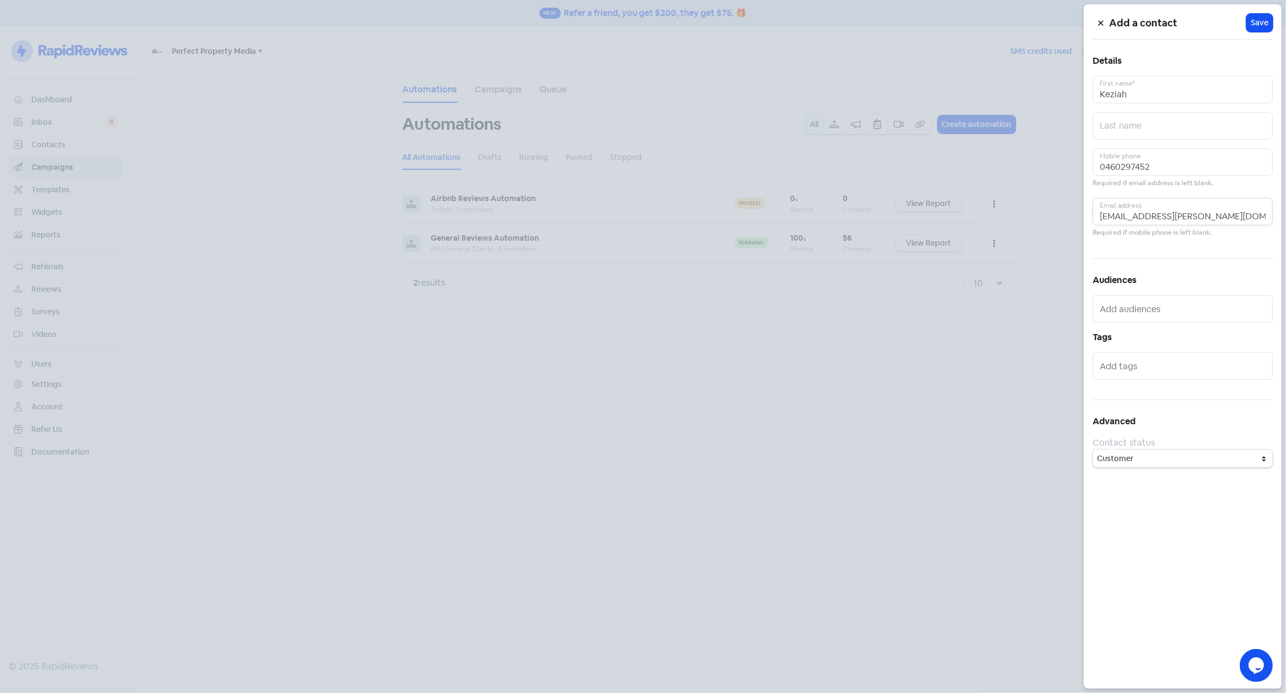
type input "[EMAIL_ADDRESS][PERSON_NAME][DOMAIN_NAME]"
click at [1187, 275] on h5 "Audiences" at bounding box center [1182, 280] width 180 height 16
click at [1260, 20] on span "Save" at bounding box center [1260, 23] width 18 height 12
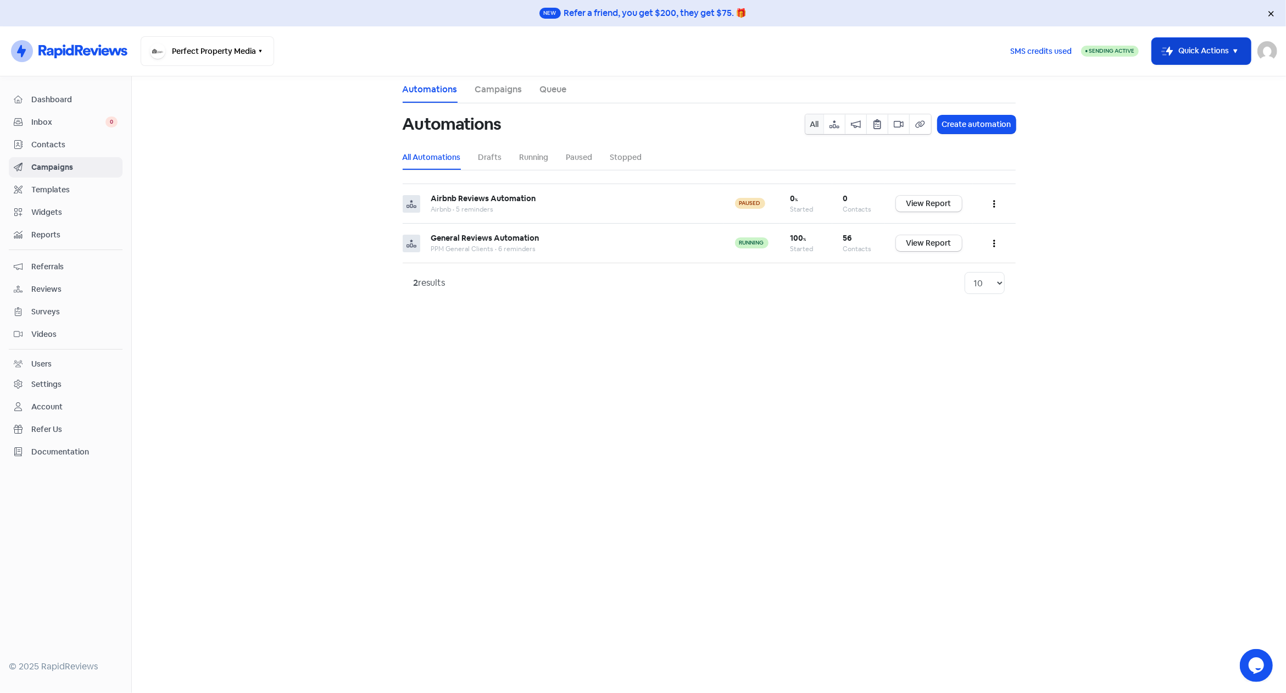
click at [1195, 47] on button "Icon For Thunder-move Quick Actions" at bounding box center [1201, 51] width 99 height 26
click at [1184, 83] on button "Add new contact" at bounding box center [1186, 79] width 128 height 22
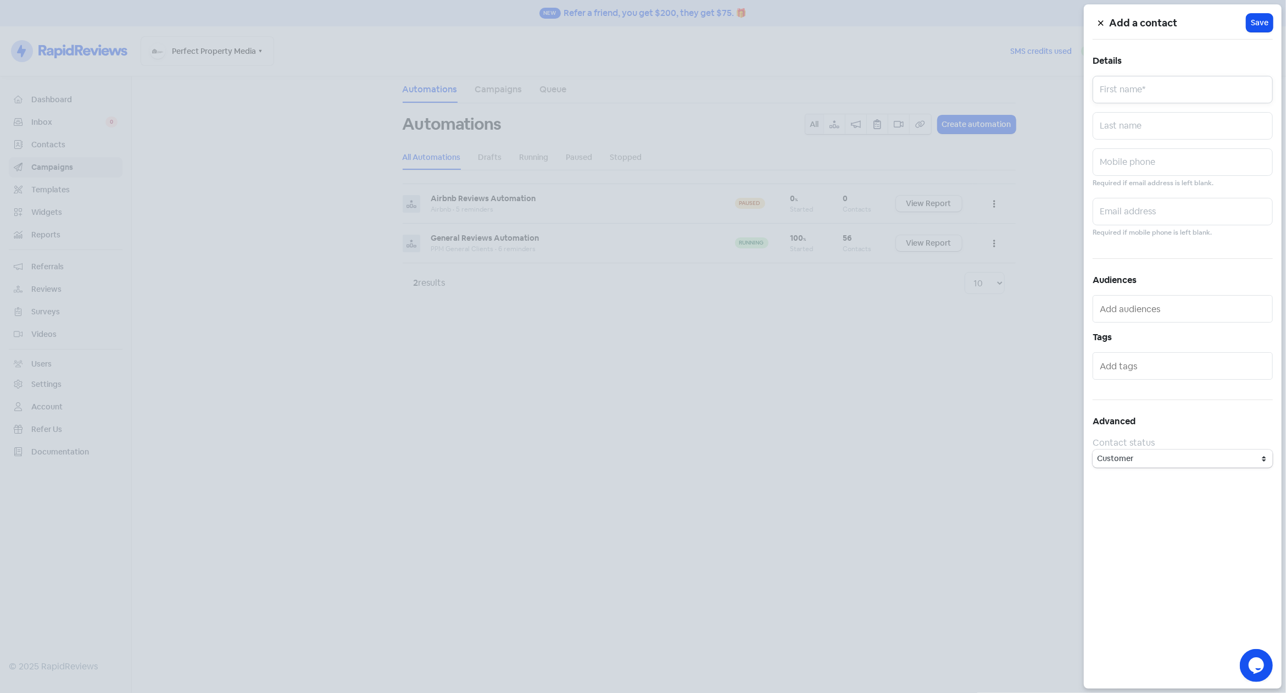
click at [1156, 86] on input "text" at bounding box center [1182, 89] width 180 height 27
paste input "[PERSON_NAME]"
drag, startPoint x: 1154, startPoint y: 93, endPoint x: 1022, endPoint y: 90, distance: 132.4
click at [1092, 90] on input "[PERSON_NAME]" at bounding box center [1182, 89] width 180 height 27
paste input "Belind"
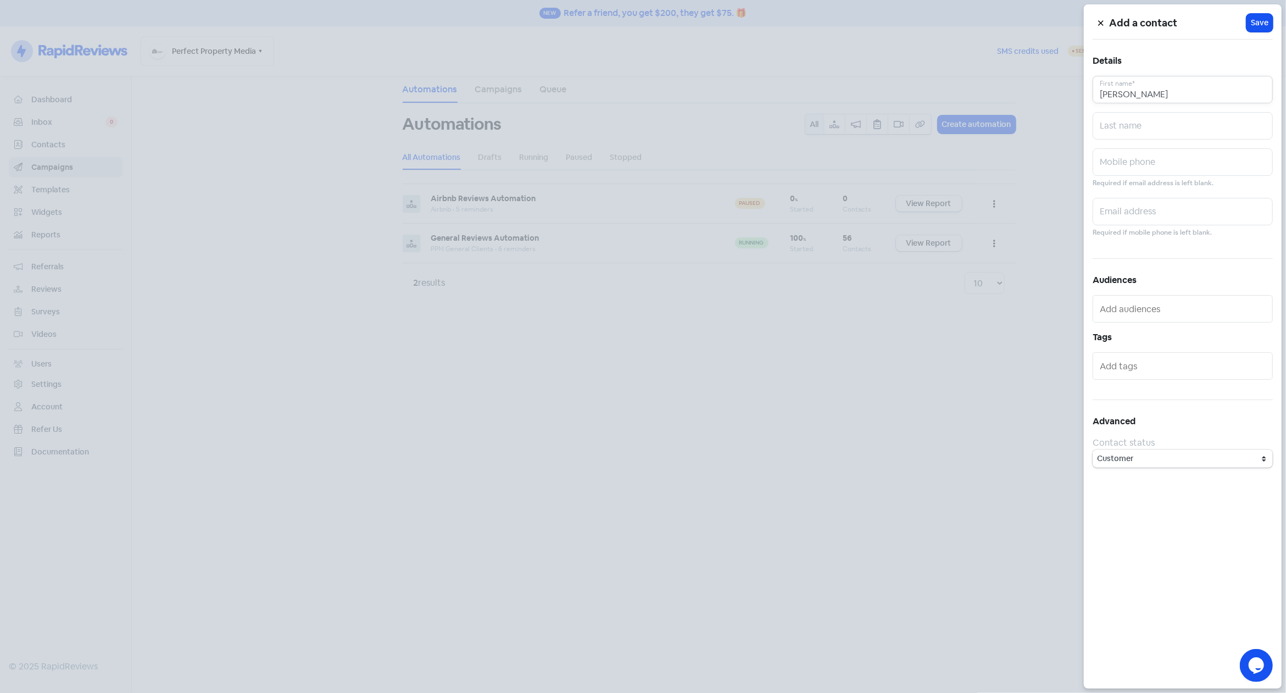
type input "[PERSON_NAME]"
click at [1142, 205] on input "text" at bounding box center [1182, 211] width 180 height 27
paste input "[PERSON_NAME][EMAIL_ADDRESS][PERSON_NAME][DOMAIN_NAME]"
type input "[PERSON_NAME][EMAIL_ADDRESS][PERSON_NAME][DOMAIN_NAME]"
click at [1158, 165] on input "text" at bounding box center [1182, 161] width 180 height 27
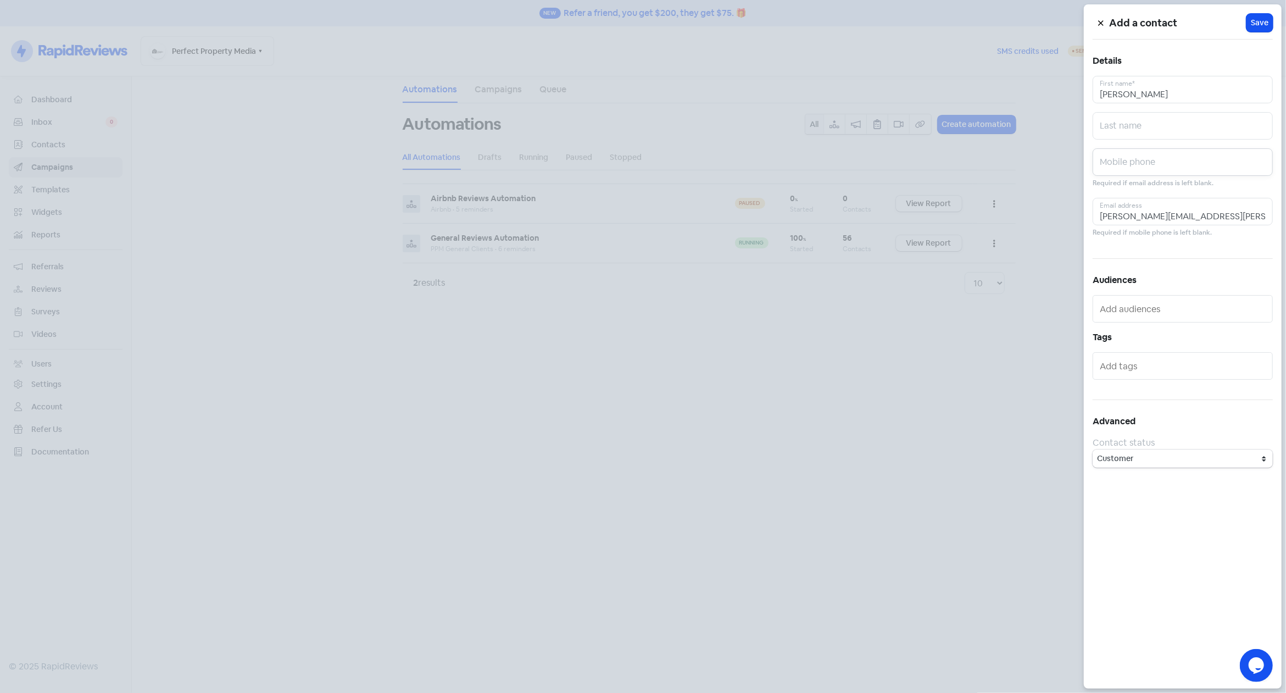
paste input "0400704698"
type input "0400704698"
click at [1258, 21] on span "Save" at bounding box center [1260, 23] width 18 height 12
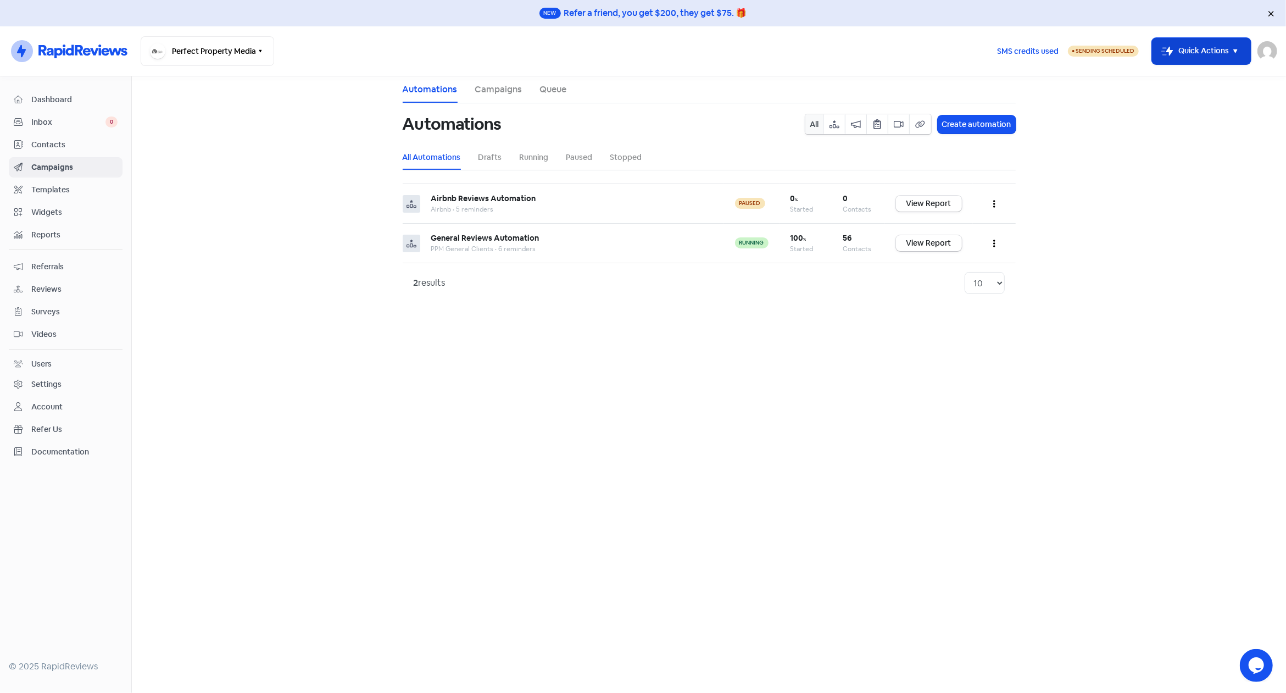
click at [1207, 49] on button "Icon For Thunder-move Quick Actions" at bounding box center [1201, 51] width 99 height 26
click at [1174, 76] on button "Add new contact" at bounding box center [1186, 79] width 128 height 22
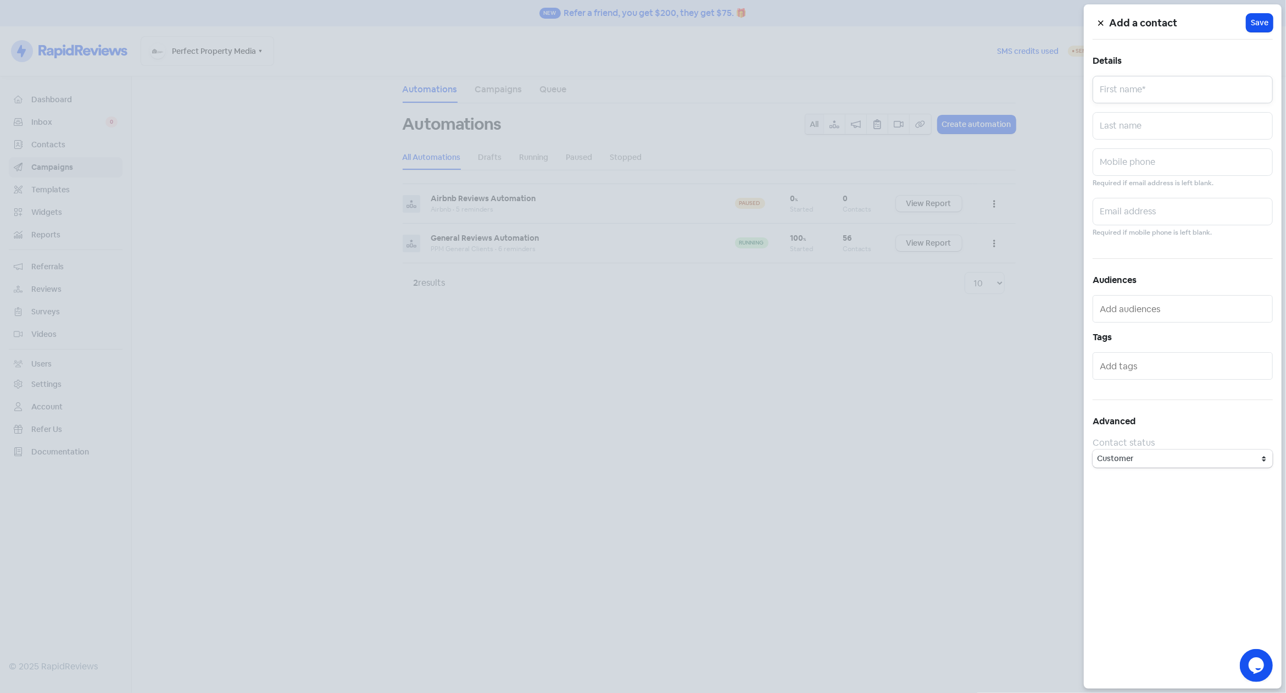
click at [1154, 82] on input "text" at bounding box center [1182, 89] width 180 height 27
paste input "[PERSON_NAME]"
type input "[PERSON_NAME]"
click at [1136, 122] on input "text" at bounding box center [1182, 125] width 180 height 27
click at [1139, 154] on input "text" at bounding box center [1182, 161] width 180 height 27
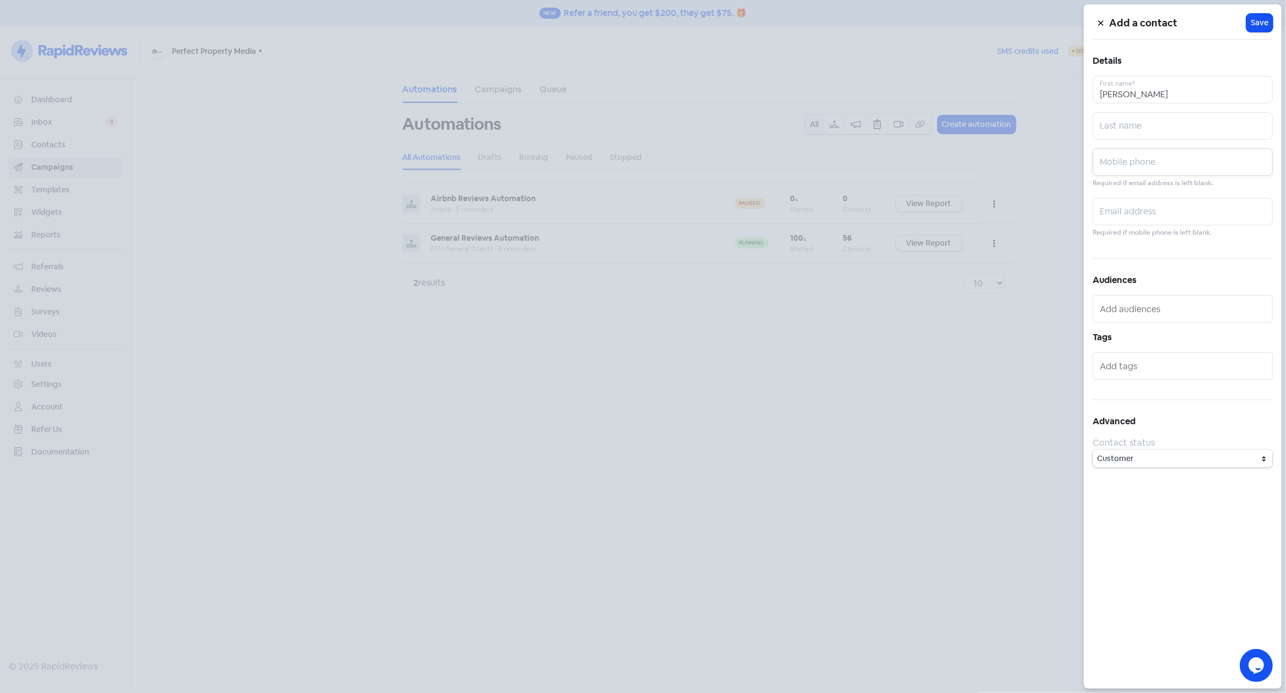
click at [1157, 165] on input "text" at bounding box center [1182, 161] width 180 height 27
paste input "0421 170 644"
type input "0421 170 644"
click at [1147, 213] on input "text" at bounding box center [1182, 211] width 180 height 27
paste input "[EMAIL_ADDRESS][DOMAIN_NAME]"
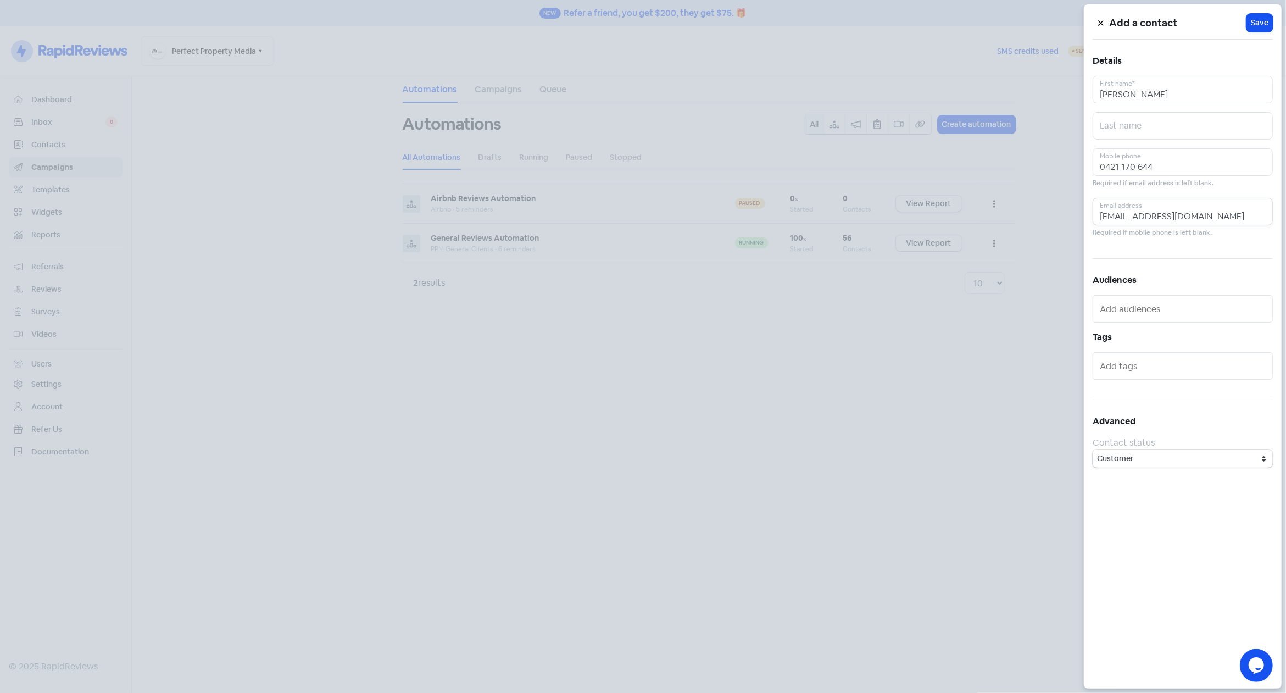
type input "[EMAIL_ADDRESS][DOMAIN_NAME]"
click at [1229, 229] on div "[EMAIL_ADDRESS][DOMAIN_NAME] Email address Required if mobile phone is left bla…" at bounding box center [1182, 218] width 180 height 41
click at [1240, 240] on div "Add a contact Icon For Loading Save Details [PERSON_NAME] First name* Last name…" at bounding box center [1183, 346] width 198 height 684
click at [1260, 24] on span "Save" at bounding box center [1260, 23] width 18 height 12
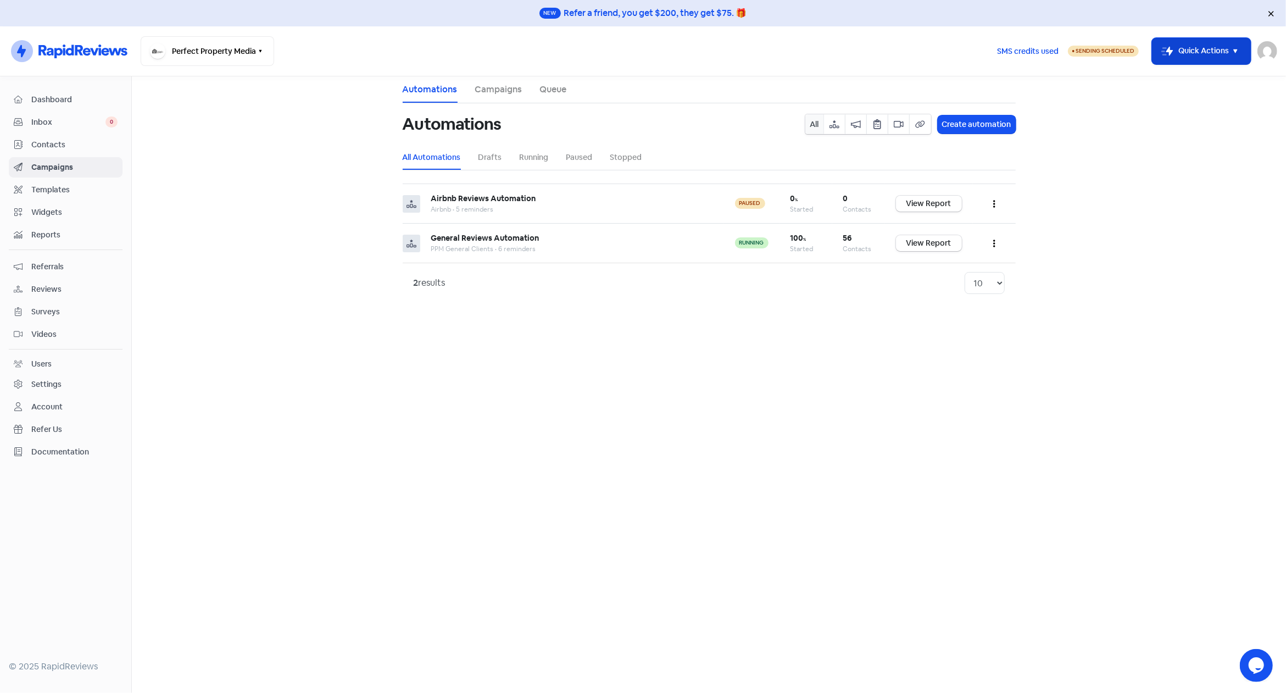
click at [1199, 46] on button "Icon For Thunder-move Quick Actions" at bounding box center [1201, 51] width 99 height 26
click at [1158, 77] on button "Add new contact" at bounding box center [1186, 79] width 128 height 22
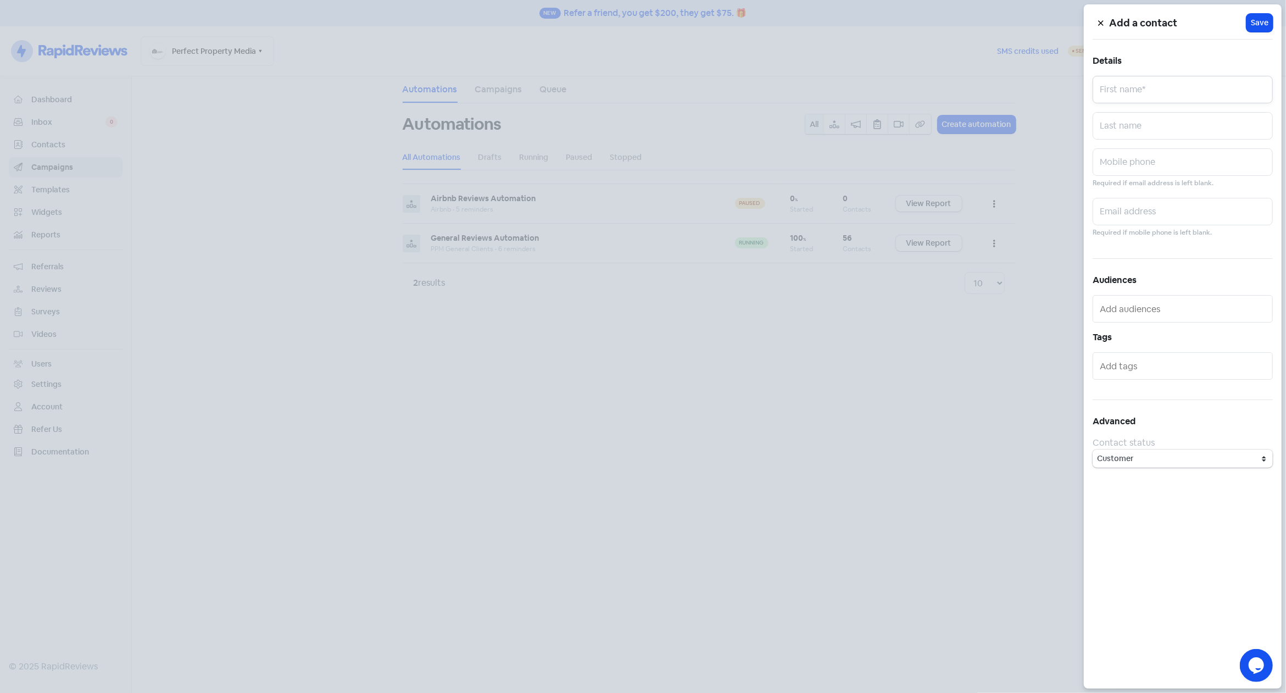
click at [1175, 93] on input "text" at bounding box center [1182, 89] width 180 height 27
type input "[PERSON_NAME]"
type input "0488113380"
type input "[EMAIL_ADDRESS][DOMAIN_NAME]"
click at [1259, 20] on span "Save" at bounding box center [1260, 23] width 18 height 12
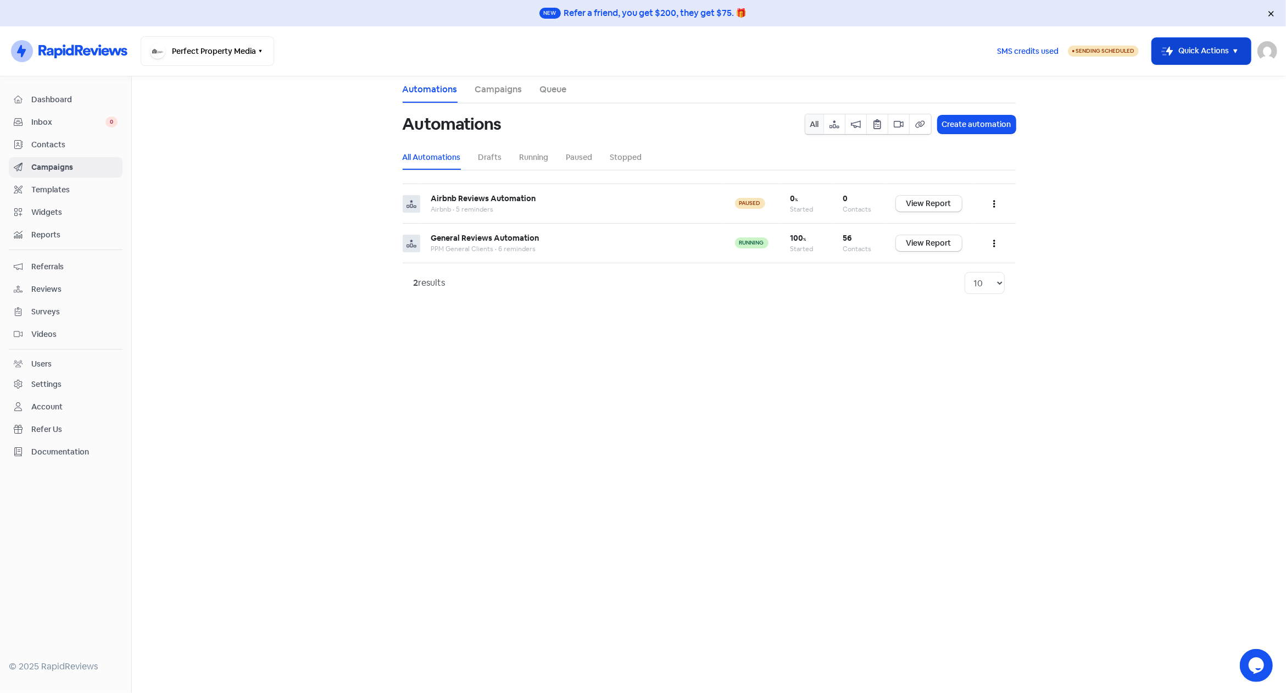
click at [1203, 57] on button "Icon For Thunder-move Quick Actions" at bounding box center [1201, 51] width 99 height 26
click at [1172, 80] on button "Add new contact" at bounding box center [1186, 79] width 128 height 22
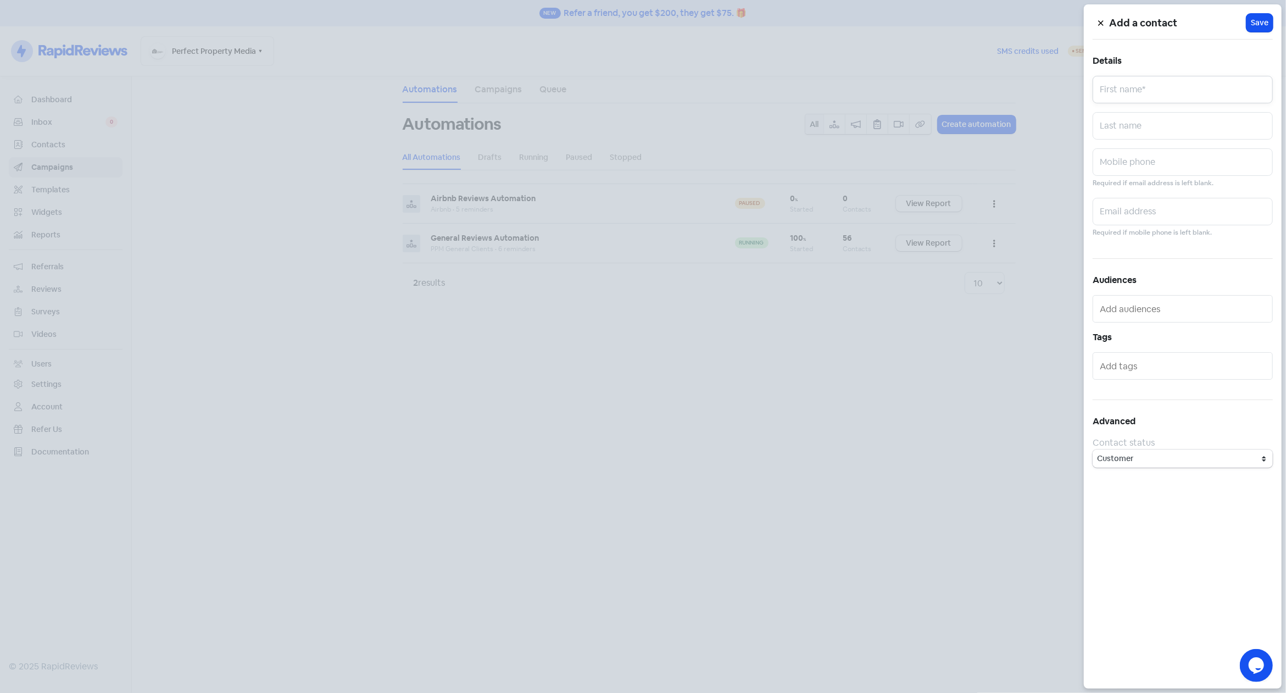
click at [1166, 91] on input "text" at bounding box center [1182, 89] width 180 height 27
paste input "Amina"
type input "Amina"
click at [1170, 210] on input "text" at bounding box center [1182, 211] width 180 height 27
paste input "[EMAIL_ADDRESS][DOMAIN_NAME]"
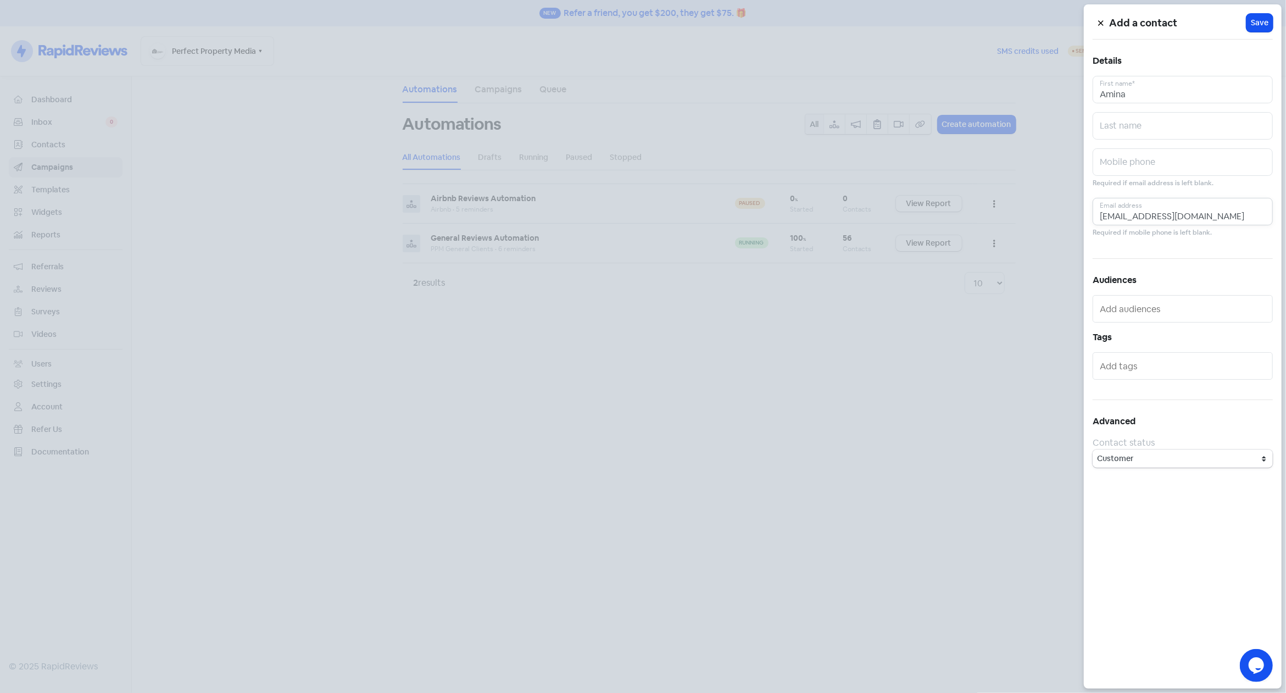
type input "[EMAIL_ADDRESS][DOMAIN_NAME]"
click at [1167, 168] on input "text" at bounding box center [1182, 161] width 180 height 27
click at [1166, 155] on input "text" at bounding box center [1182, 161] width 180 height 27
paste input "0423 602 723"
type input "0423 602 723"
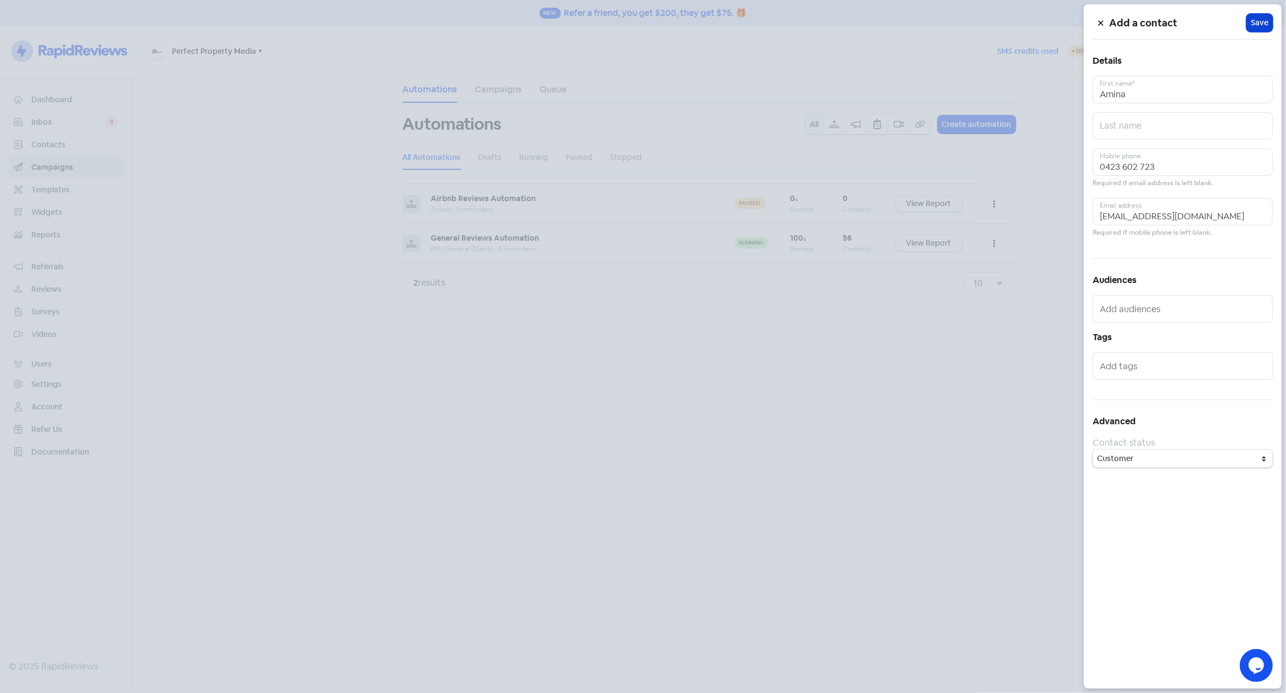
click at [1257, 24] on span "Save" at bounding box center [1260, 23] width 18 height 12
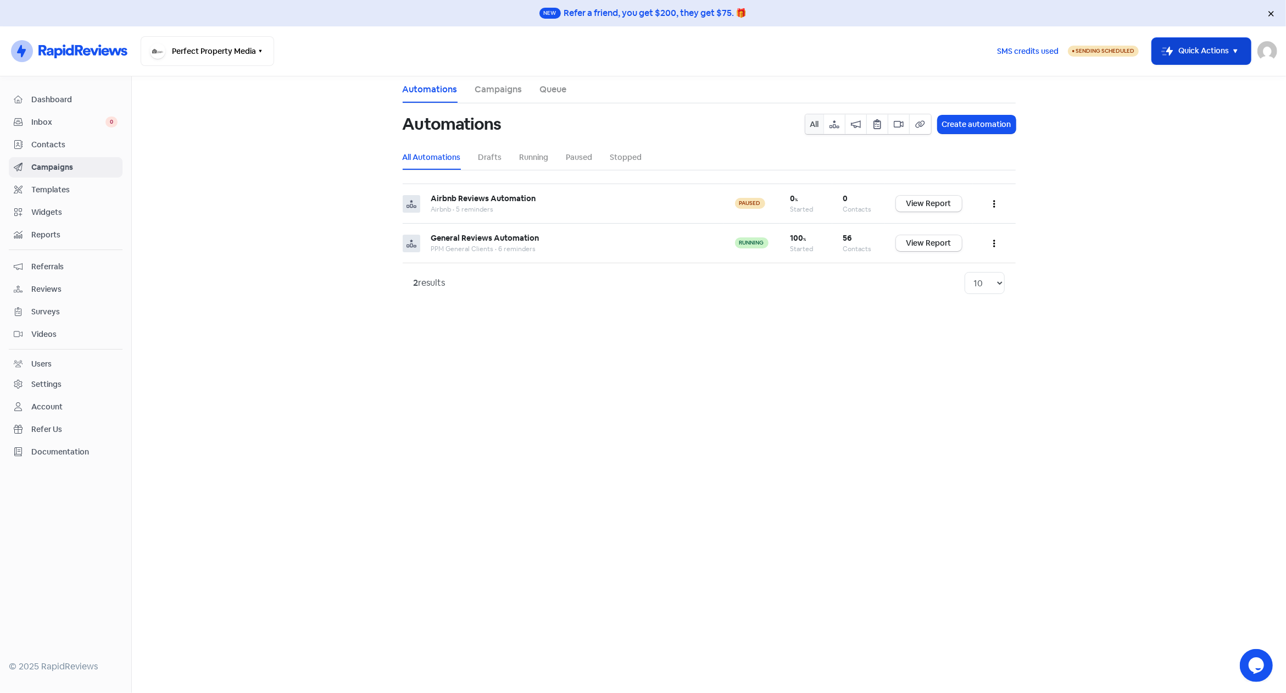
click at [1199, 55] on button "Icon For Thunder-move Quick Actions" at bounding box center [1201, 51] width 99 height 26
click at [1176, 76] on button "Add new contact" at bounding box center [1186, 79] width 128 height 22
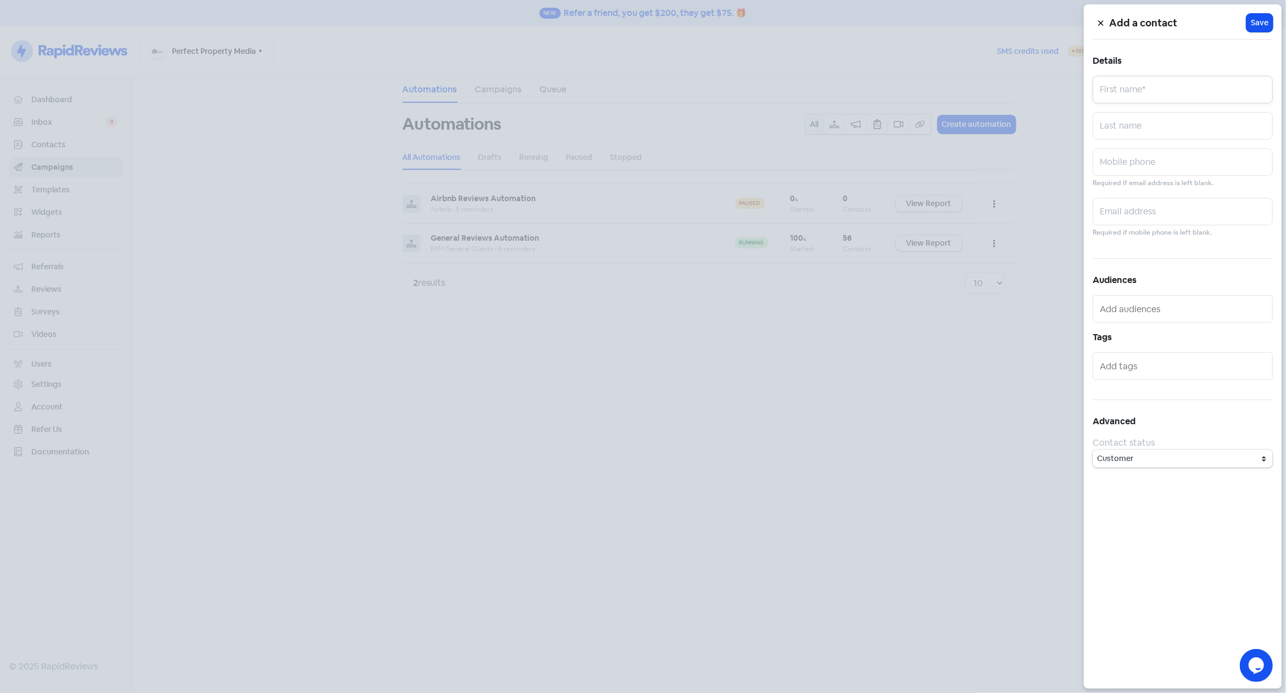
click at [1168, 87] on input "text" at bounding box center [1182, 89] width 180 height 27
paste input "[PERSON_NAME]"
type input "[PERSON_NAME]"
click at [1144, 153] on input "text" at bounding box center [1182, 161] width 180 height 27
click at [1148, 161] on input "text" at bounding box center [1182, 161] width 180 height 27
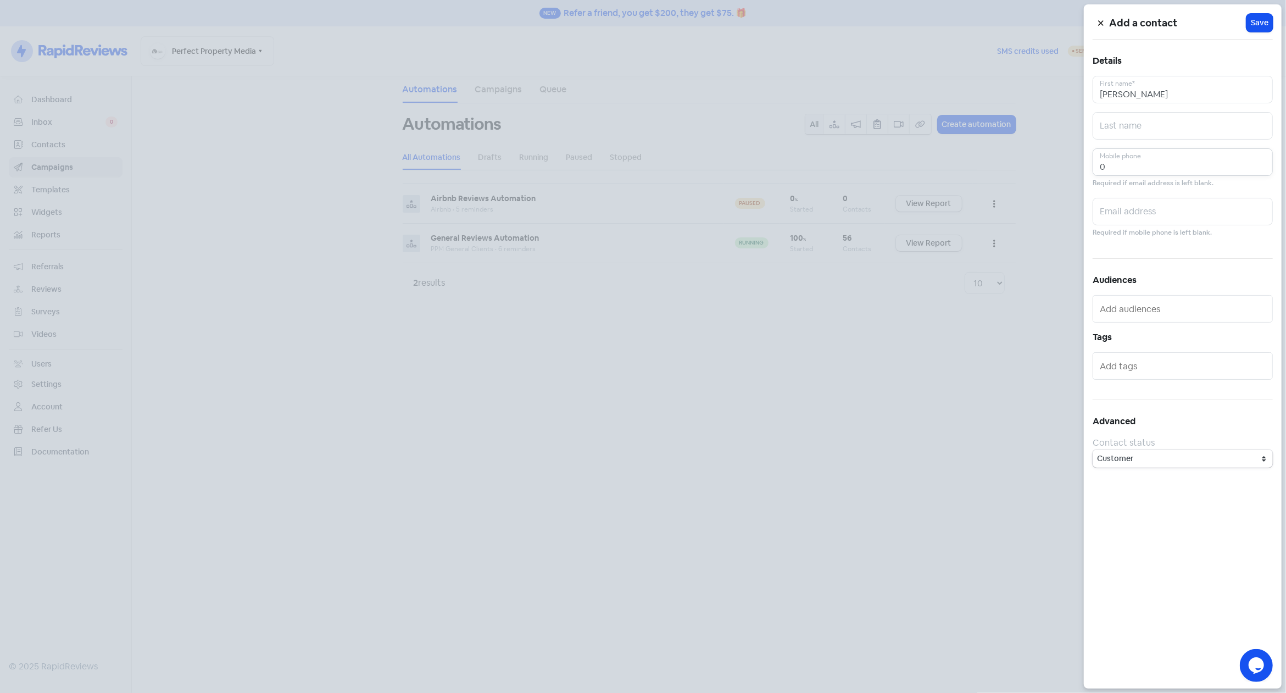
paste input "421 021 157"
type input "0421 021 157"
click at [1173, 206] on input "text" at bounding box center [1182, 211] width 180 height 27
paste input "[PERSON_NAME][EMAIL_ADDRESS][PERSON_NAME][DOMAIN_NAME]"
type input "[PERSON_NAME][EMAIL_ADDRESS][PERSON_NAME][DOMAIN_NAME]"
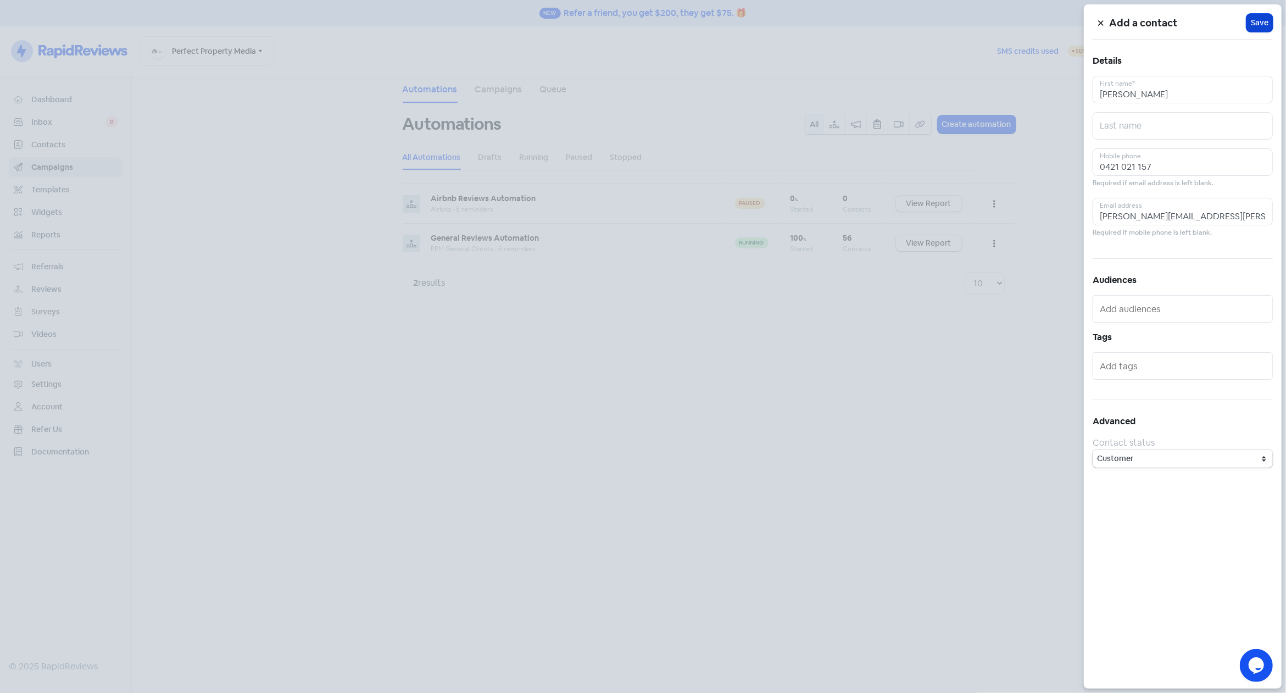
click at [1262, 22] on span "Save" at bounding box center [1260, 23] width 18 height 12
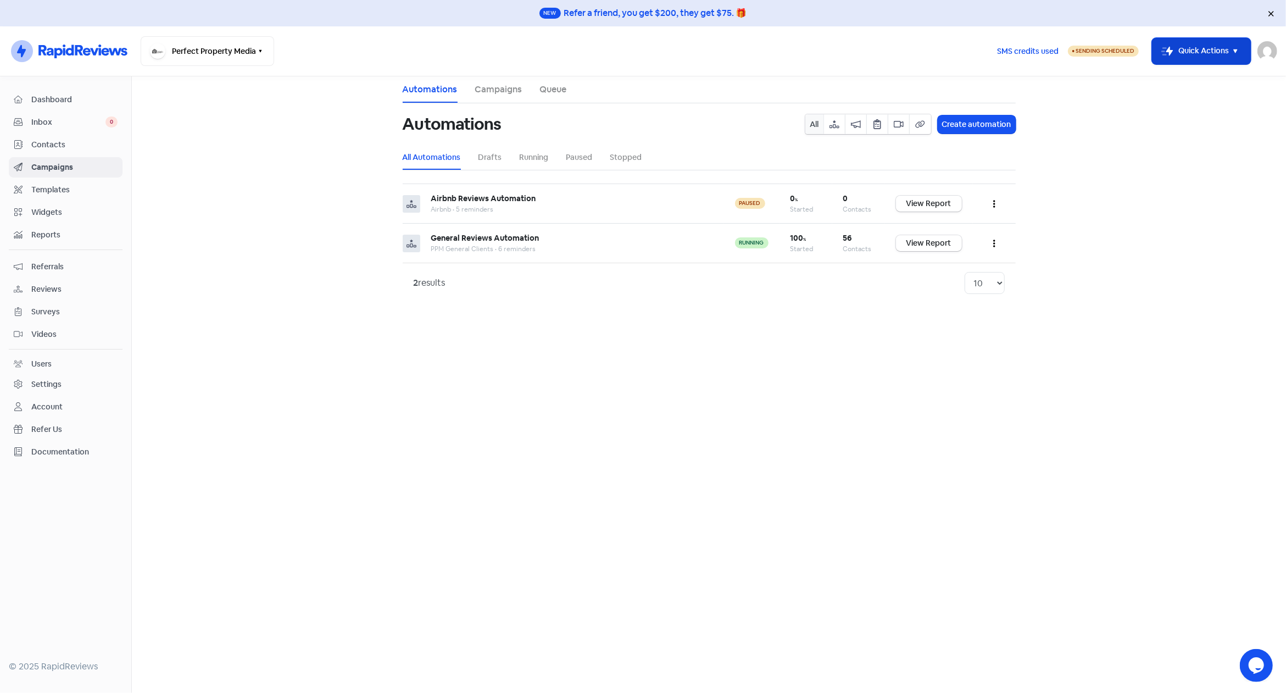
click at [1202, 52] on button "Icon For Thunder-move Quick Actions" at bounding box center [1201, 51] width 99 height 26
click at [1172, 77] on button "Add new contact" at bounding box center [1186, 79] width 128 height 22
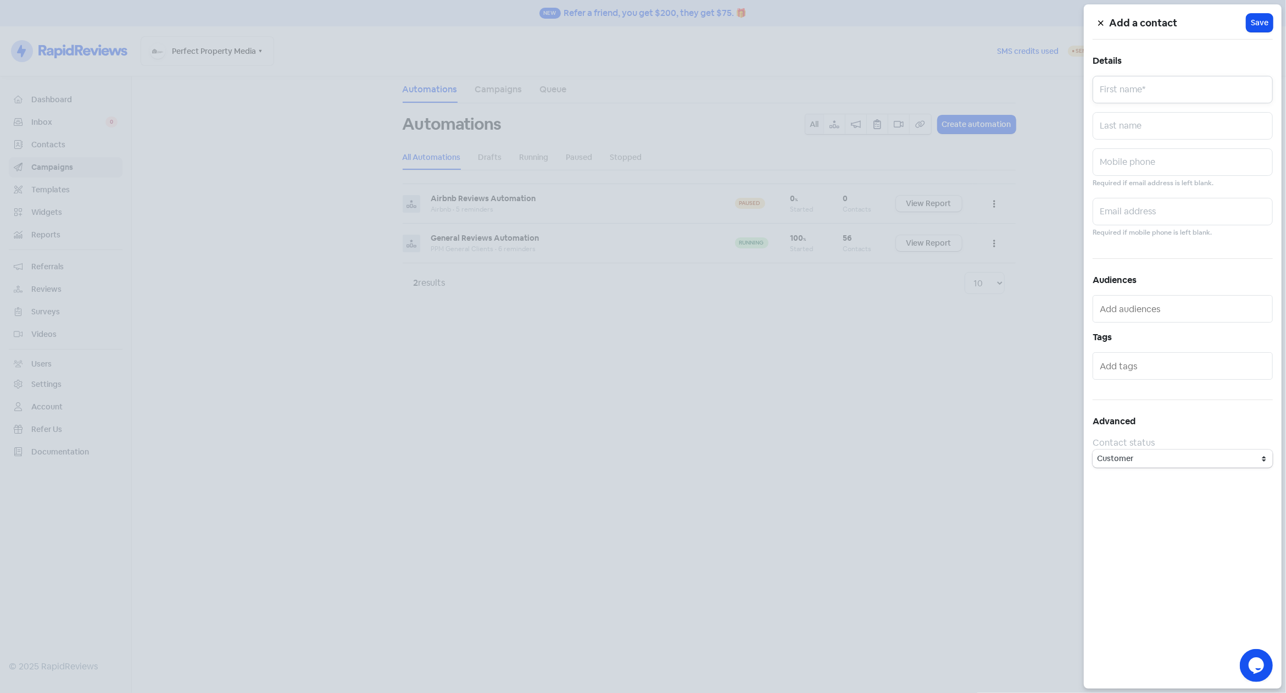
click at [1161, 87] on input "text" at bounding box center [1182, 89] width 180 height 27
paste input "Daniella"
type input "Daniella"
click at [1147, 164] on input "text" at bounding box center [1182, 161] width 180 height 27
paste input "0455 023 735"
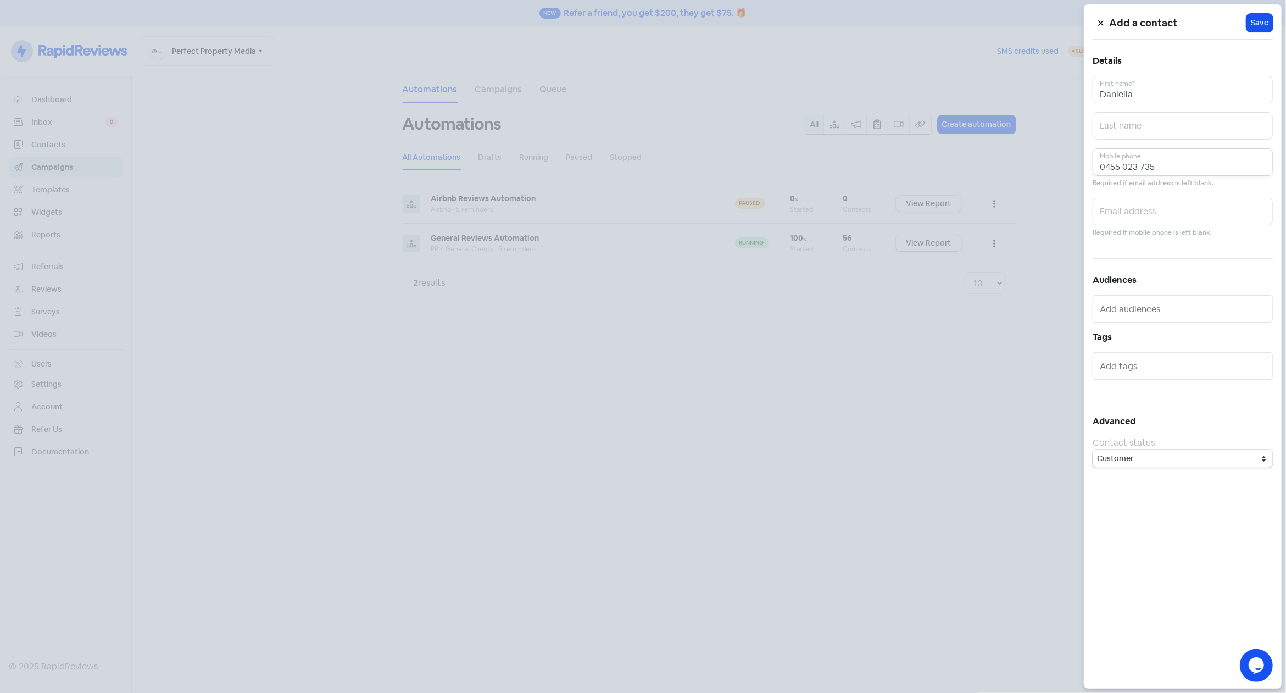
type input "0455 023 735"
click at [1159, 209] on input "text" at bounding box center [1182, 211] width 180 height 27
click at [1178, 218] on input "text" at bounding box center [1182, 211] width 180 height 27
paste input "[EMAIL_ADDRESS][DOMAIN_NAME]"
type input "[EMAIL_ADDRESS][DOMAIN_NAME]"
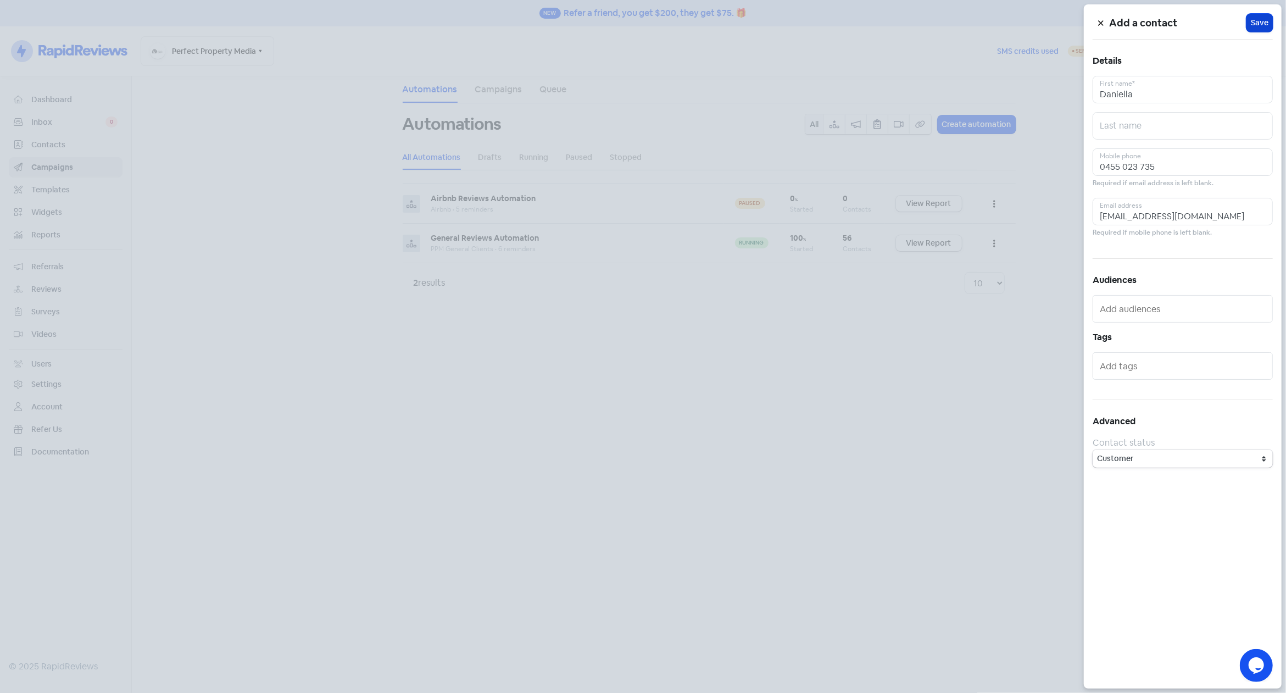
click at [1255, 23] on span "Save" at bounding box center [1260, 23] width 18 height 12
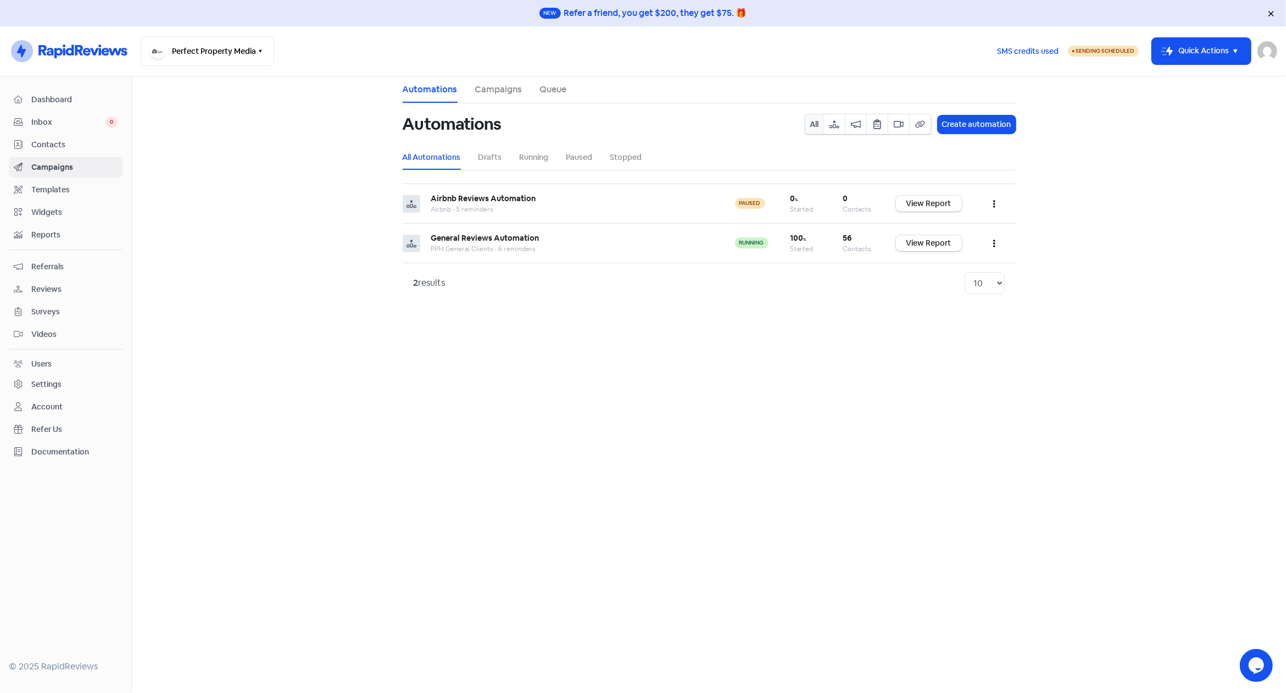
click at [42, 144] on span "Contacts" at bounding box center [74, 145] width 86 height 12
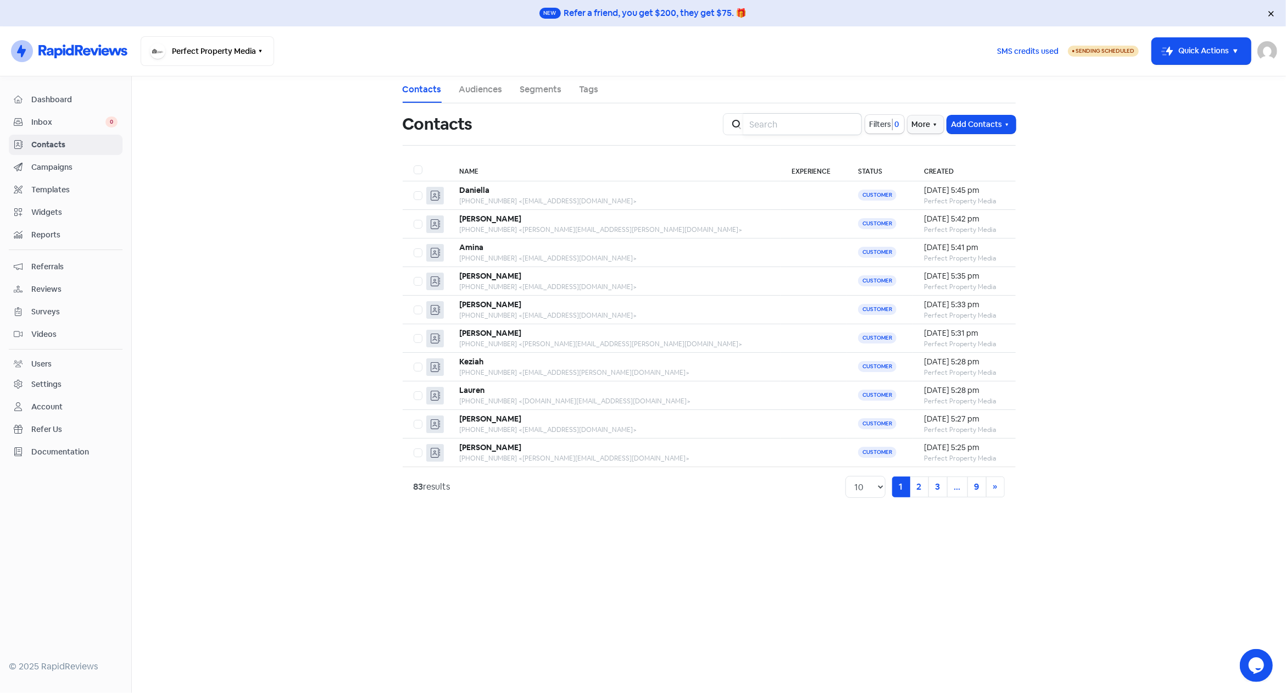
click at [799, 122] on input "search" at bounding box center [802, 124] width 119 height 22
type input "blue"
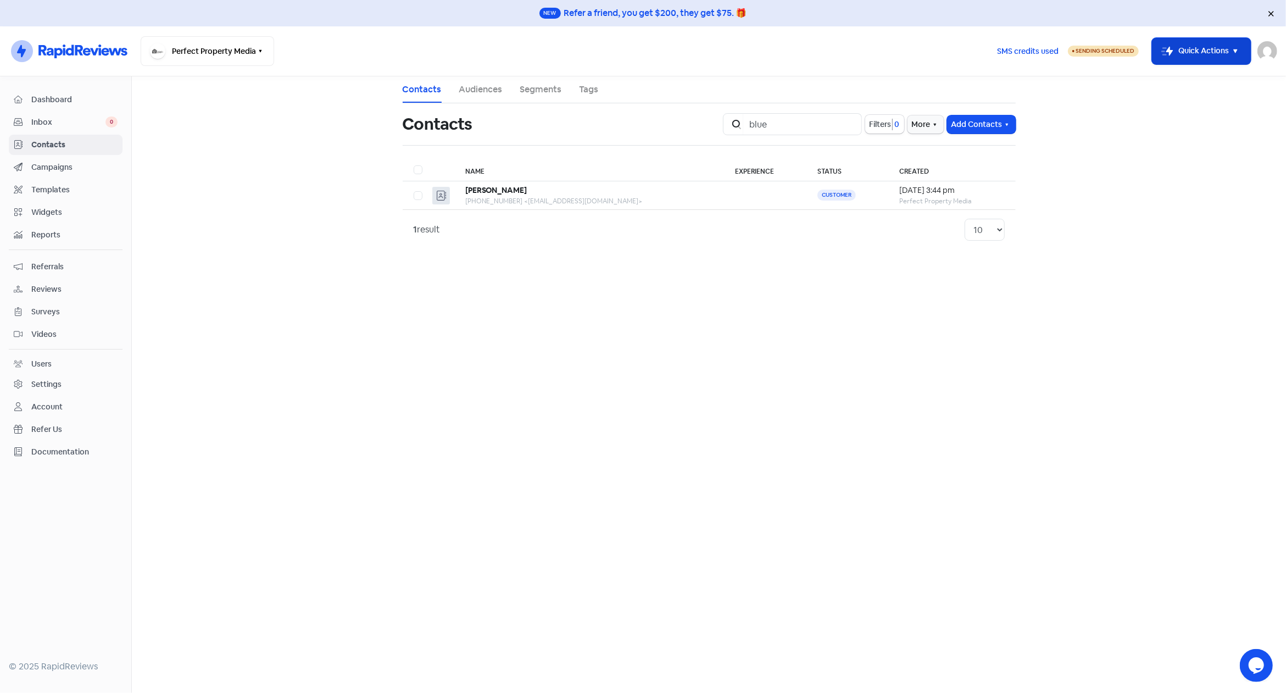
click at [1201, 54] on button "Icon For Thunder-move Quick Actions" at bounding box center [1201, 51] width 99 height 26
click at [1181, 76] on button "Add new contact" at bounding box center [1186, 79] width 128 height 22
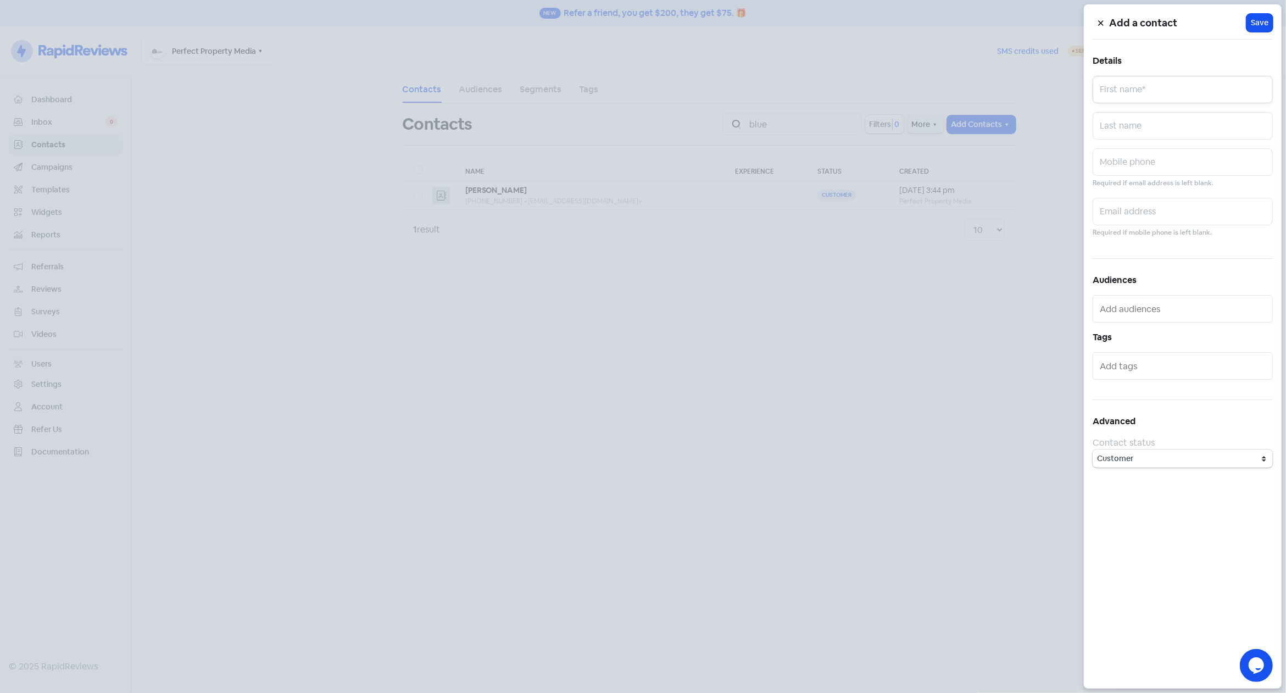
click at [1158, 90] on input "text" at bounding box center [1182, 89] width 180 height 27
paste input "[PERSON_NAME]"
type input "[PERSON_NAME]"
click at [1130, 169] on input "text" at bounding box center [1182, 161] width 180 height 27
click at [1140, 210] on input "text" at bounding box center [1182, 211] width 180 height 27
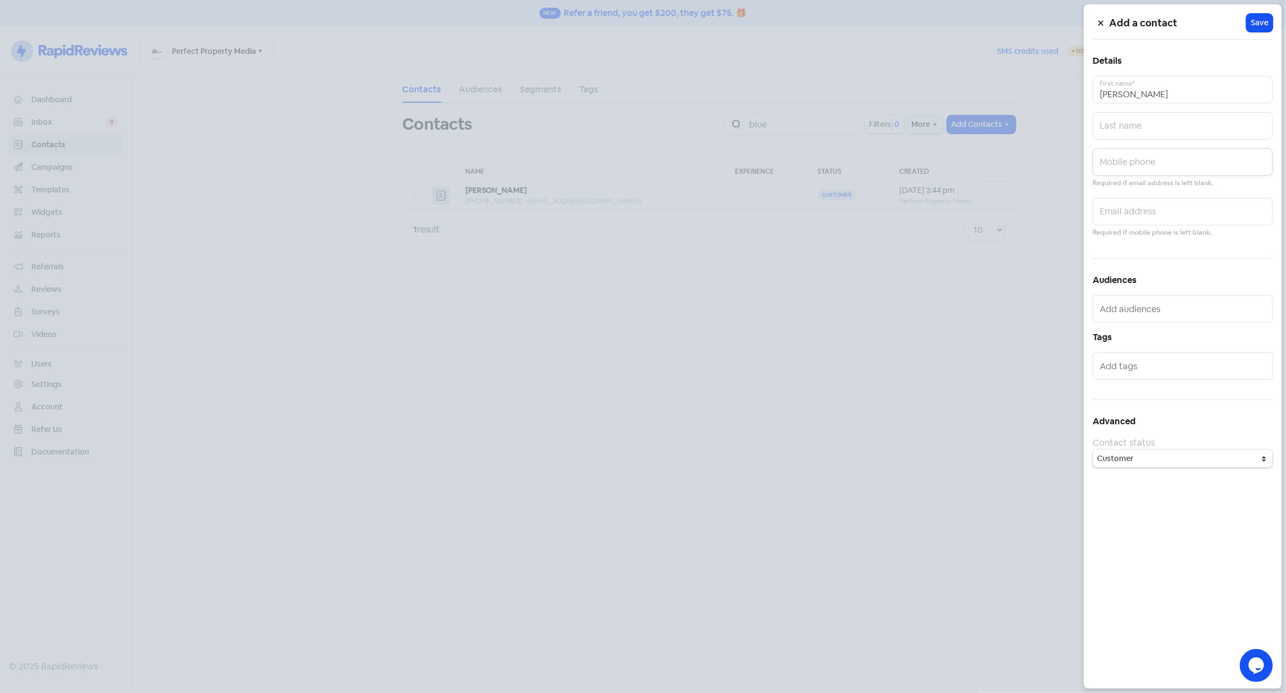
click at [1157, 160] on input "text" at bounding box center [1182, 161] width 180 height 27
paste input "0419743433"
type input "0419743433"
click at [1154, 214] on input "text" at bounding box center [1182, 211] width 180 height 27
paste input "[EMAIL_ADDRESS][DOMAIN_NAME]"
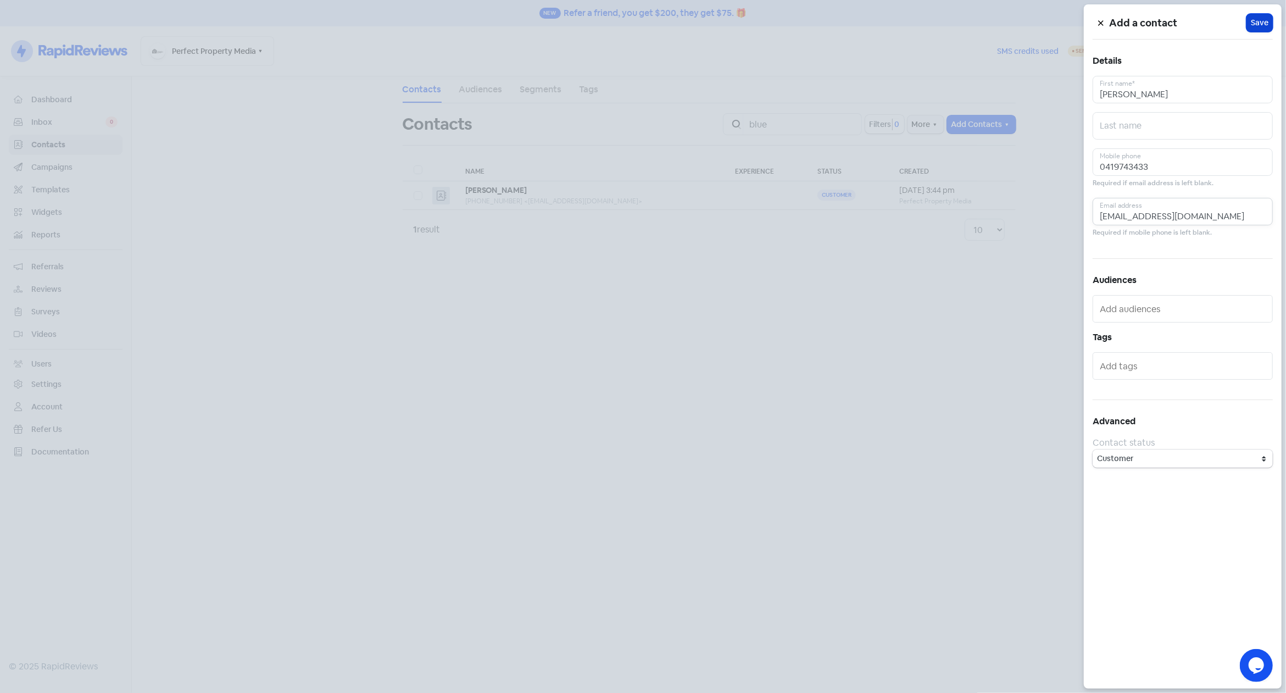
type input "[EMAIL_ADDRESS][DOMAIN_NAME]"
click at [1256, 23] on span "Save" at bounding box center [1260, 23] width 18 height 12
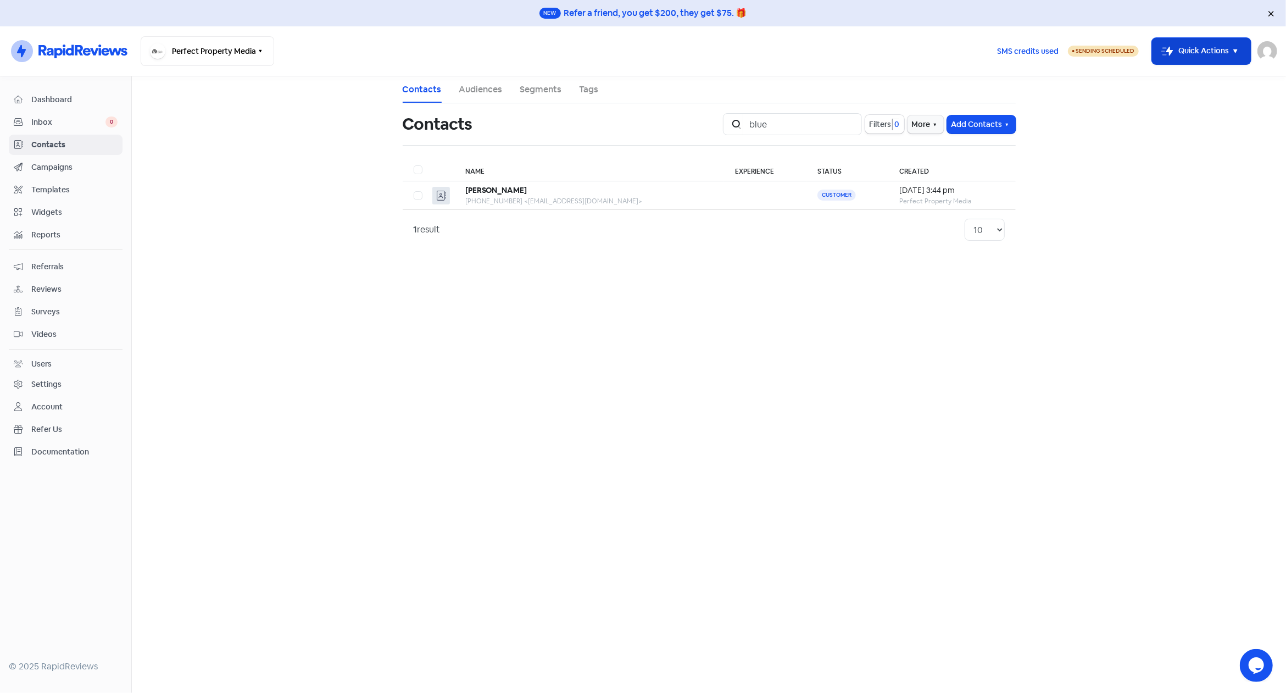
click at [1215, 47] on button "Icon For Thunder-move Quick Actions" at bounding box center [1201, 51] width 99 height 26
click at [1185, 81] on button "Add new contact" at bounding box center [1186, 79] width 128 height 22
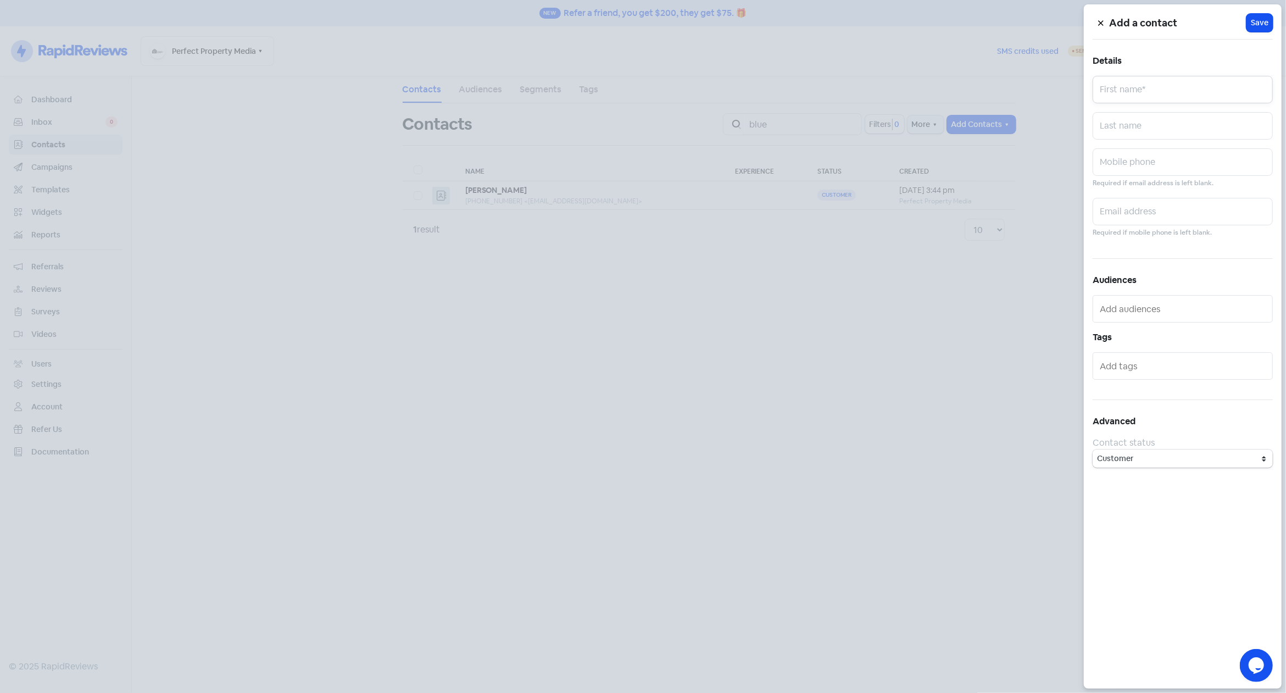
click at [1182, 83] on input "text" at bounding box center [1182, 89] width 180 height 27
paste input "[PERSON_NAME]"
type input "[PERSON_NAME]"
click at [1143, 168] on input "text" at bounding box center [1182, 161] width 180 height 27
click at [1144, 199] on input "text" at bounding box center [1182, 211] width 180 height 27
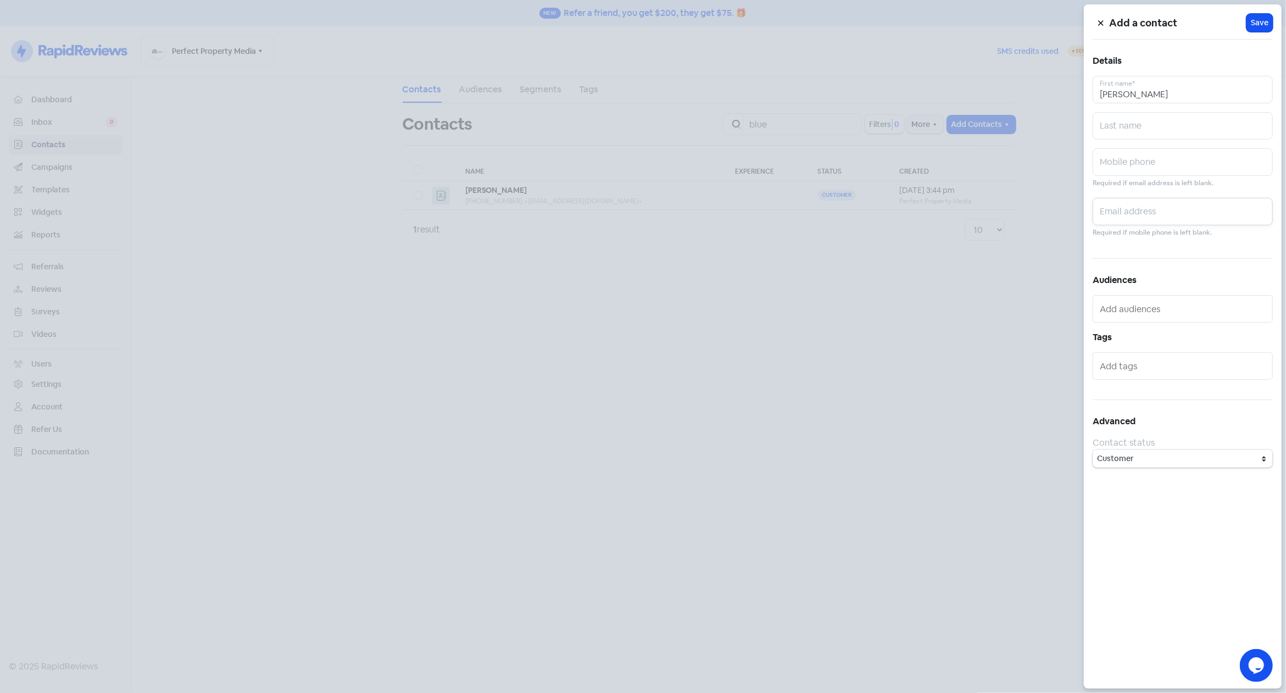
paste input "[PERSON_NAME][EMAIL_ADDRESS][PERSON_NAME][DOMAIN_NAME]"
type input "[PERSON_NAME][EMAIL_ADDRESS][PERSON_NAME][DOMAIN_NAME]"
click at [1174, 165] on input "text" at bounding box center [1182, 161] width 180 height 27
paste input "0461 552 714"
type input "0461 552 714"
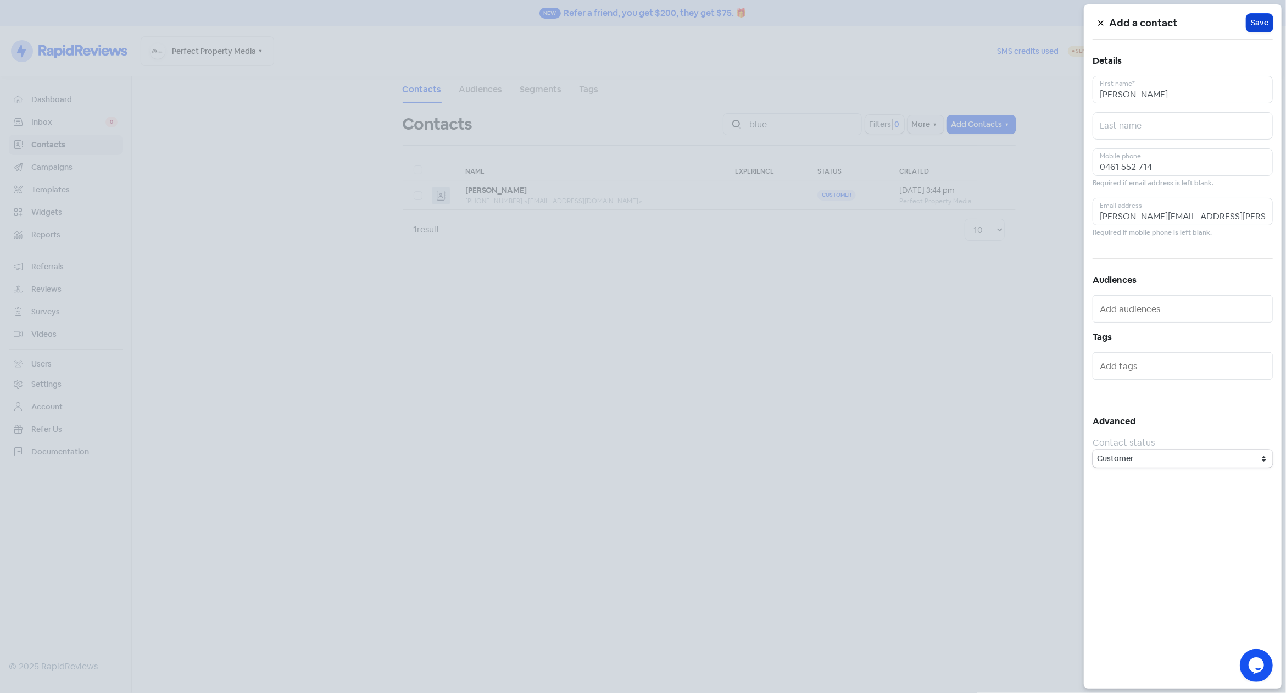
click at [1259, 24] on span "Save" at bounding box center [1260, 23] width 18 height 12
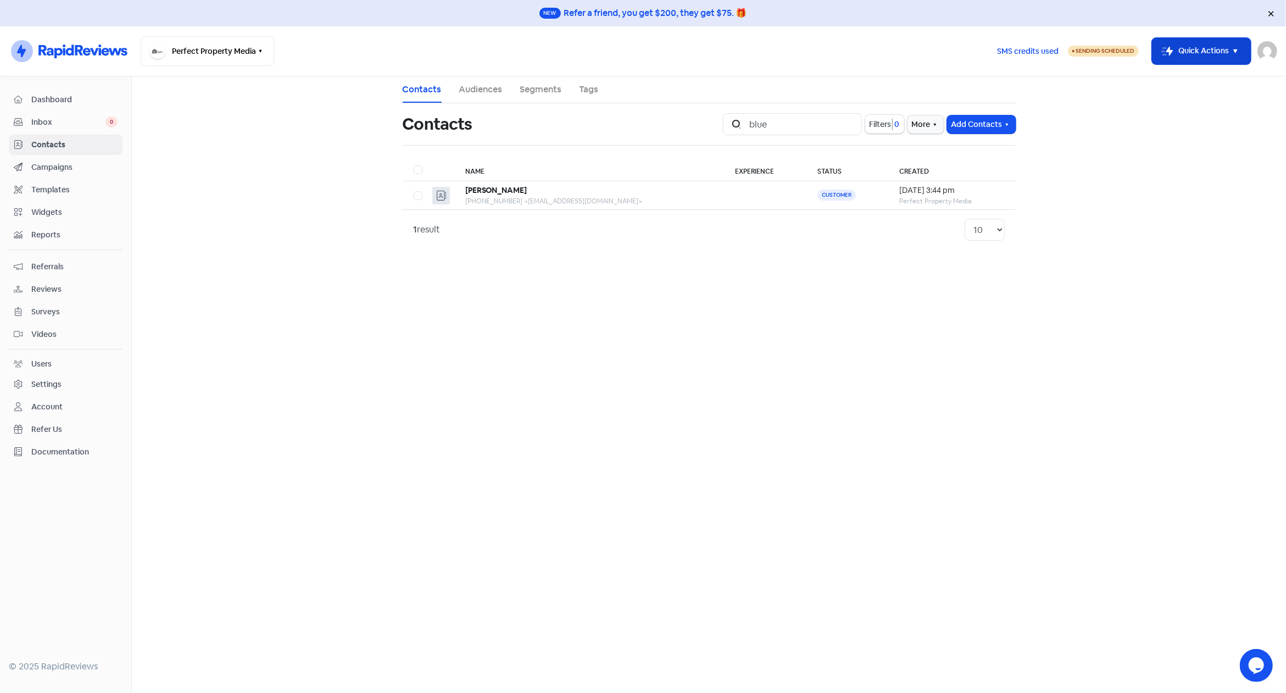
click at [1226, 64] on button "Icon For Thunder-move Quick Actions" at bounding box center [1201, 51] width 99 height 26
click at [1184, 83] on button "Add new contact" at bounding box center [1186, 79] width 128 height 22
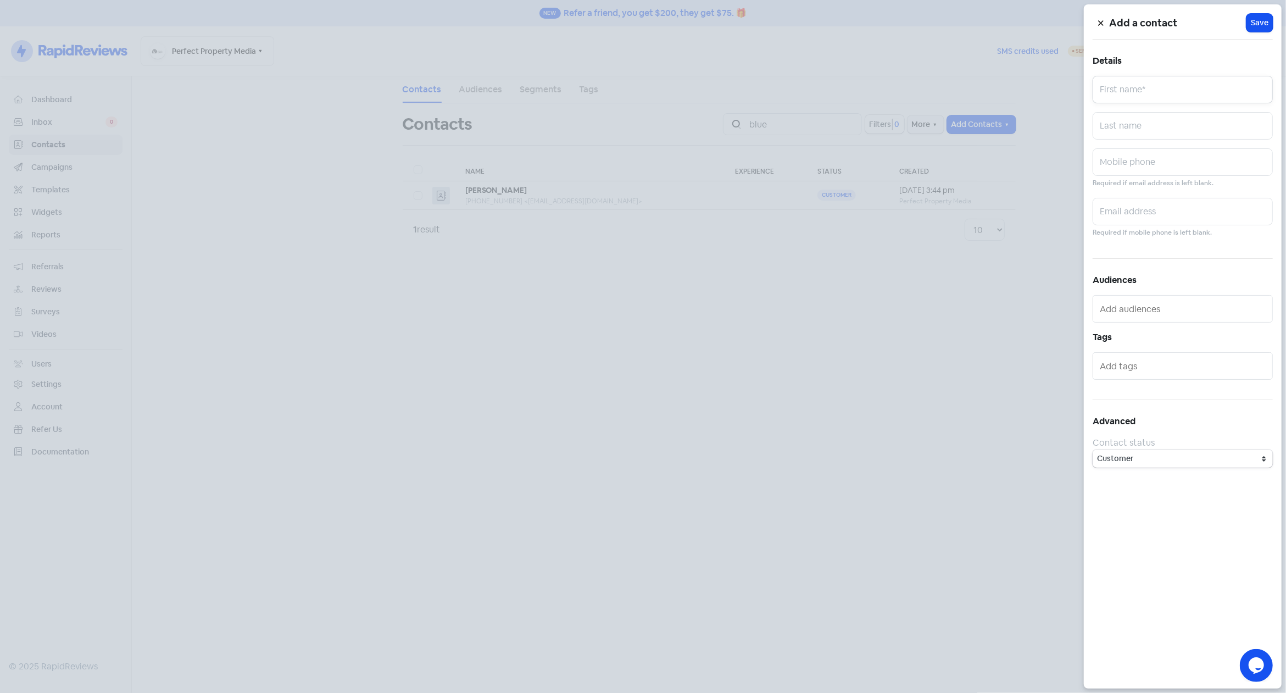
click at [1178, 91] on input "text" at bounding box center [1182, 89] width 180 height 27
paste input "[PERSON_NAME]"
type input "[PERSON_NAME]"
click at [1168, 205] on input "text" at bounding box center [1182, 211] width 180 height 27
paste input "[PERSON_NAME][EMAIL_ADDRESS][DOMAIN_NAME]"
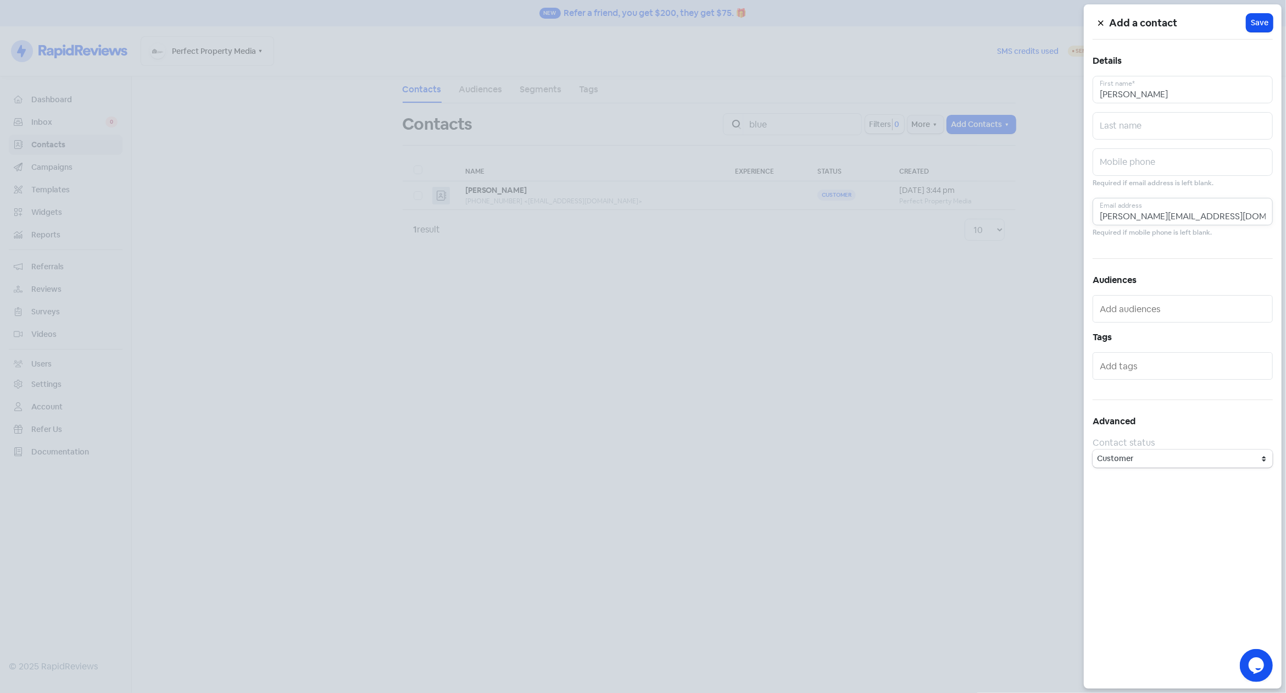
scroll to position [0, 12]
click at [1178, 216] on input "[PERSON_NAME][EMAIL_ADDRESS][DOMAIN_NAME]" at bounding box center [1182, 211] width 180 height 27
drag, startPoint x: 1202, startPoint y: 217, endPoint x: 1058, endPoint y: 217, distance: 144.4
click at [1092, 217] on input "[PERSON_NAME][EMAIL_ADDRESS][DOMAIN_NAME]" at bounding box center [1182, 211] width 180 height 27
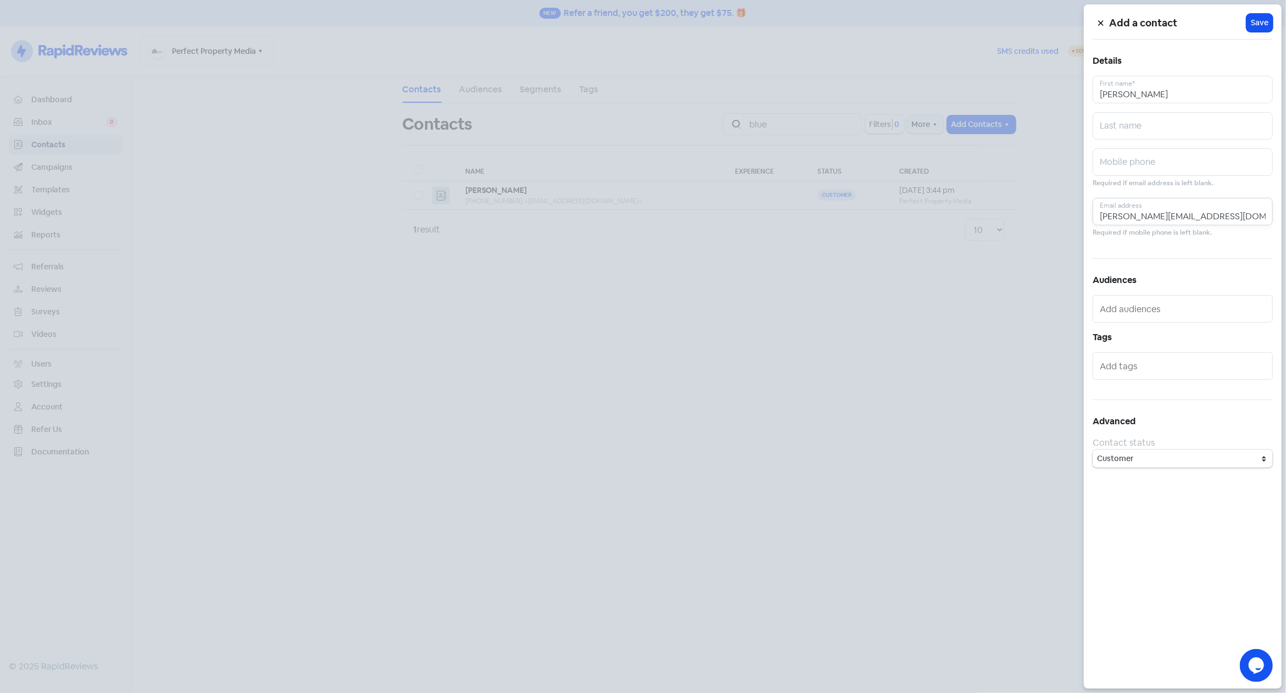
click at [1207, 222] on input "[PERSON_NAME][EMAIL_ADDRESS][DOMAIN_NAME]" at bounding box center [1182, 211] width 180 height 27
drag, startPoint x: 1221, startPoint y: 219, endPoint x: 1282, endPoint y: 219, distance: 61.0
click at [1273, 219] on input "[PERSON_NAME][EMAIL_ADDRESS][DOMAIN_NAME]" at bounding box center [1182, 211] width 180 height 27
type input "[PERSON_NAME][EMAIL_ADDRESS][DOMAIN_NAME]"
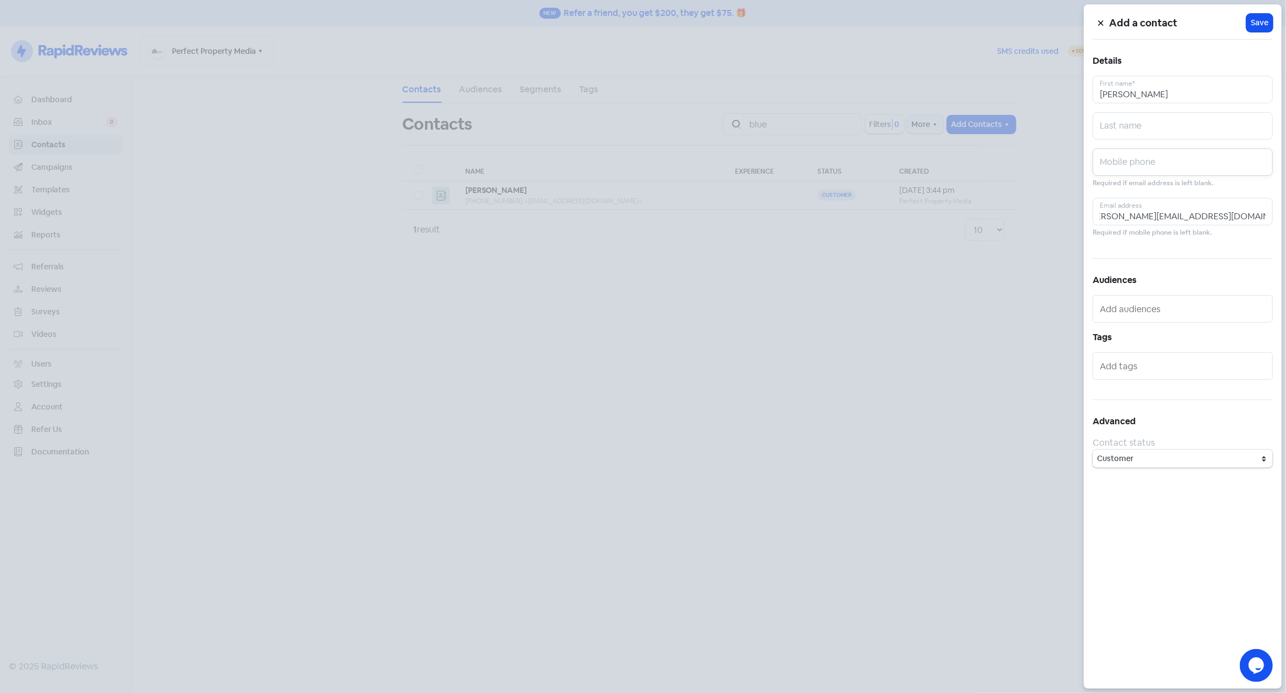
click at [1168, 171] on input "text" at bounding box center [1182, 161] width 180 height 27
type input "0404996399"
click at [1256, 26] on span "Save" at bounding box center [1260, 23] width 18 height 12
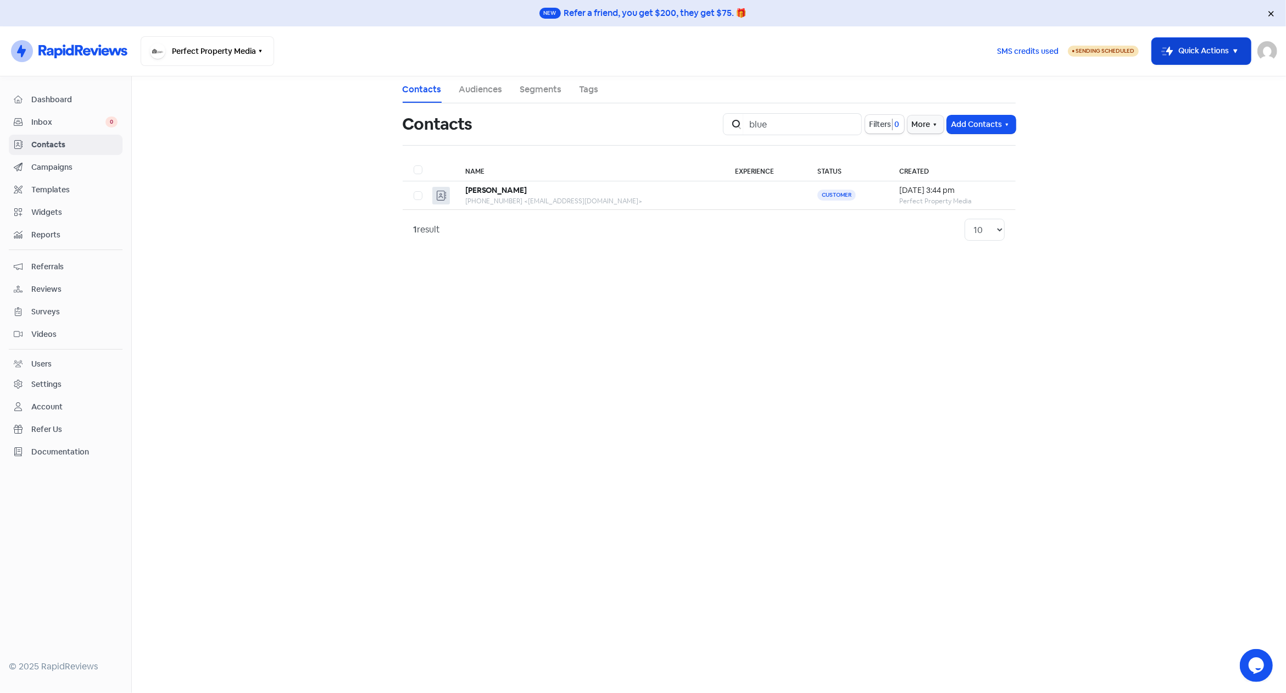
click at [1214, 55] on button "Icon For Thunder-move Quick Actions" at bounding box center [1201, 51] width 99 height 26
click at [1183, 79] on button "Add new contact" at bounding box center [1186, 79] width 128 height 22
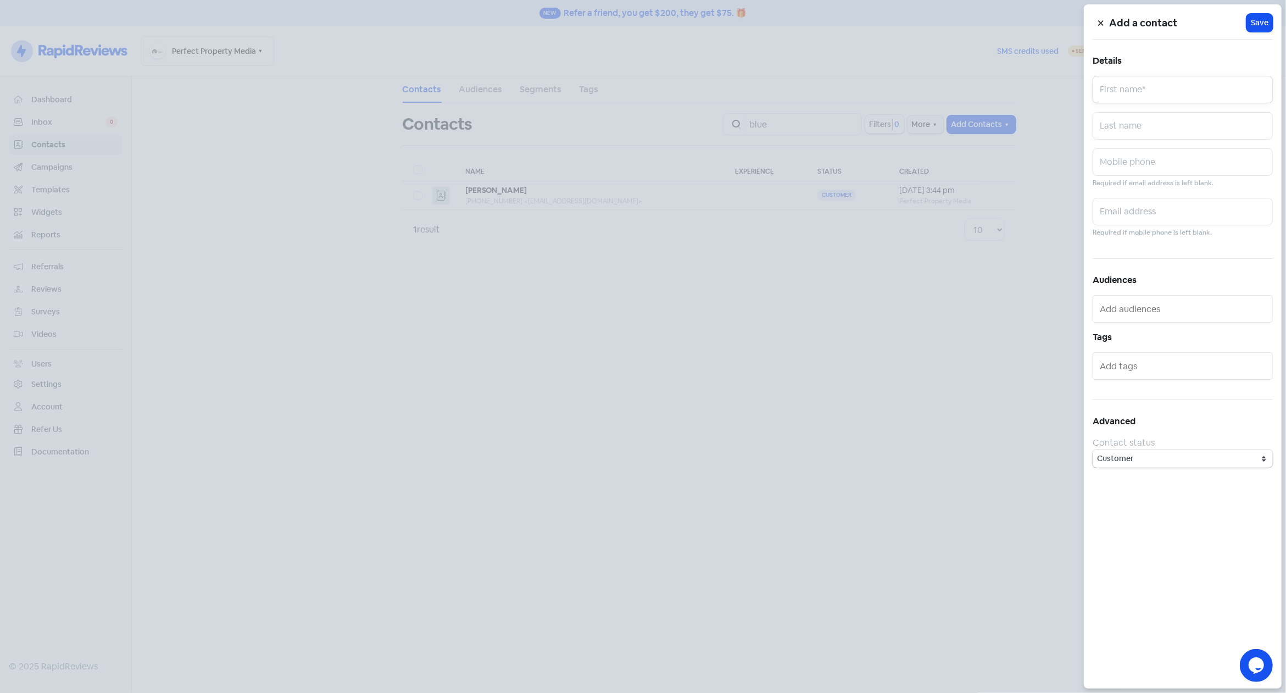
click at [1163, 86] on input "text" at bounding box center [1182, 89] width 180 height 27
type input "[PERSON_NAME]"
click at [1142, 164] on input "text" at bounding box center [1182, 161] width 180 height 27
click at [1157, 188] on div "Add a contact Icon For Loading Save Details [PERSON_NAME] First name* Last name…" at bounding box center [1183, 346] width 198 height 684
click at [1151, 209] on input "text" at bounding box center [1182, 211] width 180 height 27
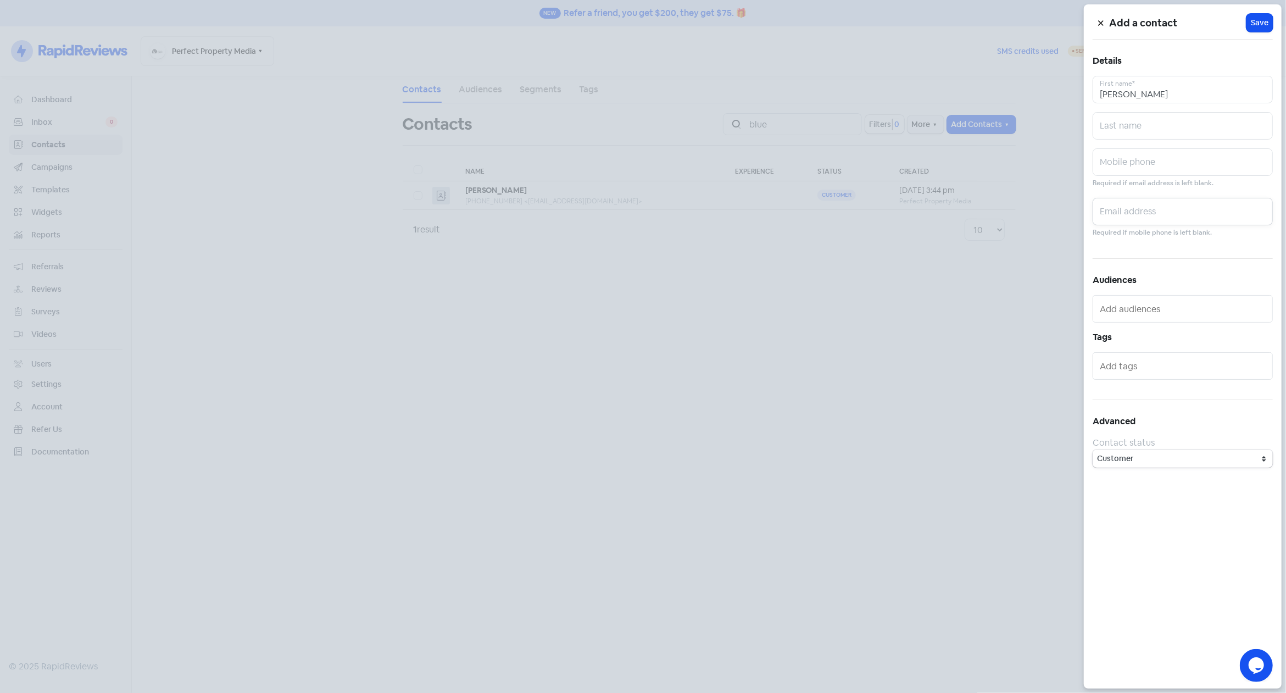
paste input "[PERSON_NAME][EMAIL_ADDRESS][PERSON_NAME][DOMAIN_NAME]"
type input "[PERSON_NAME][EMAIL_ADDRESS][PERSON_NAME][DOMAIN_NAME]"
click at [1151, 162] on input "text" at bounding box center [1182, 161] width 180 height 27
paste input "0433 712 971"
type input "0433 712 971"
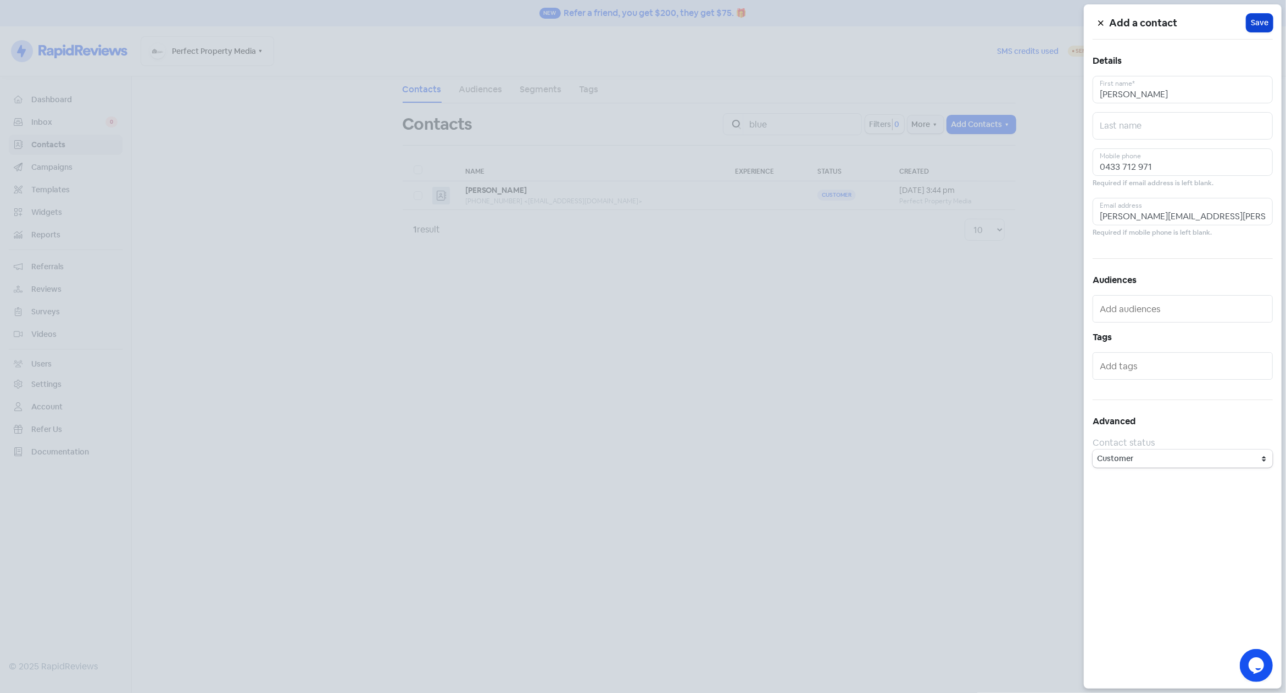
click at [1257, 23] on span "Save" at bounding box center [1260, 23] width 18 height 12
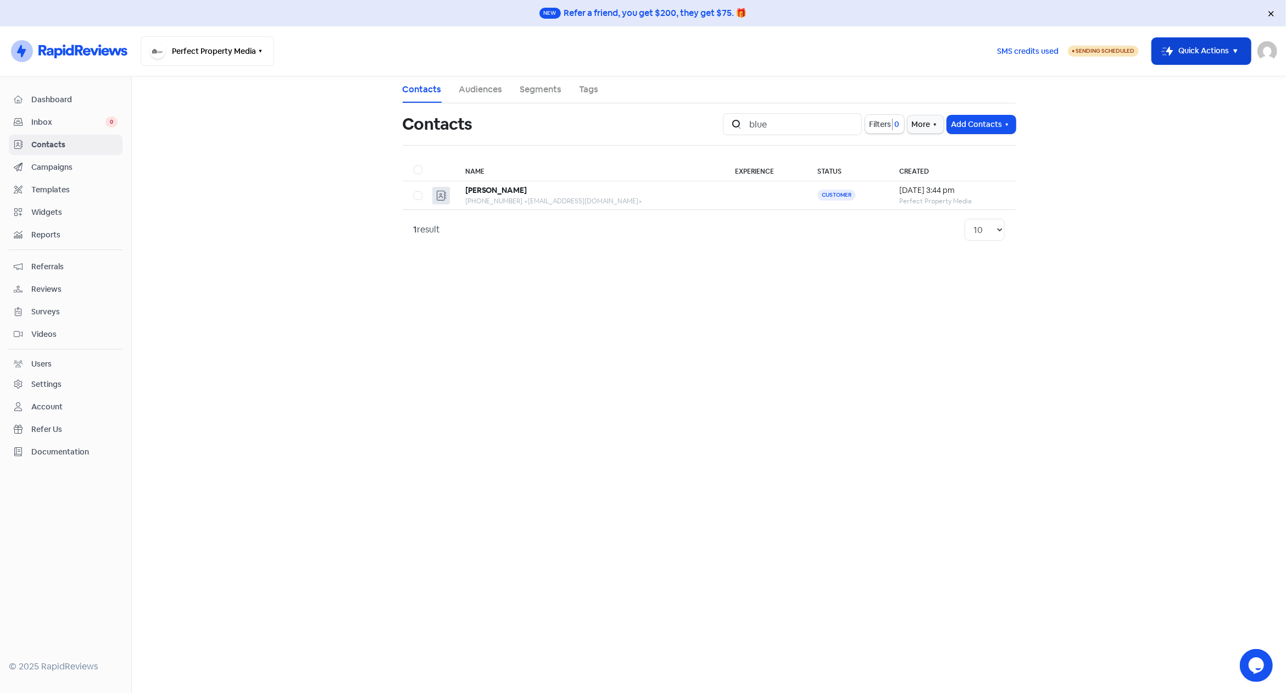
click at [1219, 58] on button "Icon For Thunder-move Quick Actions" at bounding box center [1201, 51] width 99 height 26
click at [1168, 78] on button "Add new contact" at bounding box center [1186, 79] width 128 height 22
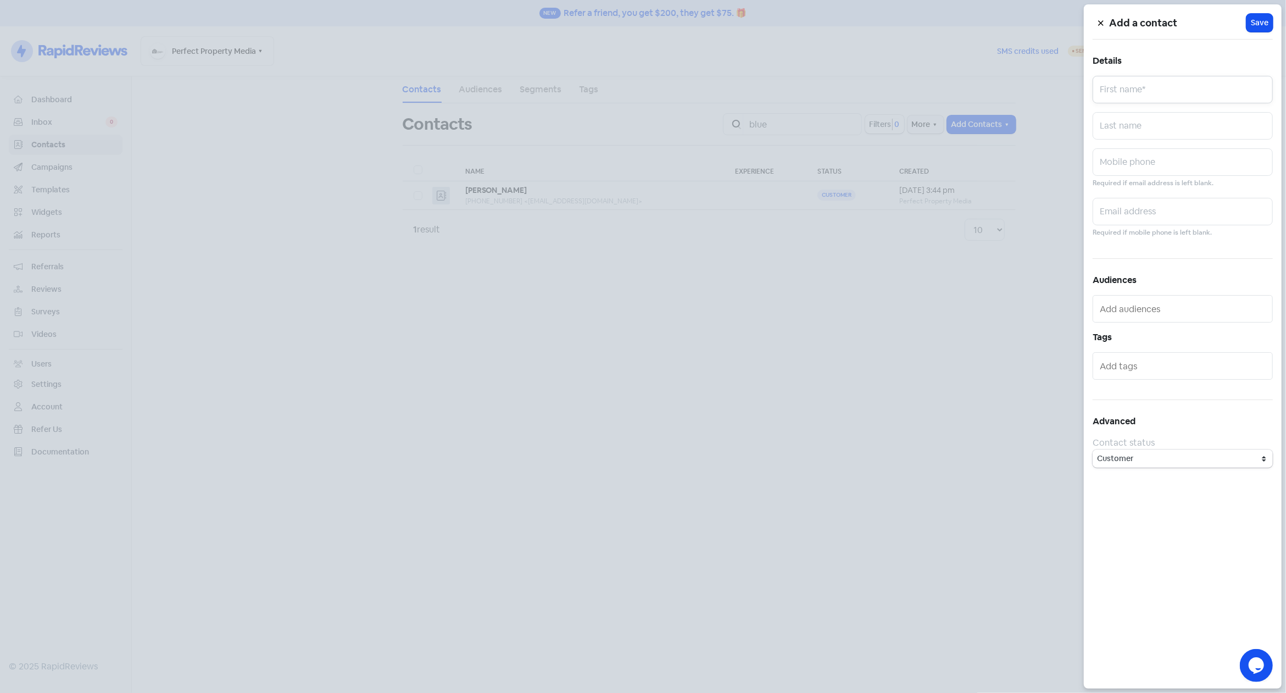
click at [1174, 93] on input "text" at bounding box center [1182, 89] width 180 height 27
type input "[PERSON_NAME]"
paste input "[EMAIL_ADDRESS][PERSON_NAME][DOMAIN_NAME]"
type input "[EMAIL_ADDRESS][PERSON_NAME][DOMAIN_NAME]"
click at [1137, 164] on input "text" at bounding box center [1182, 161] width 180 height 27
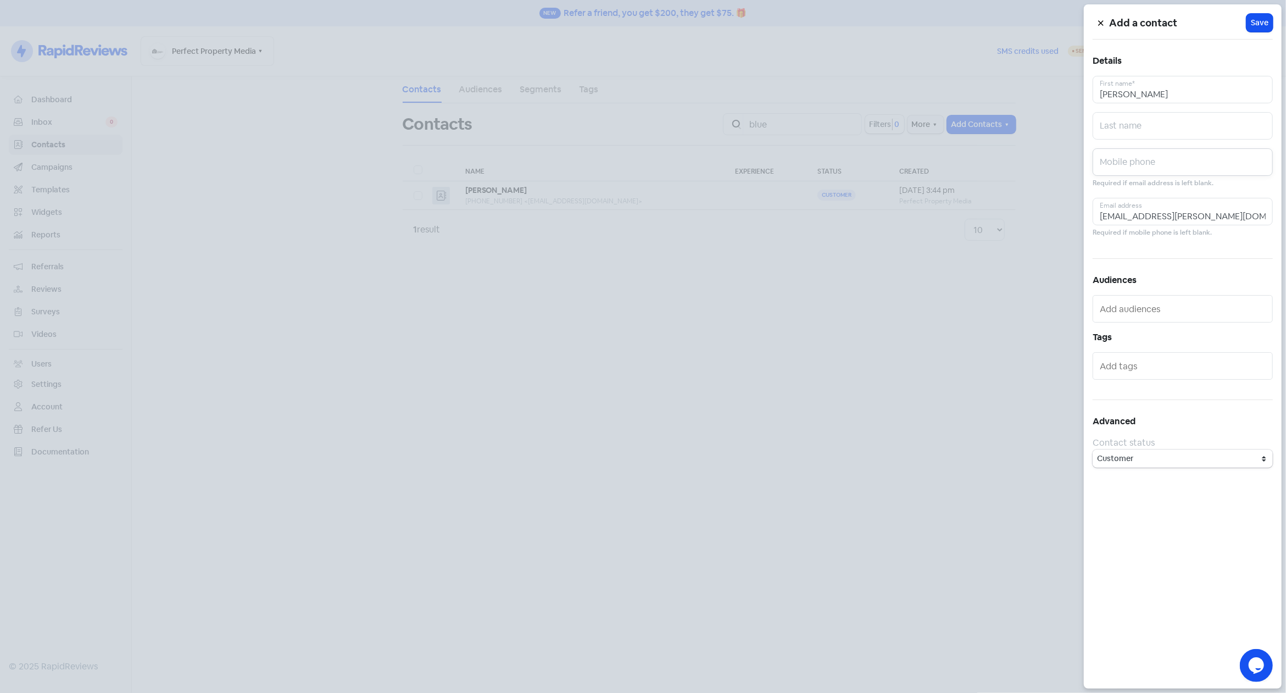
click at [1153, 165] on input "text" at bounding box center [1182, 161] width 180 height 27
paste input "0431 270 349"
drag, startPoint x: 1115, startPoint y: 168, endPoint x: 1018, endPoint y: 169, distance: 97.2
click at [1092, 169] on input "0431 270 349" at bounding box center [1182, 161] width 180 height 27
type input "0431 270 349"
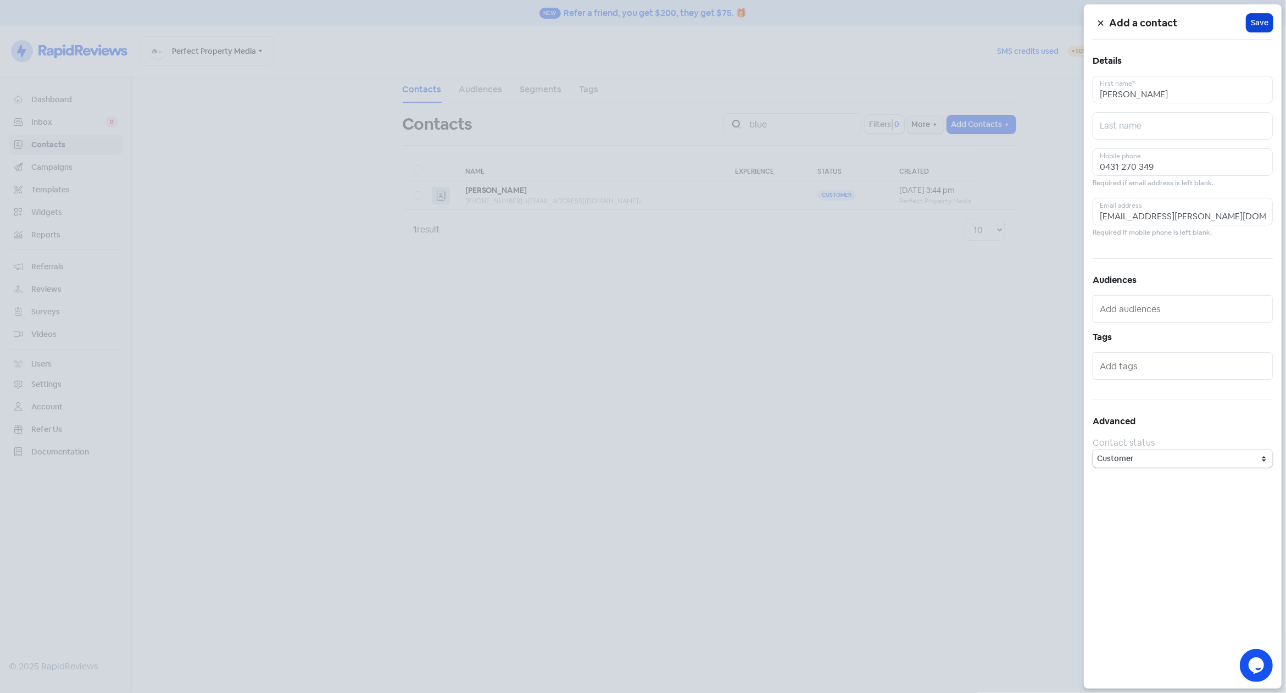
click at [1262, 21] on span "Save" at bounding box center [1260, 23] width 18 height 12
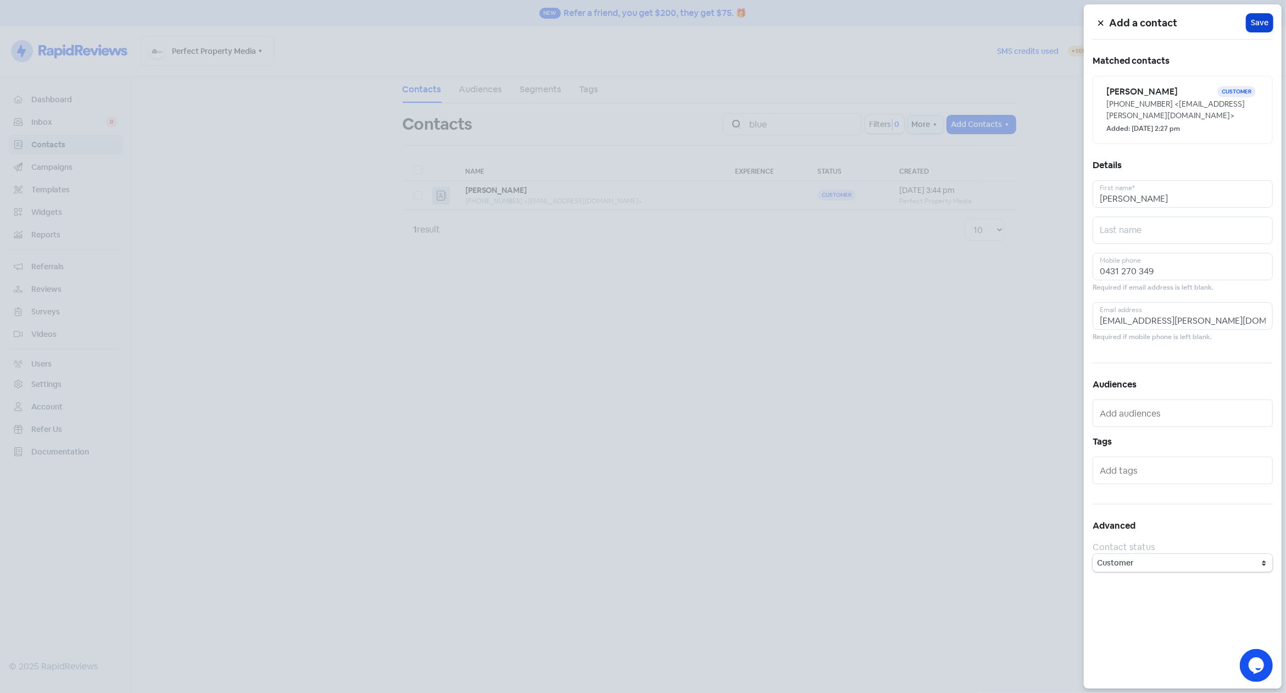
click at [1257, 25] on span "Save" at bounding box center [1260, 23] width 18 height 12
click at [902, 49] on div at bounding box center [643, 346] width 1286 height 693
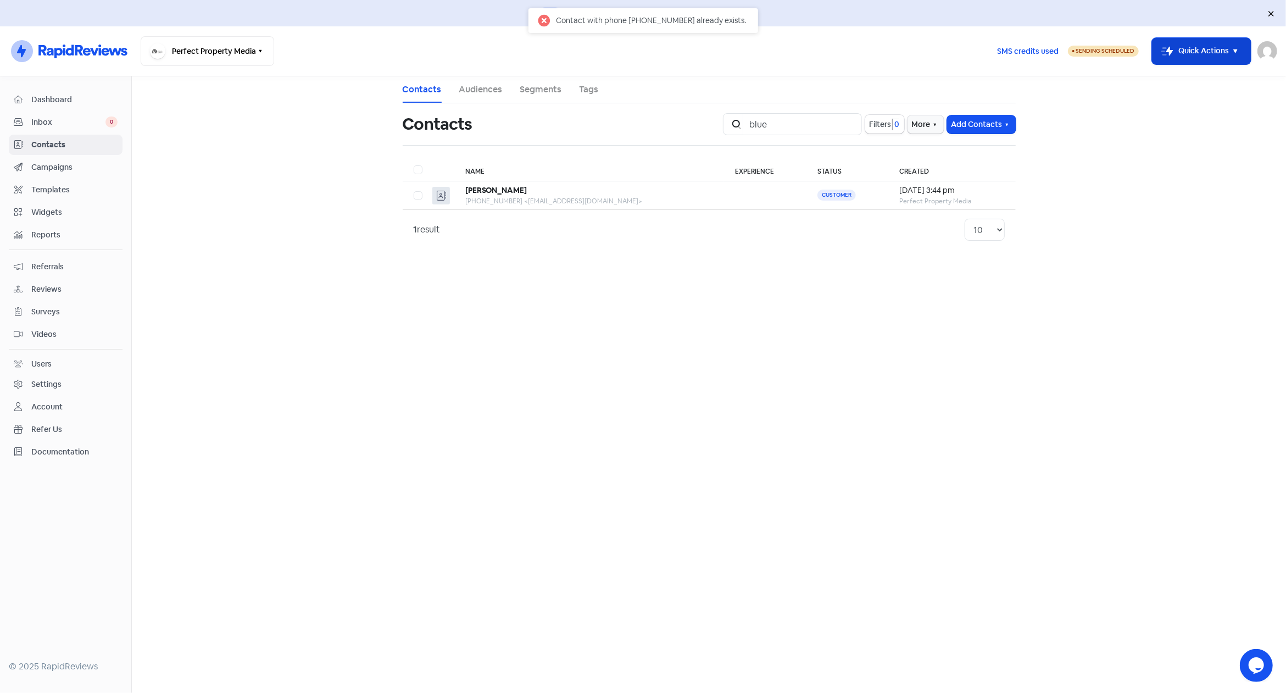
click at [1196, 48] on button "Icon For Thunder-move Quick Actions" at bounding box center [1201, 51] width 99 height 26
click at [1170, 75] on button "Add new contact" at bounding box center [1186, 79] width 128 height 22
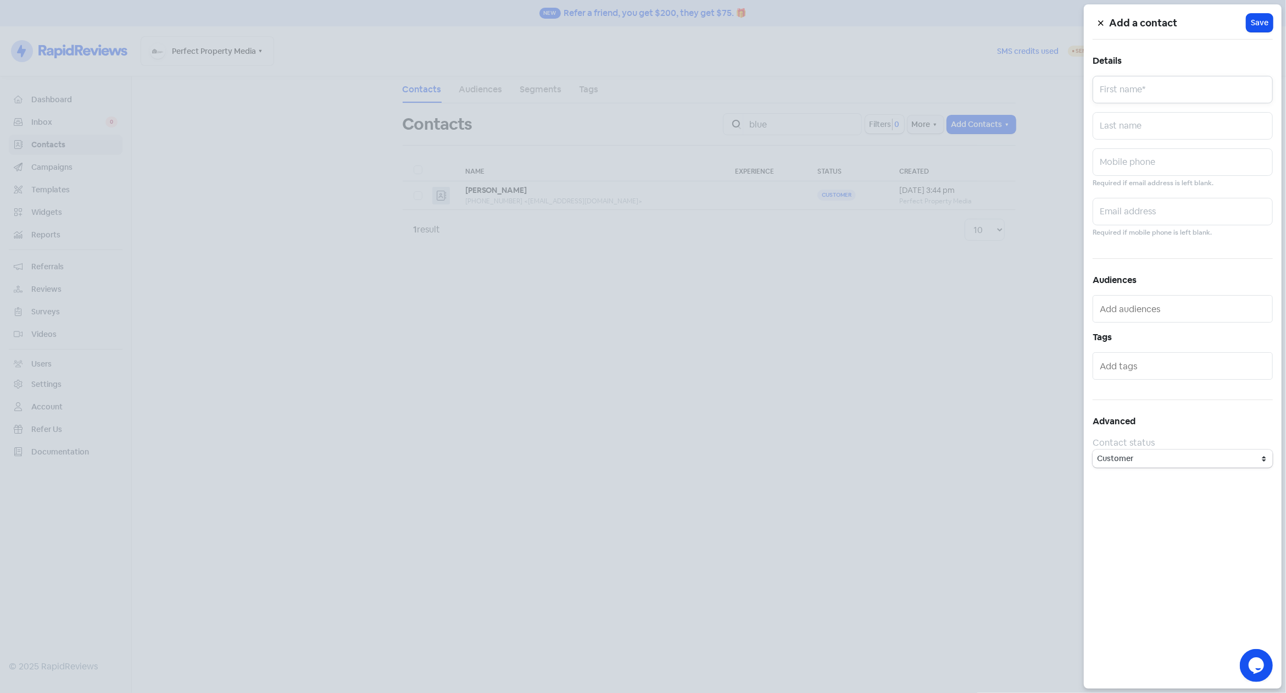
click at [1164, 90] on input "text" at bounding box center [1182, 89] width 180 height 27
paste input "[PERSON_NAME]"
type input "[PERSON_NAME]"
click at [1173, 209] on input "text" at bounding box center [1182, 211] width 180 height 27
paste input "[PERSON_NAME][EMAIL_ADDRESS][DOMAIN_NAME]"
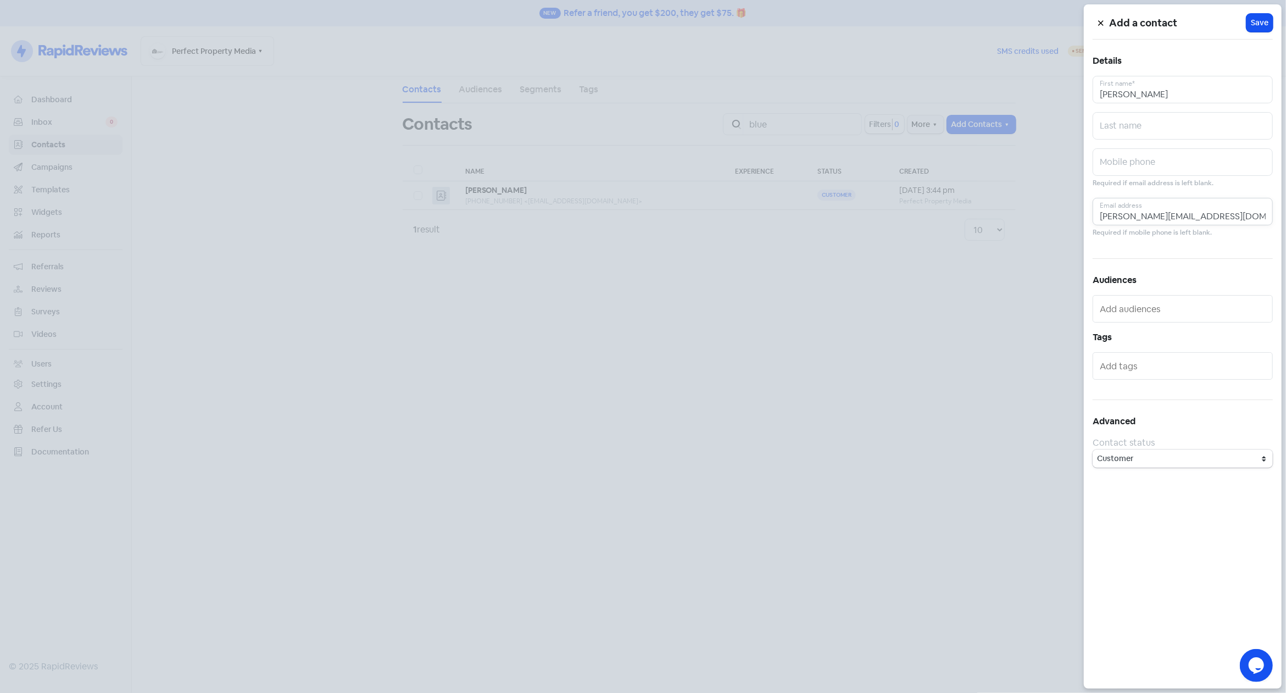
type input "[PERSON_NAME][EMAIL_ADDRESS][DOMAIN_NAME]"
click at [1164, 161] on input "text" at bounding box center [1182, 161] width 180 height 27
paste input "0405 458 610"
type input "0405 458 610"
click at [1190, 353] on div at bounding box center [1182, 365] width 180 height 27
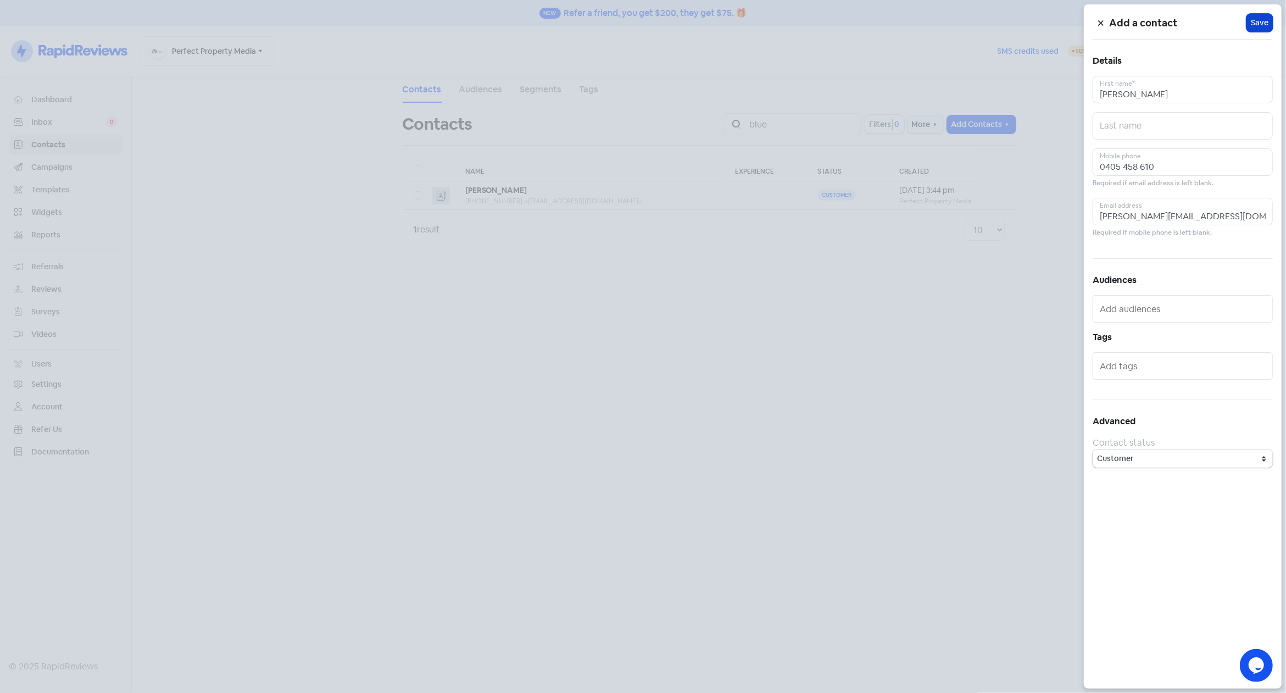
click at [1257, 23] on span "Save" at bounding box center [1260, 23] width 18 height 12
